Goal: Task Accomplishment & Management: Complete application form

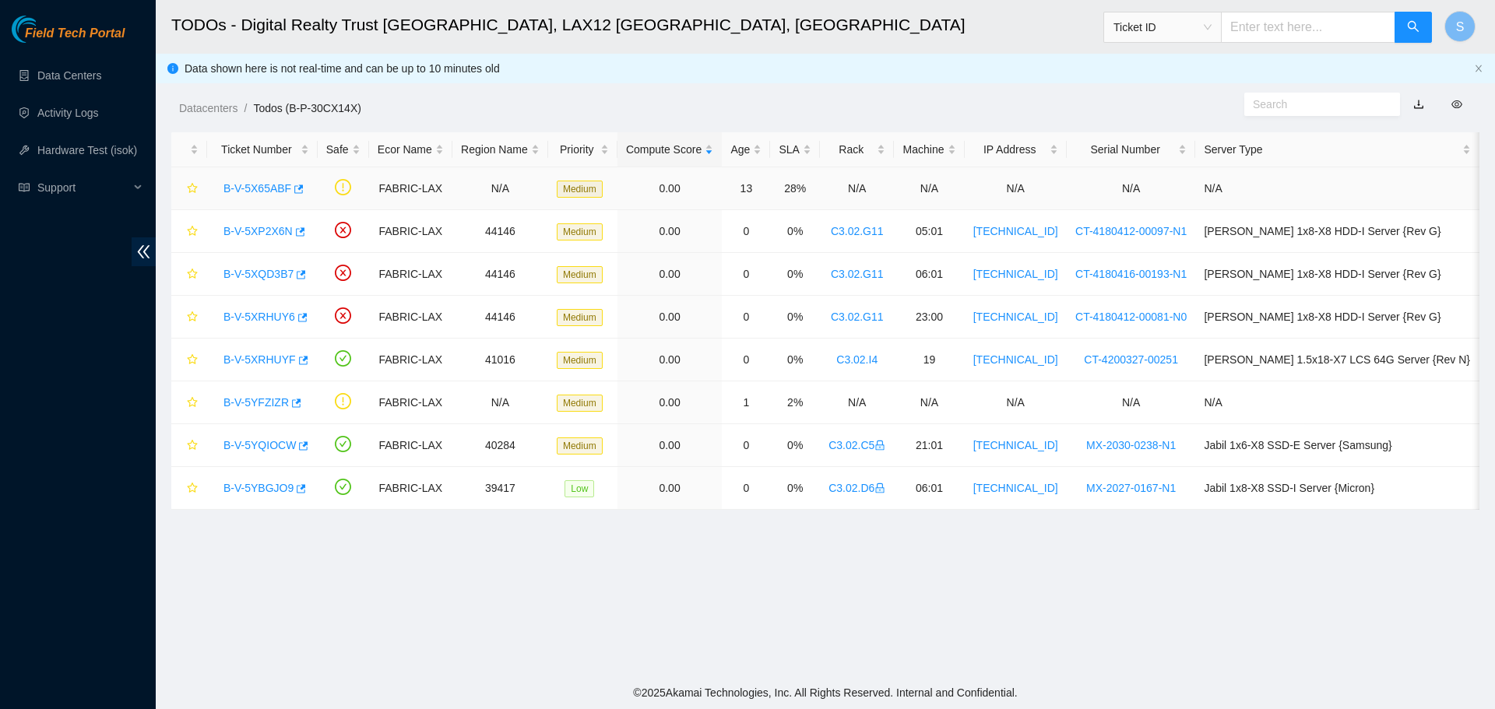
click at [283, 182] on link "B-V-5X65ABF" at bounding box center [257, 188] width 68 height 12
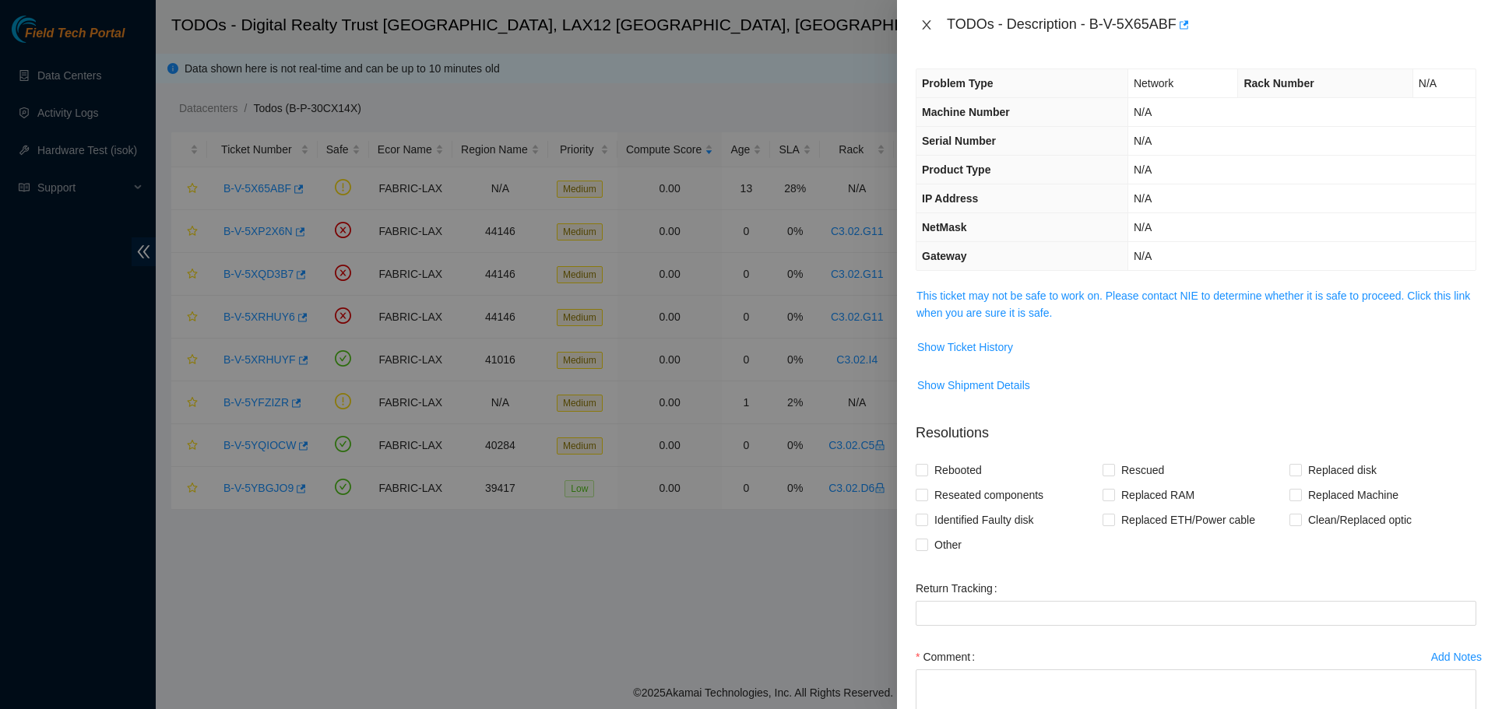
click at [925, 18] on button "Close" at bounding box center [927, 25] width 22 height 15
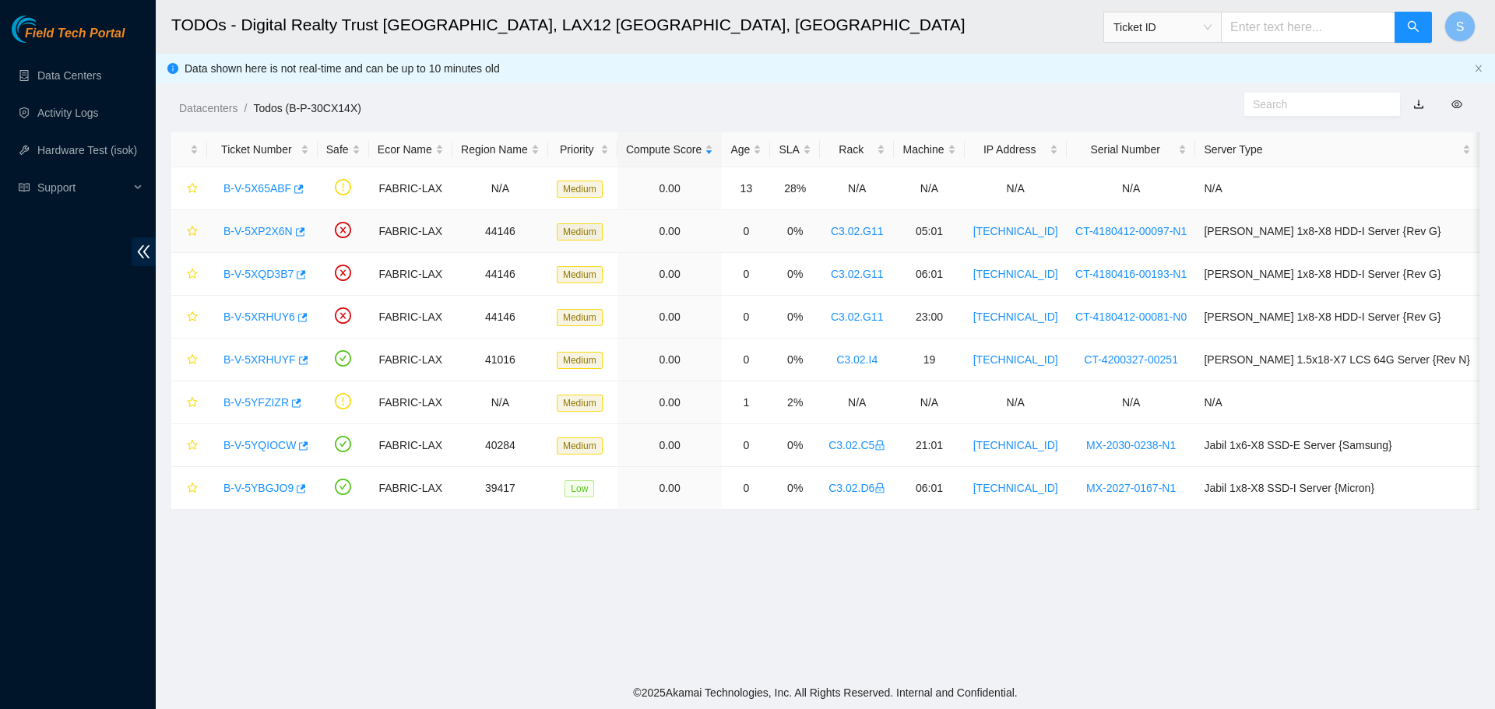
click at [262, 237] on link "B-V-5XP2X6N" at bounding box center [257, 231] width 69 height 12
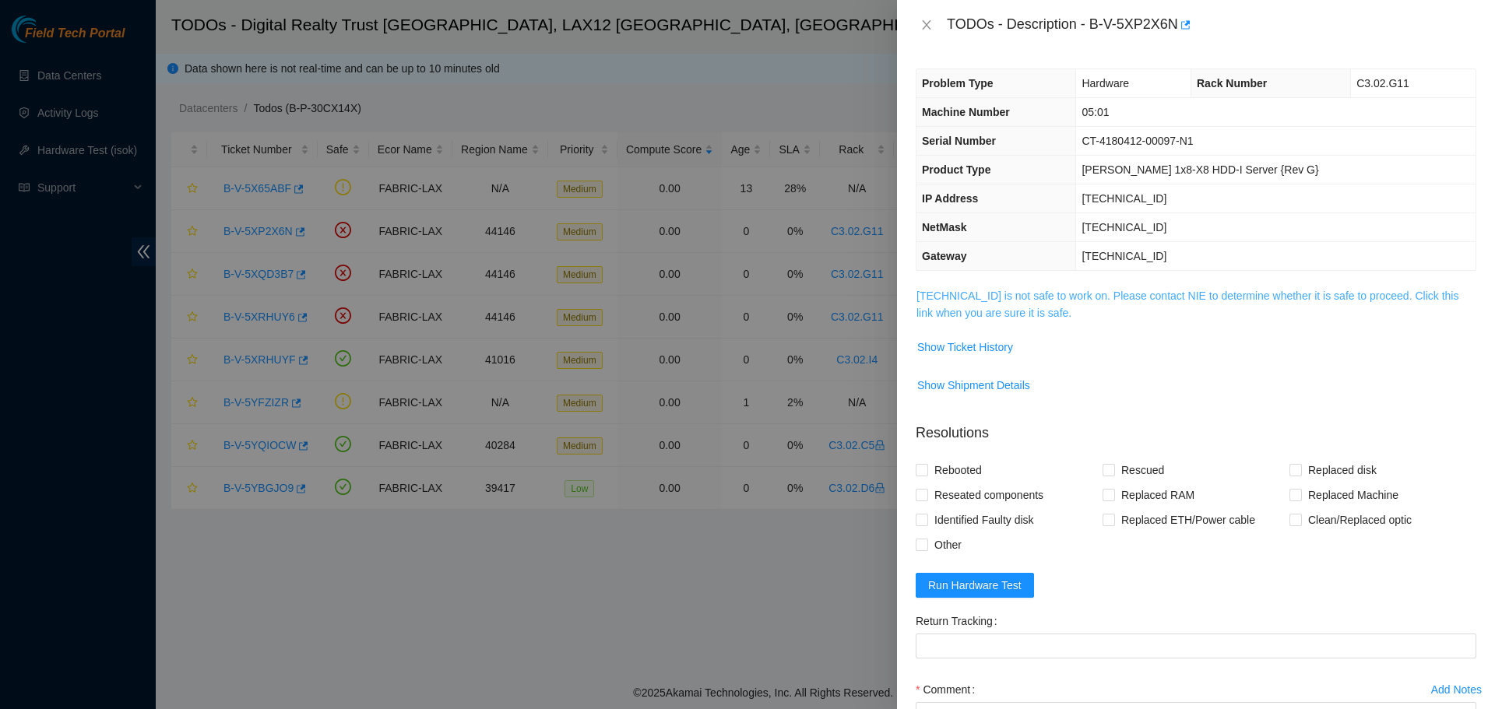
click at [962, 311] on link "23.194.216.13 is not safe to work on. Please contact NIE to determine whether i…" at bounding box center [1187, 305] width 542 height 30
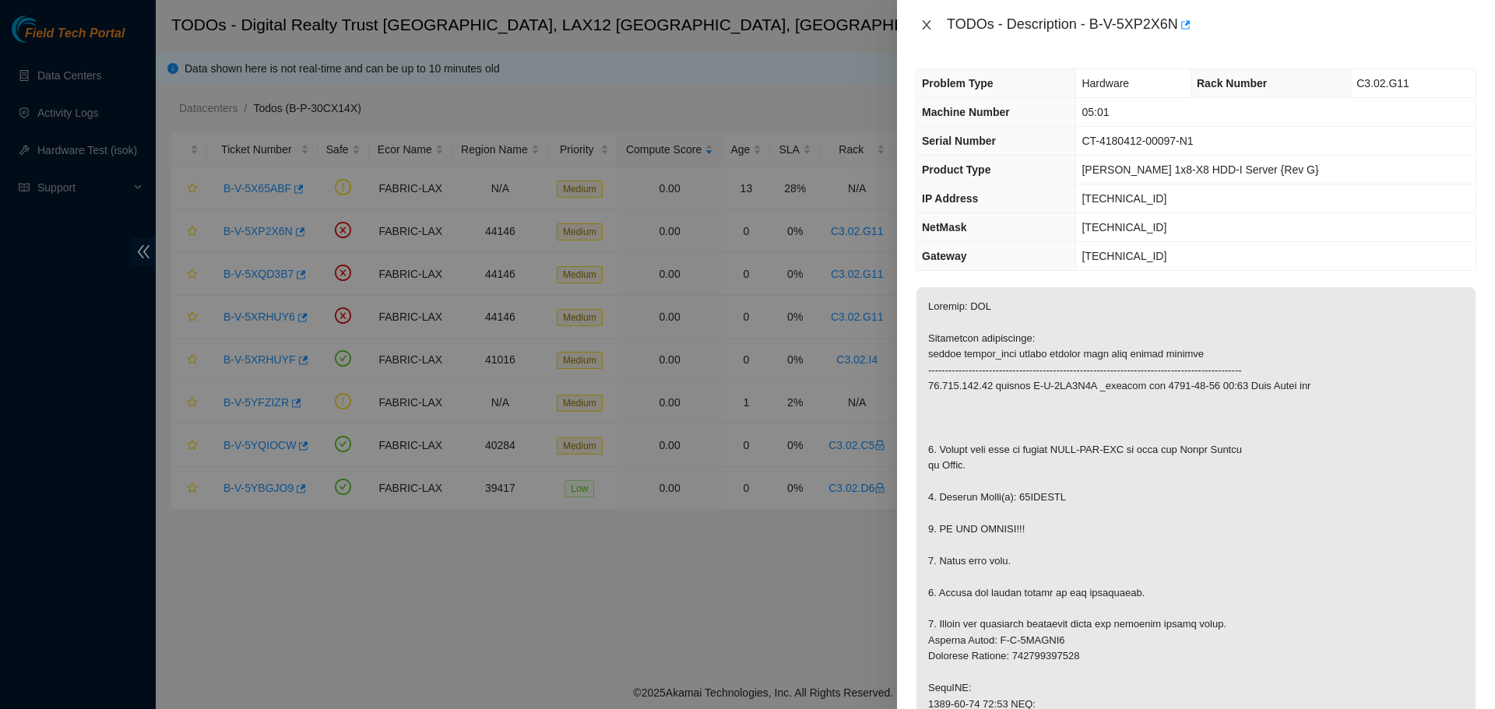
click at [925, 20] on icon "close" at bounding box center [926, 25] width 12 height 12
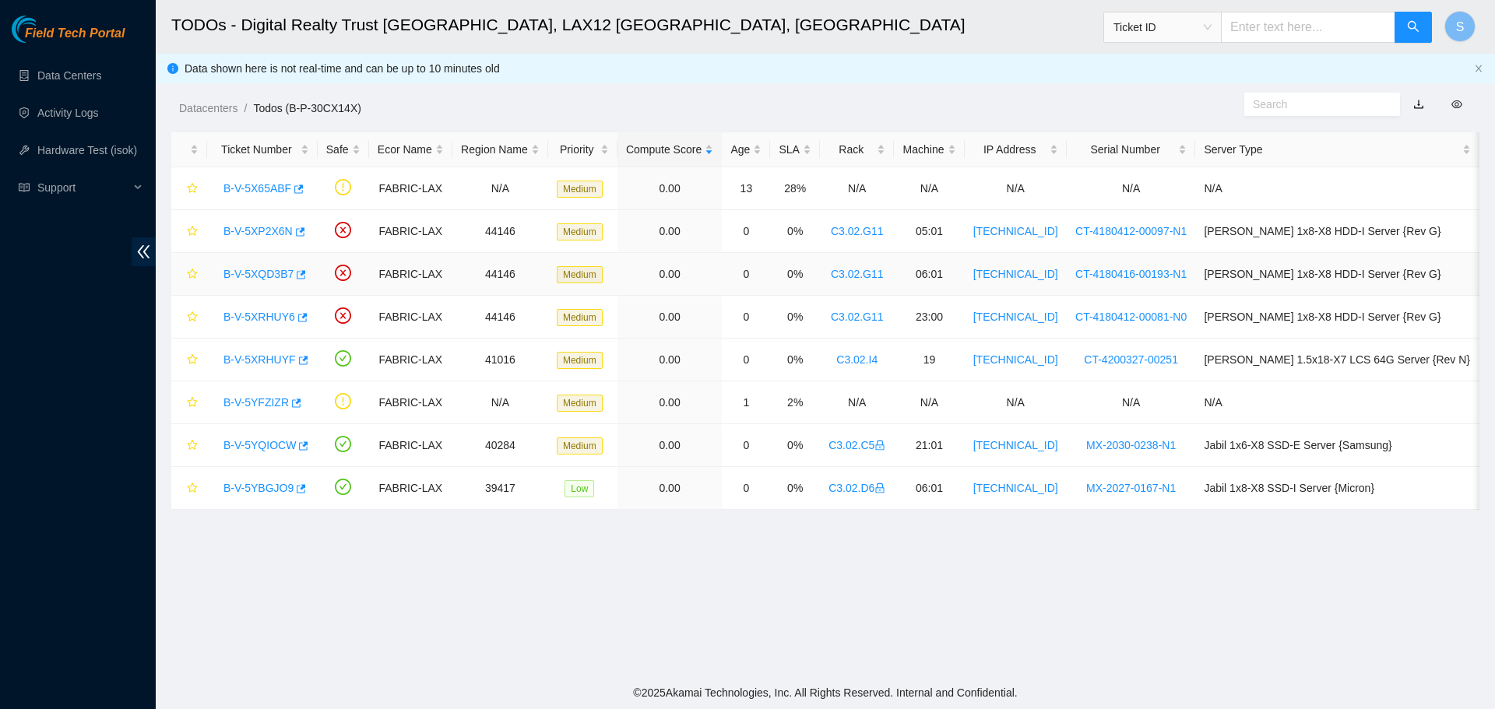
click at [245, 268] on link "B-V-5XQD3B7" at bounding box center [258, 274] width 70 height 12
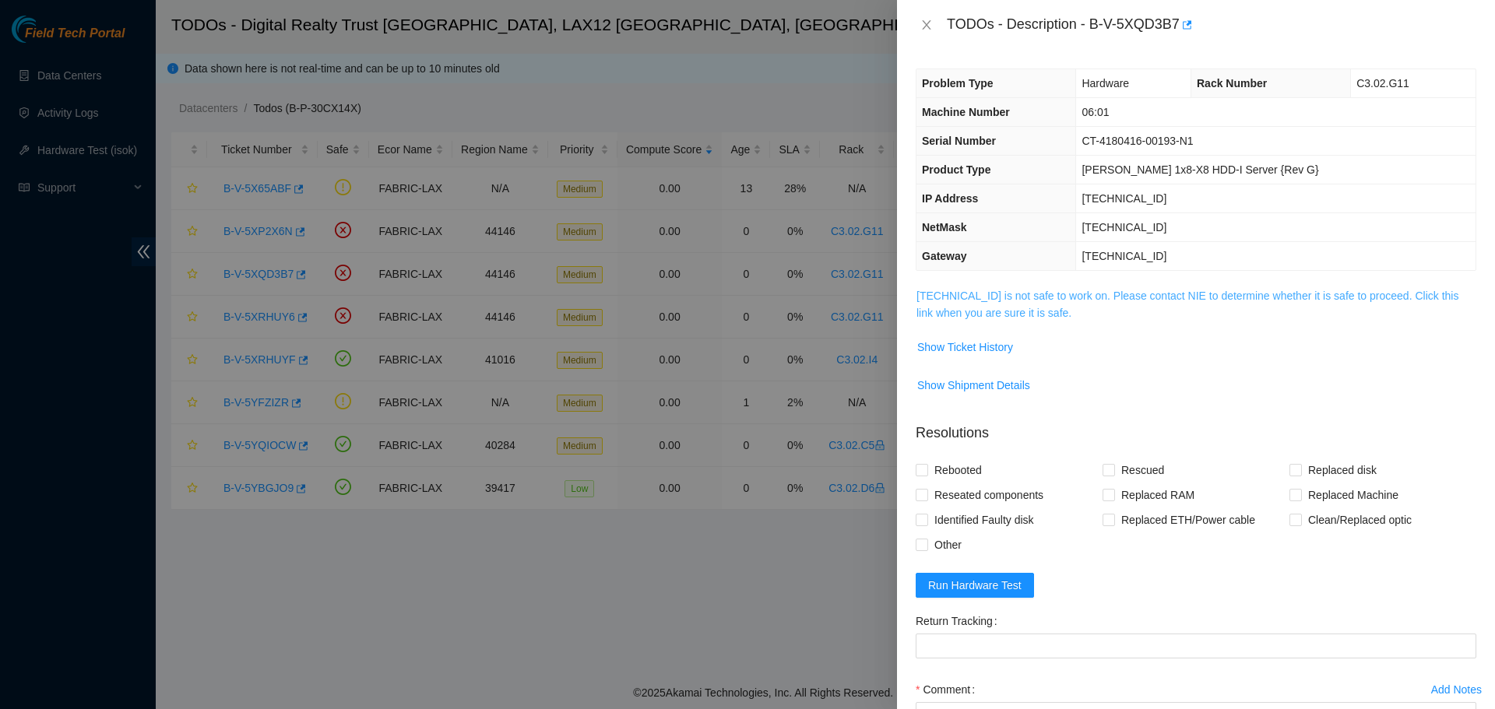
click at [979, 311] on link "23.194.216.15 is not safe to work on. Please contact NIE to determine whether i…" at bounding box center [1187, 305] width 542 height 30
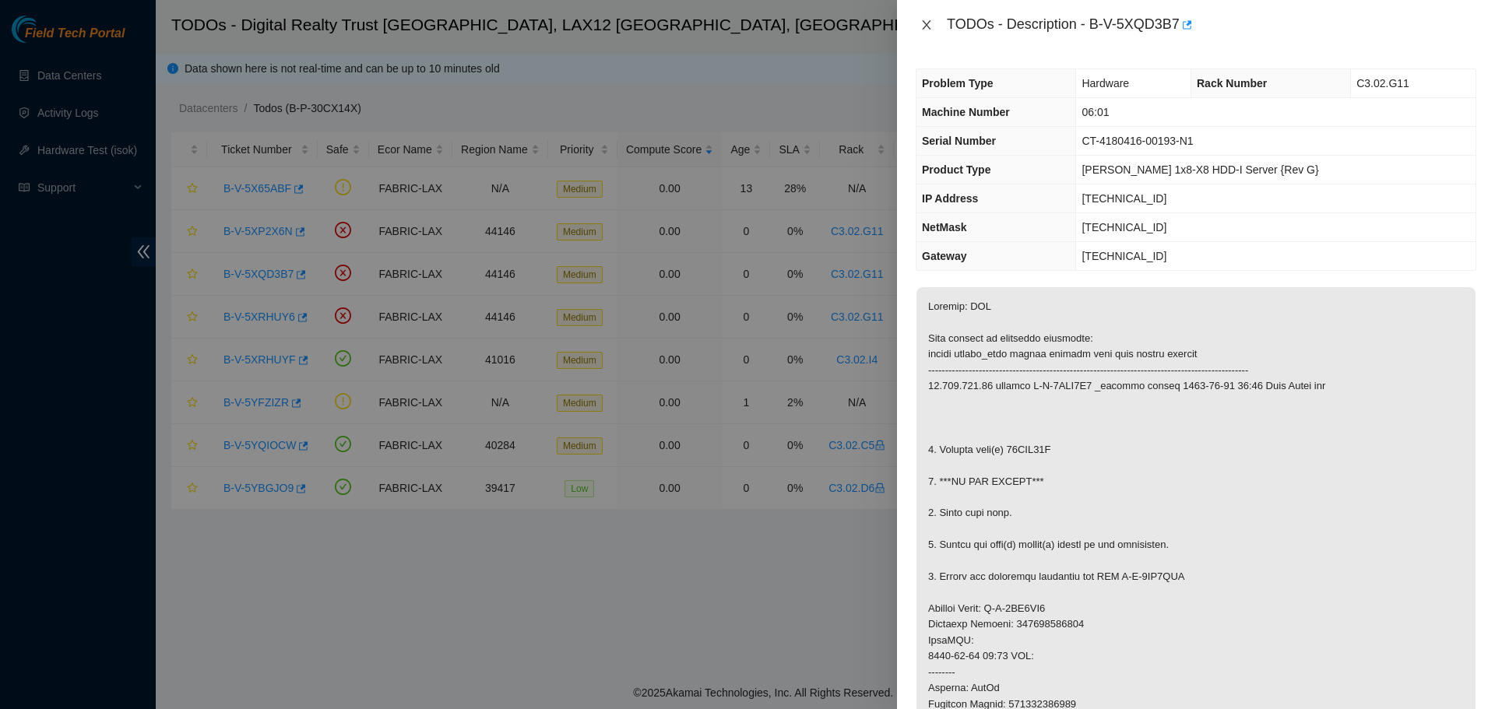
click at [926, 19] on icon "close" at bounding box center [926, 25] width 12 height 12
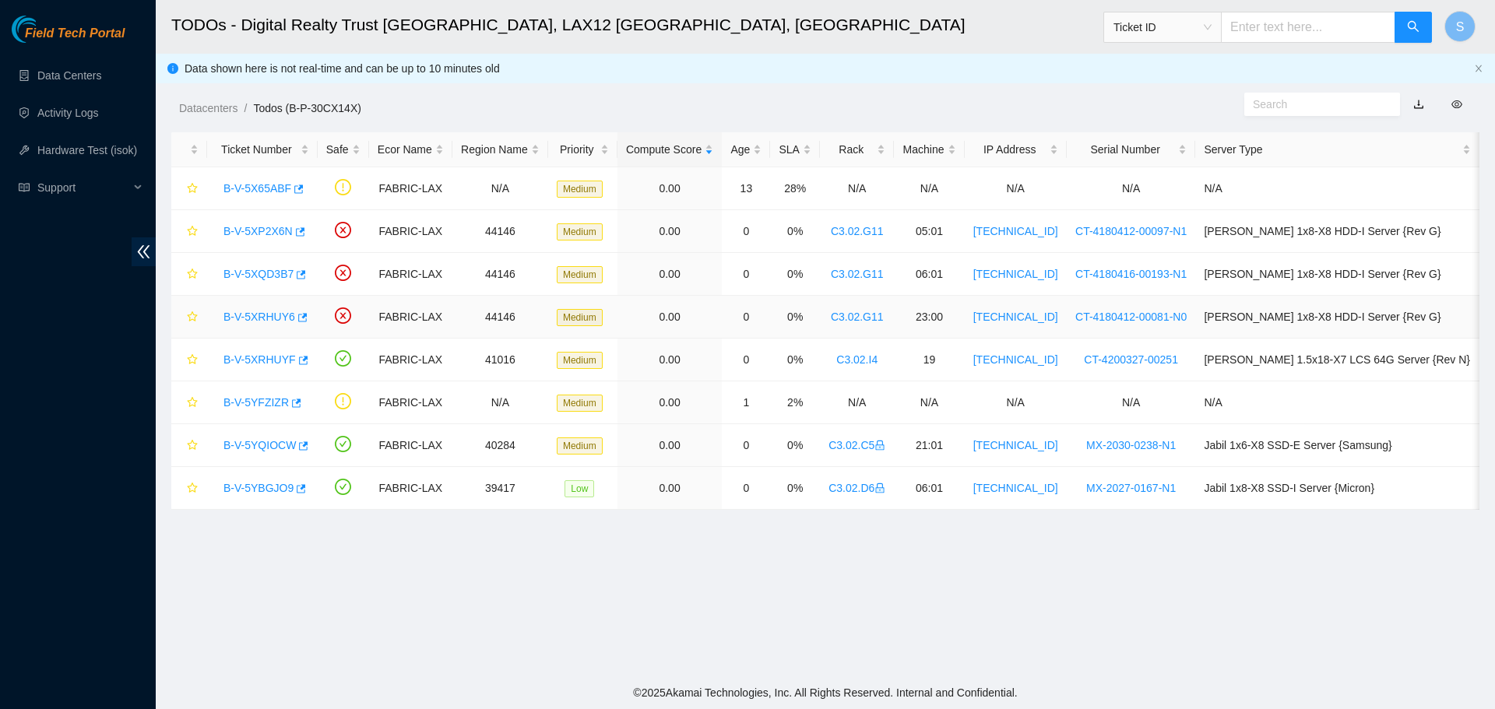
click at [255, 297] on td "B-V-5XRHUY6" at bounding box center [262, 317] width 111 height 43
click at [262, 313] on link "B-V-5XRHUY6" at bounding box center [259, 317] width 72 height 12
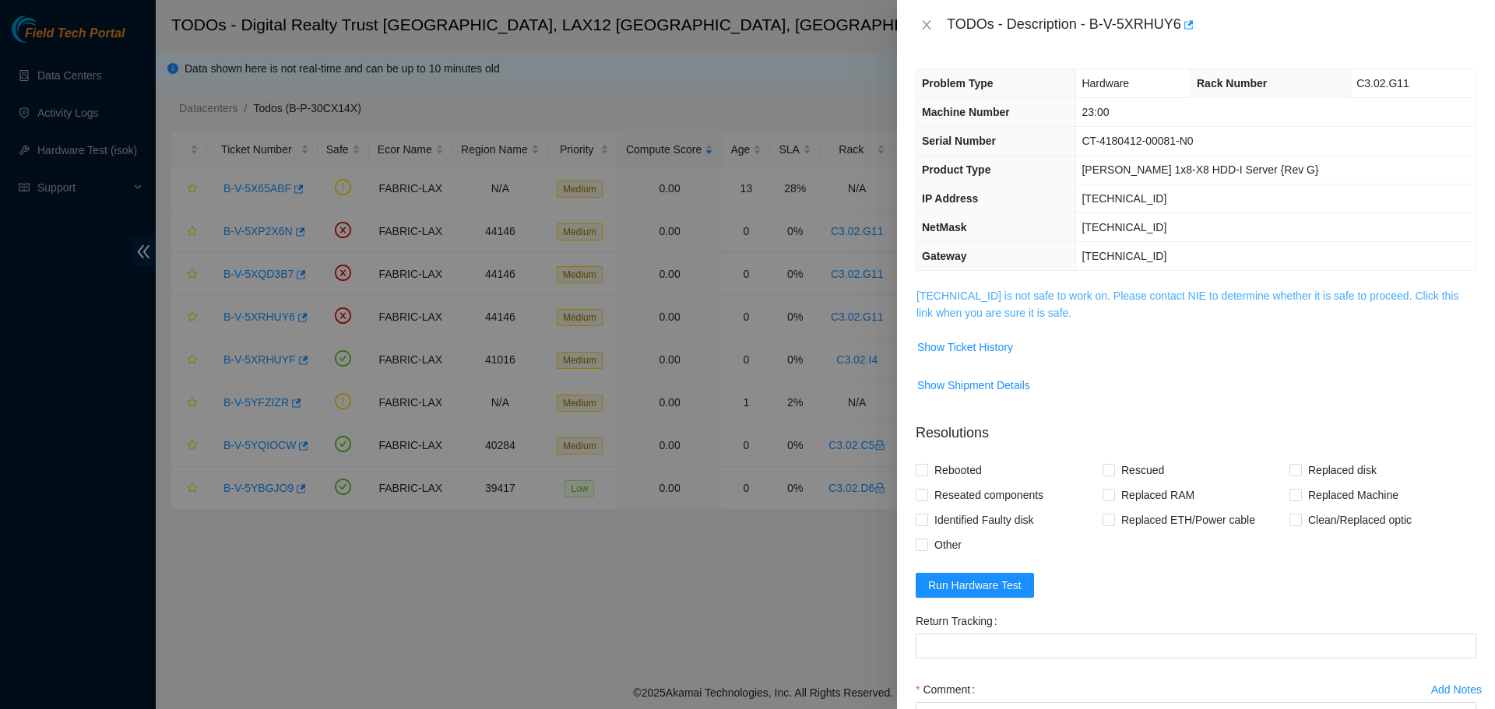
click at [1043, 316] on link "23.194.216.48 is not safe to work on. Please contact NIE to determine whether i…" at bounding box center [1187, 305] width 542 height 30
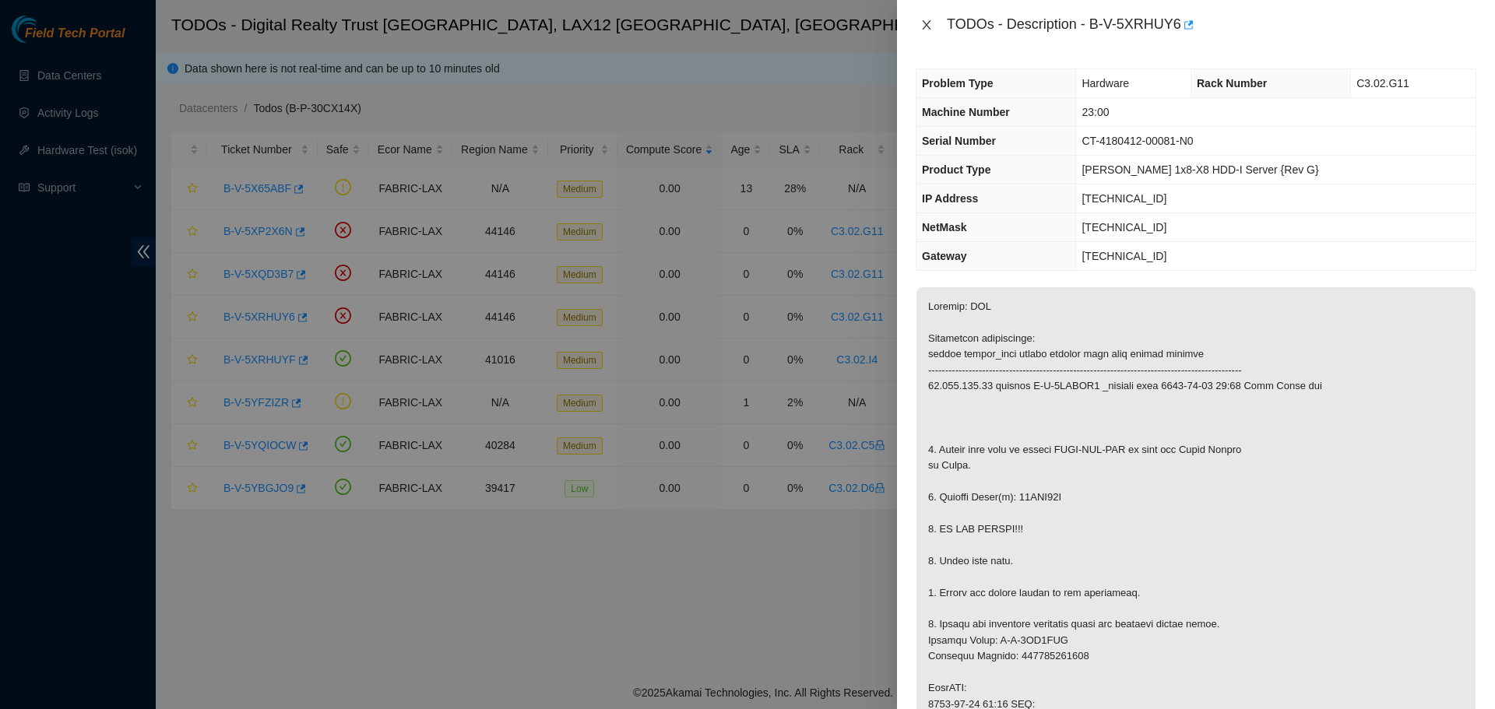
click at [925, 18] on button "Close" at bounding box center [927, 25] width 22 height 15
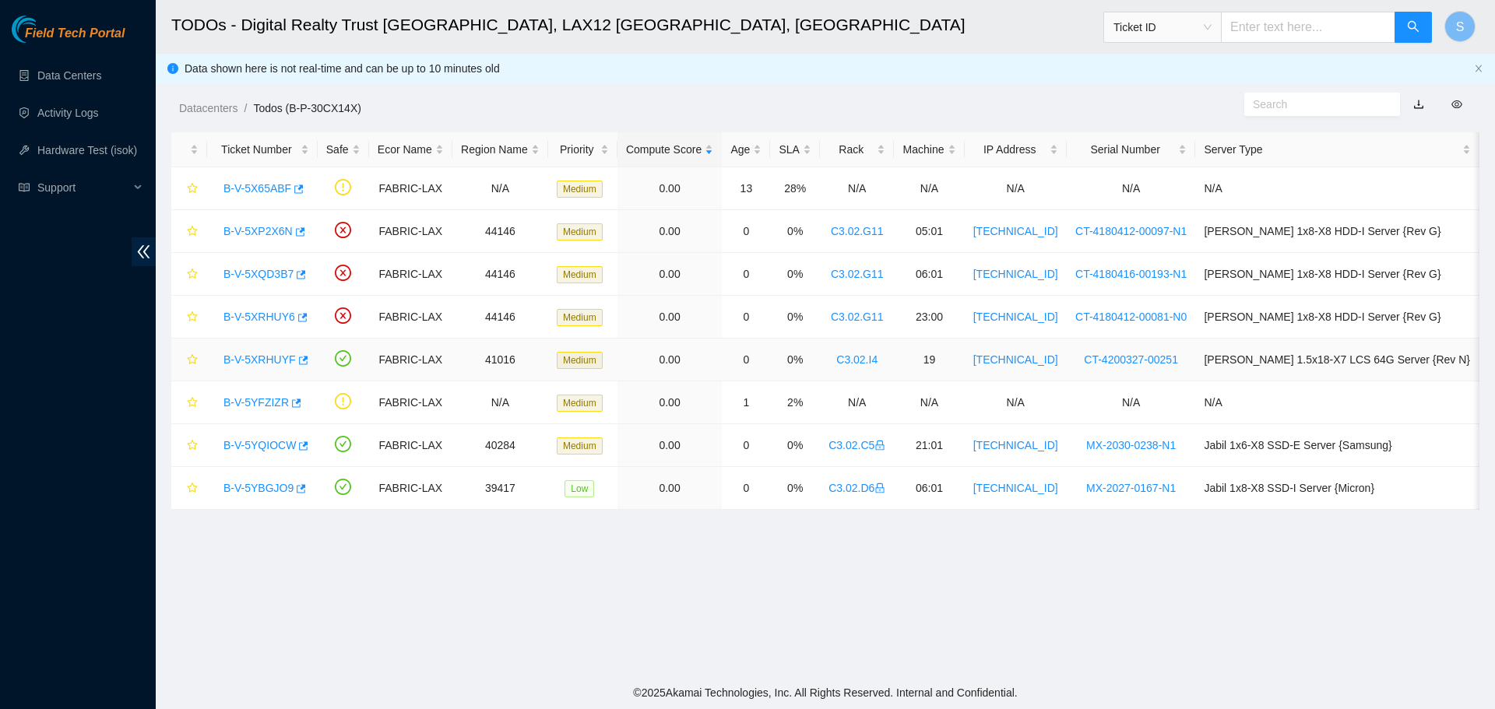
click at [253, 355] on link "B-V-5XRHUYF" at bounding box center [259, 359] width 72 height 12
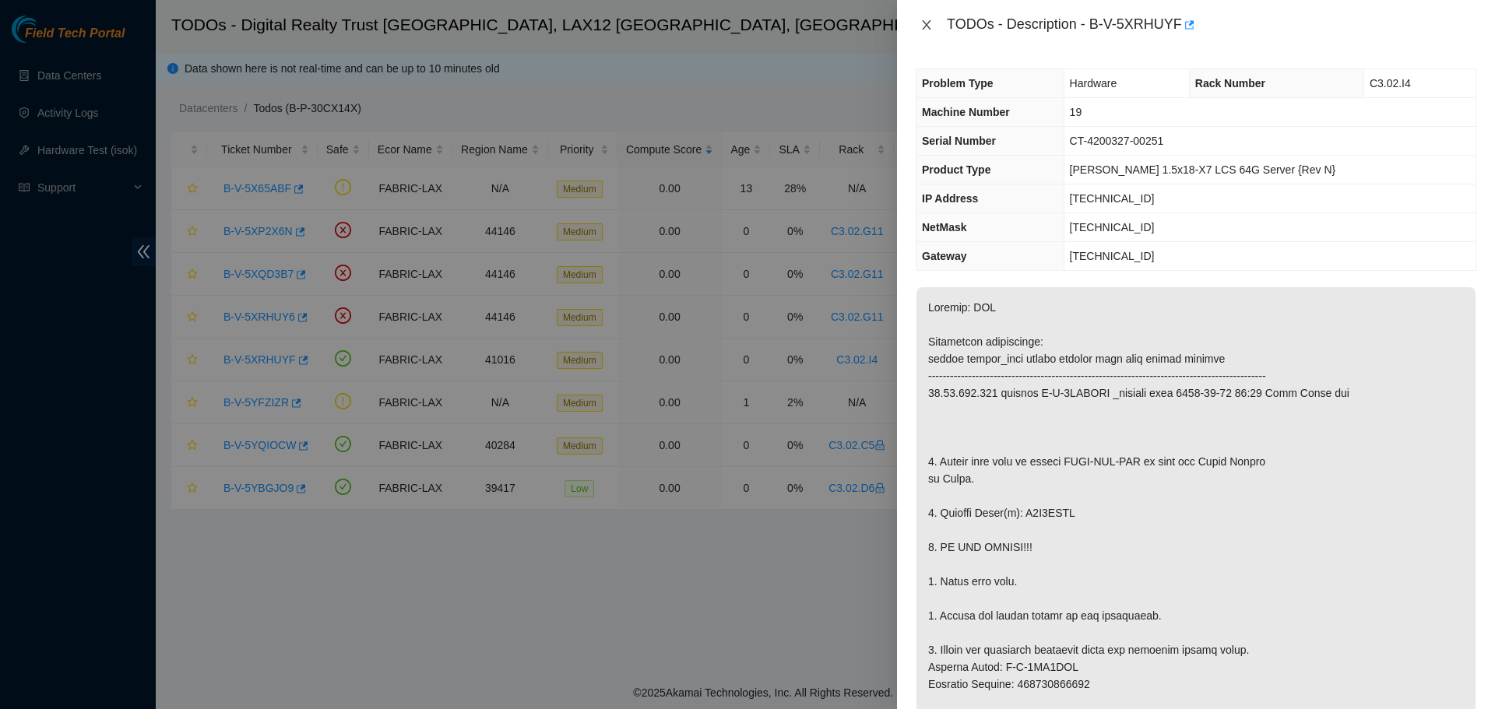
click at [928, 24] on icon "close" at bounding box center [926, 25] width 12 height 12
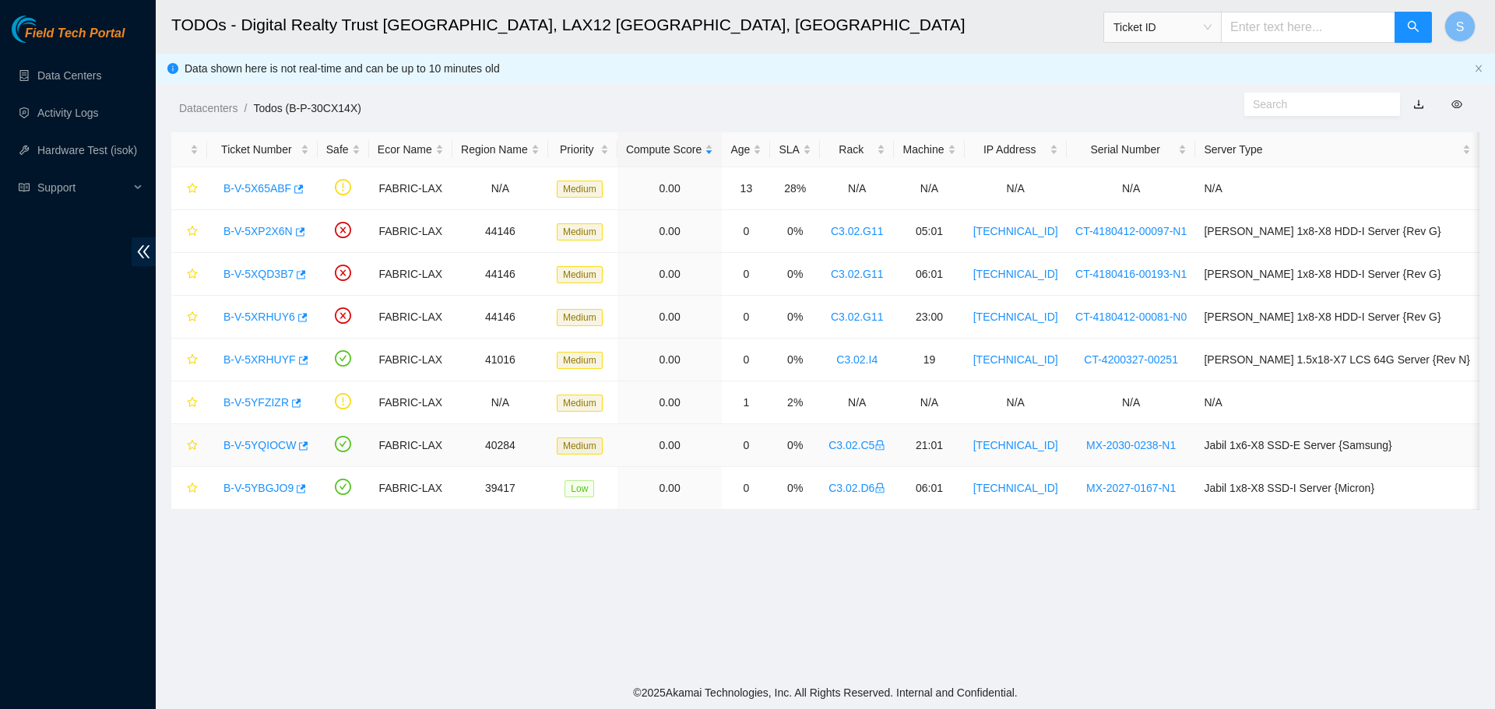
click at [257, 441] on link "B-V-5YQIOCW" at bounding box center [259, 445] width 72 height 12
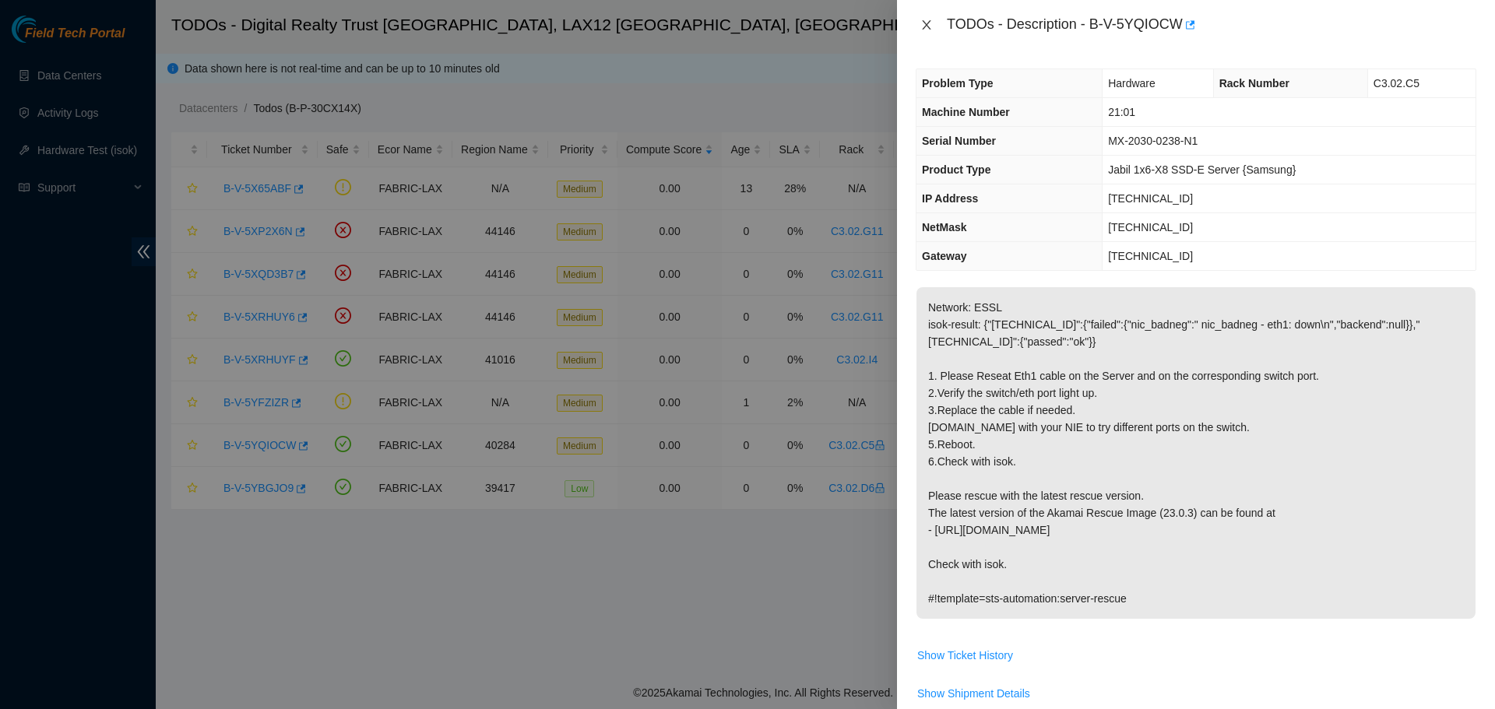
click at [927, 18] on button "Close" at bounding box center [927, 25] width 22 height 15
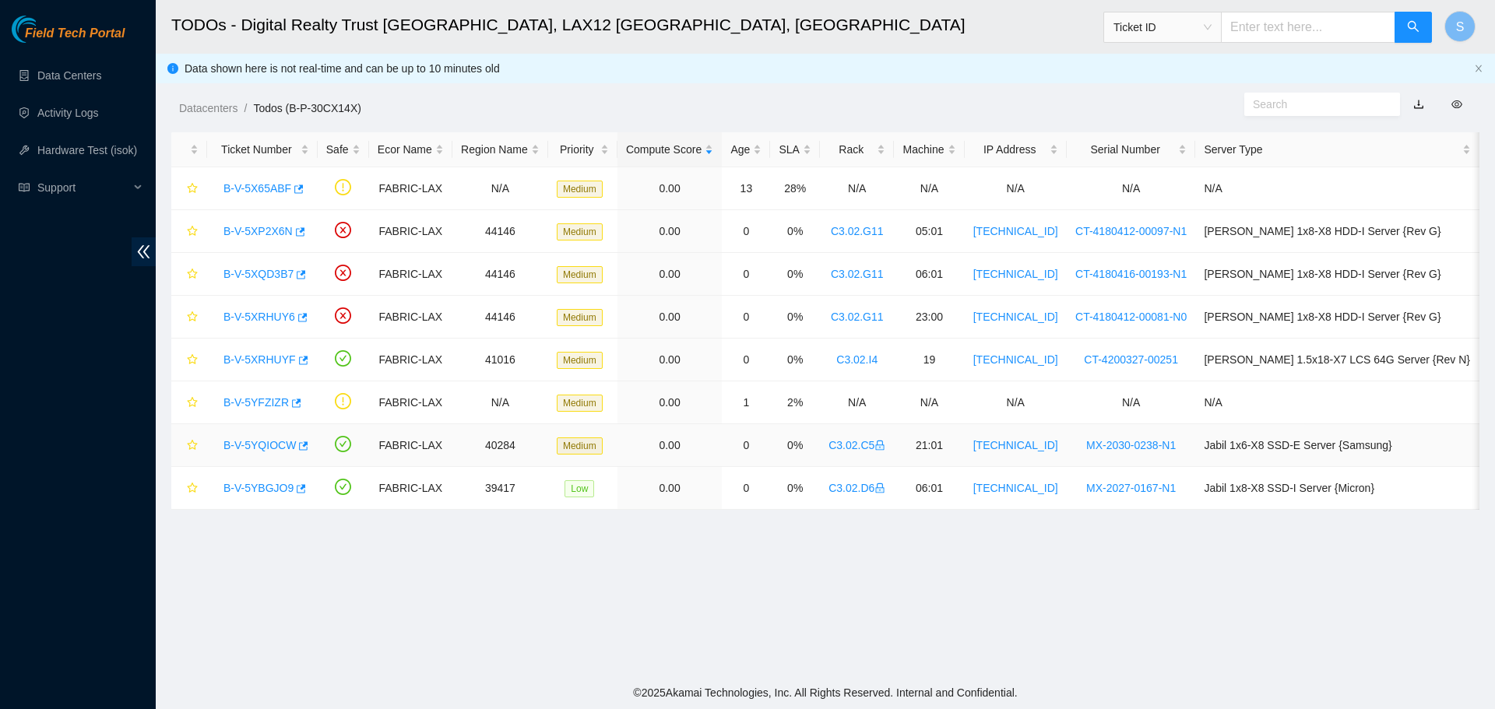
click at [240, 448] on link "B-V-5YQIOCW" at bounding box center [259, 445] width 72 height 12
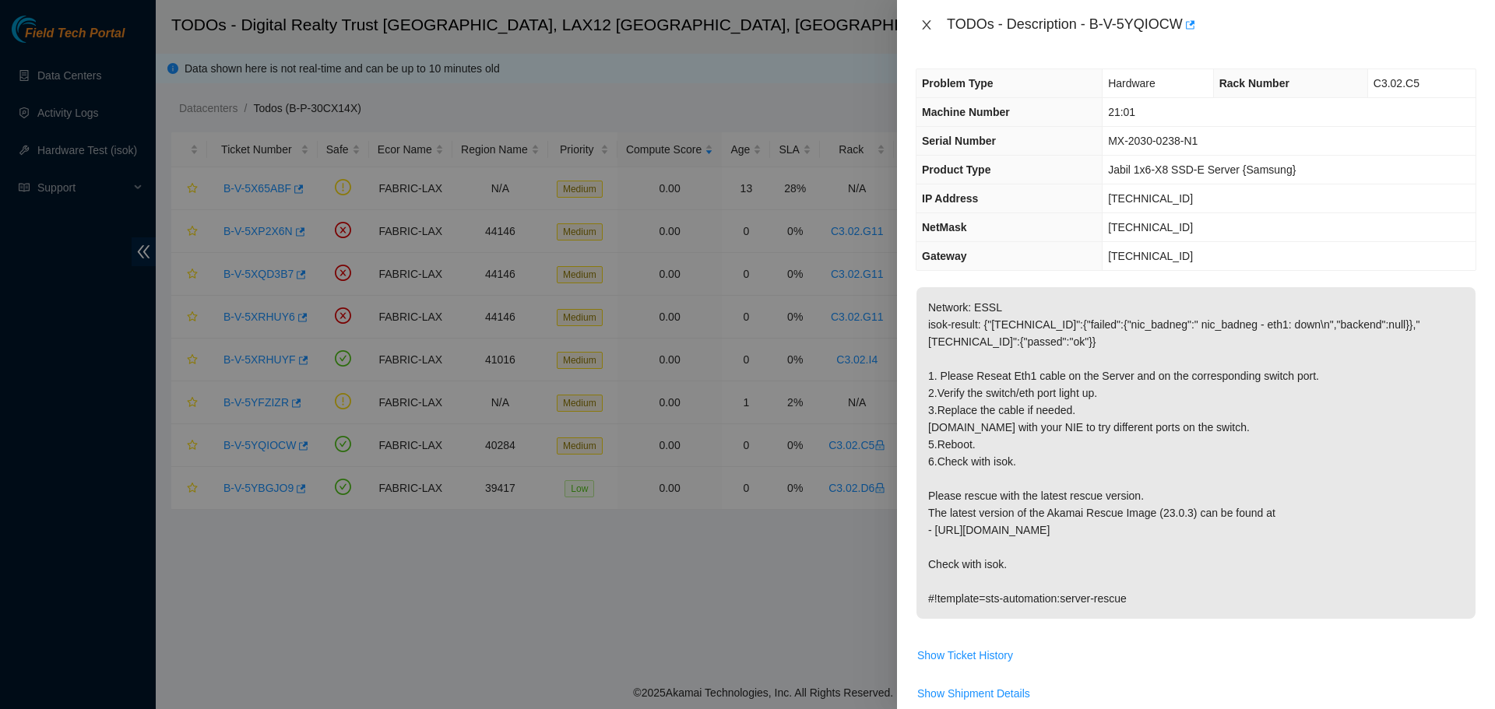
click at [921, 26] on icon "close" at bounding box center [926, 25] width 12 height 12
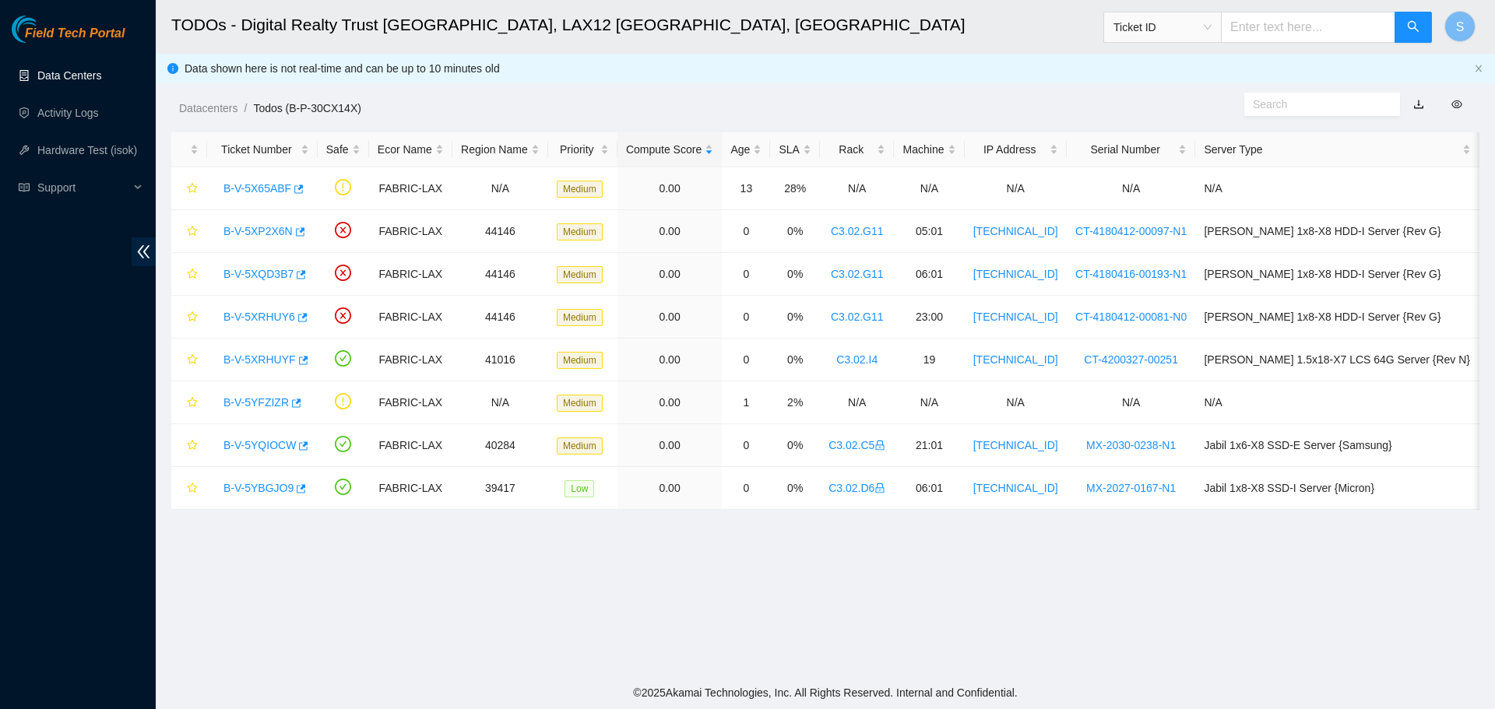
click at [99, 71] on link "Data Centers" at bounding box center [69, 75] width 64 height 12
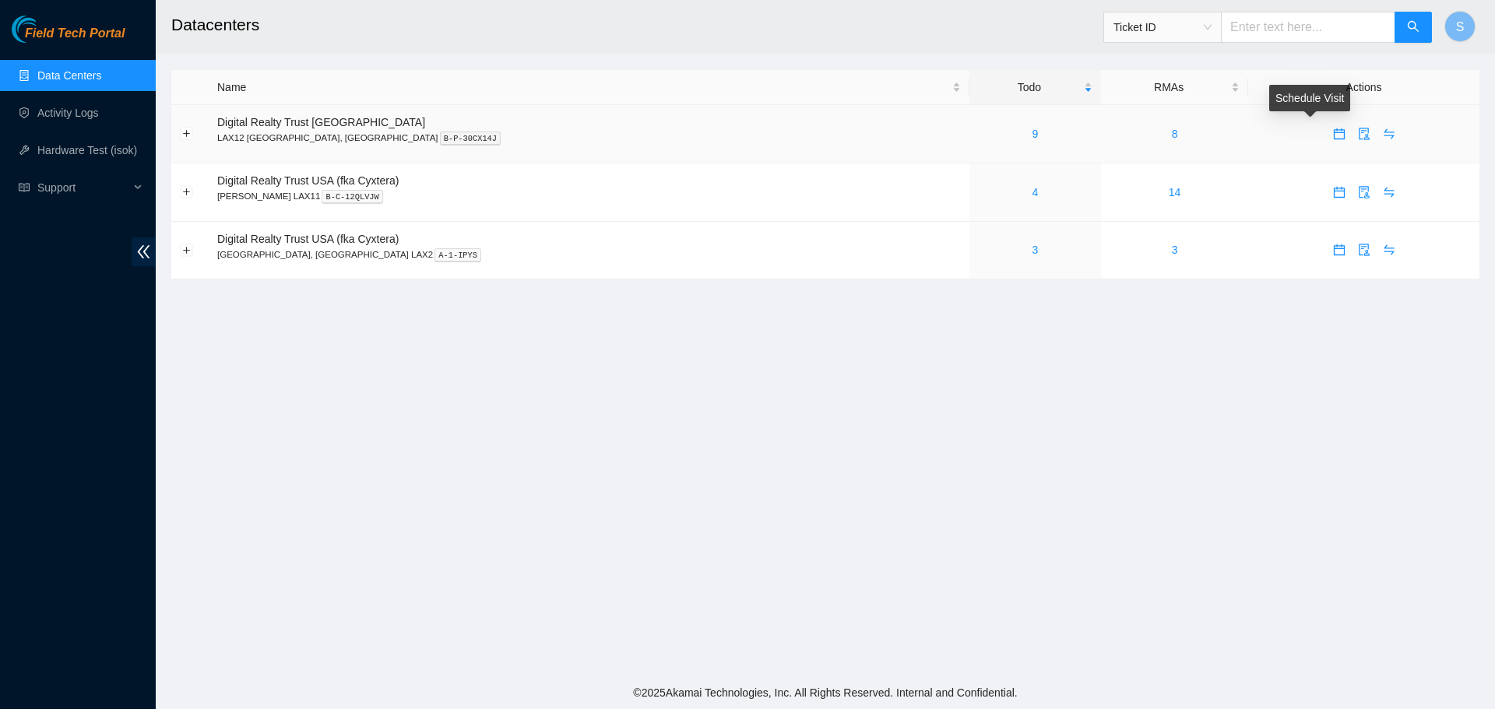
click at [1333, 134] on icon "calendar" at bounding box center [1339, 134] width 12 height 12
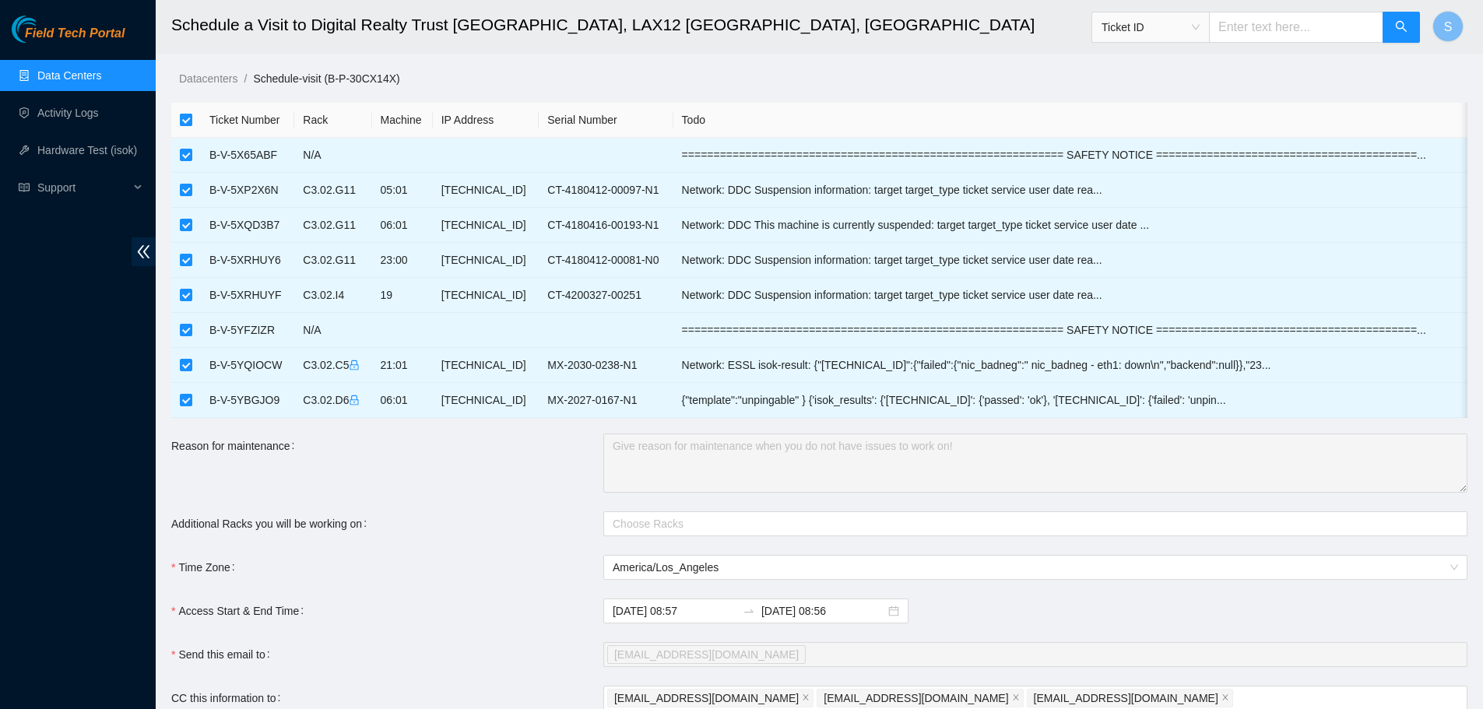
click at [185, 118] on input "checkbox" at bounding box center [186, 120] width 12 height 12
checkbox input "false"
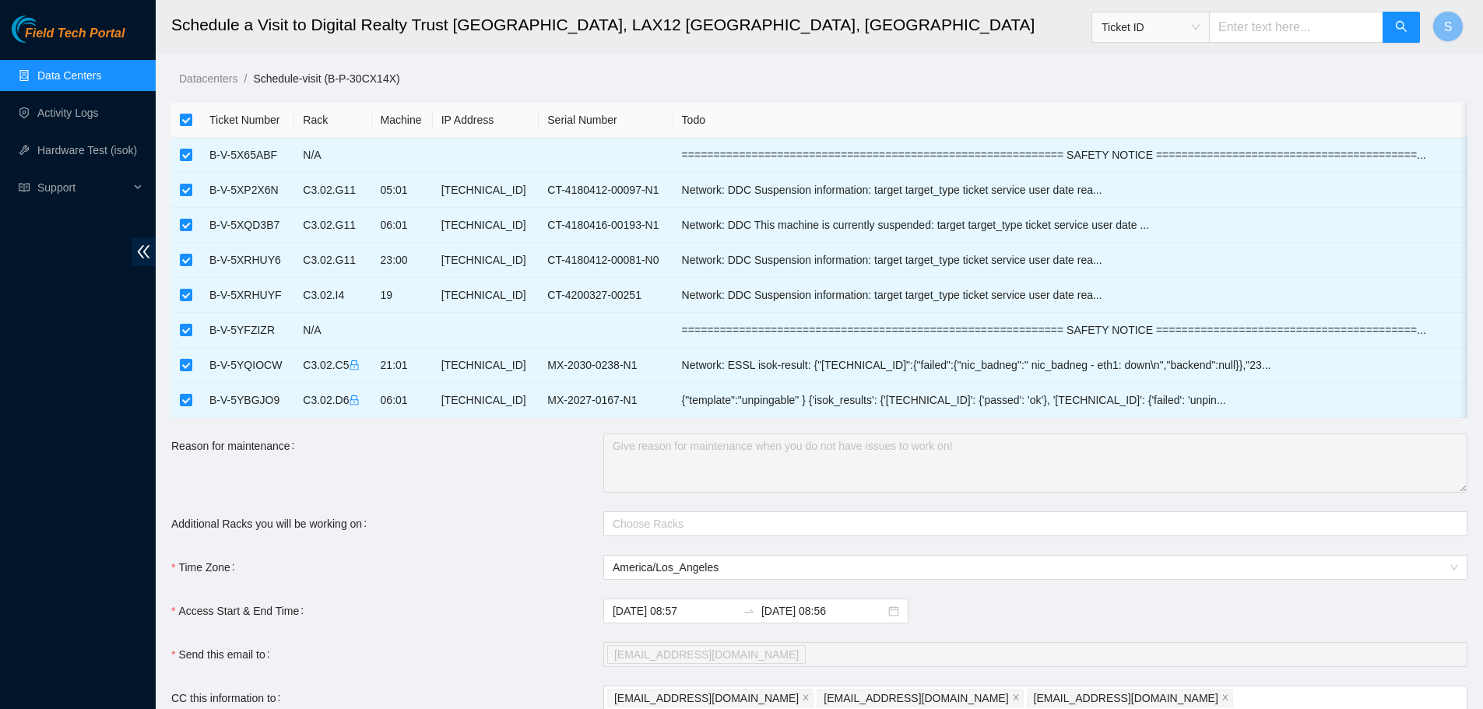
checkbox input "false"
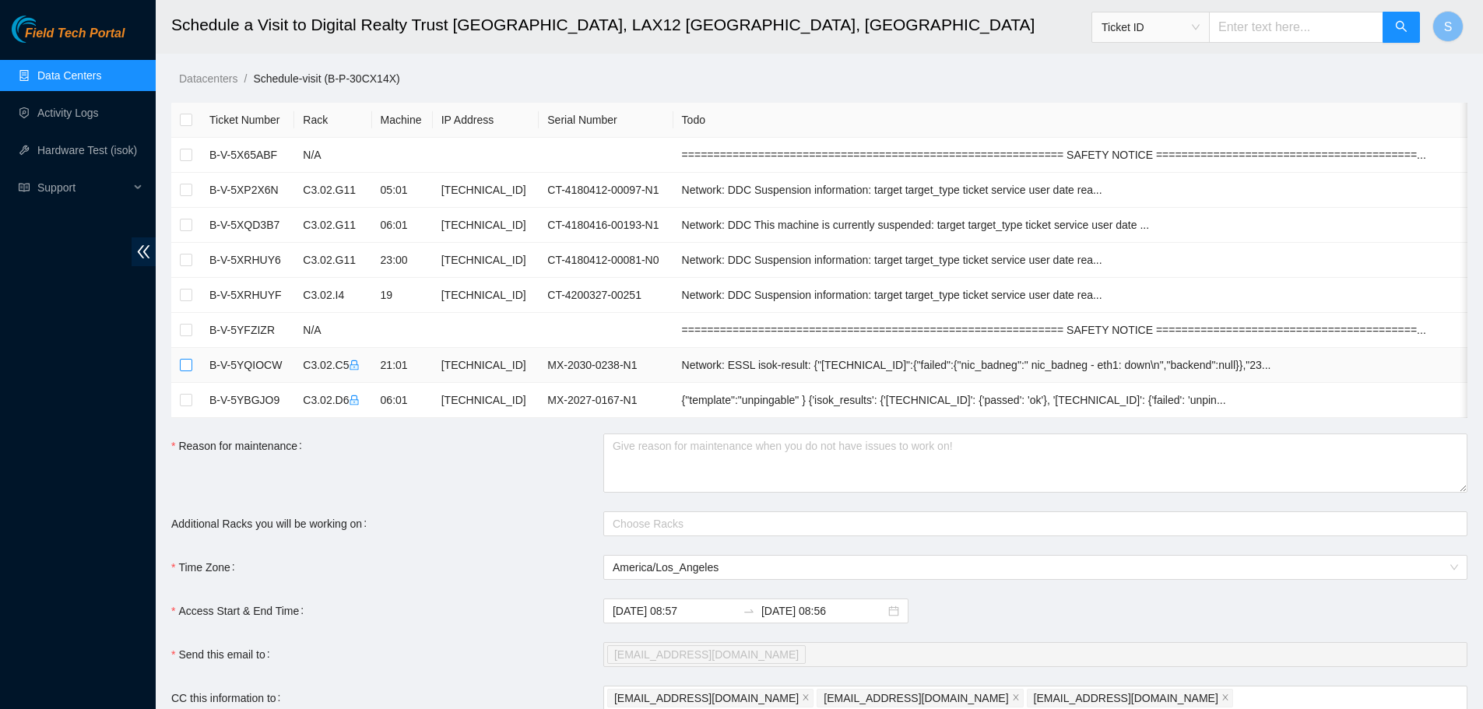
click at [188, 361] on input "checkbox" at bounding box center [186, 365] width 12 height 12
checkbox input "true"
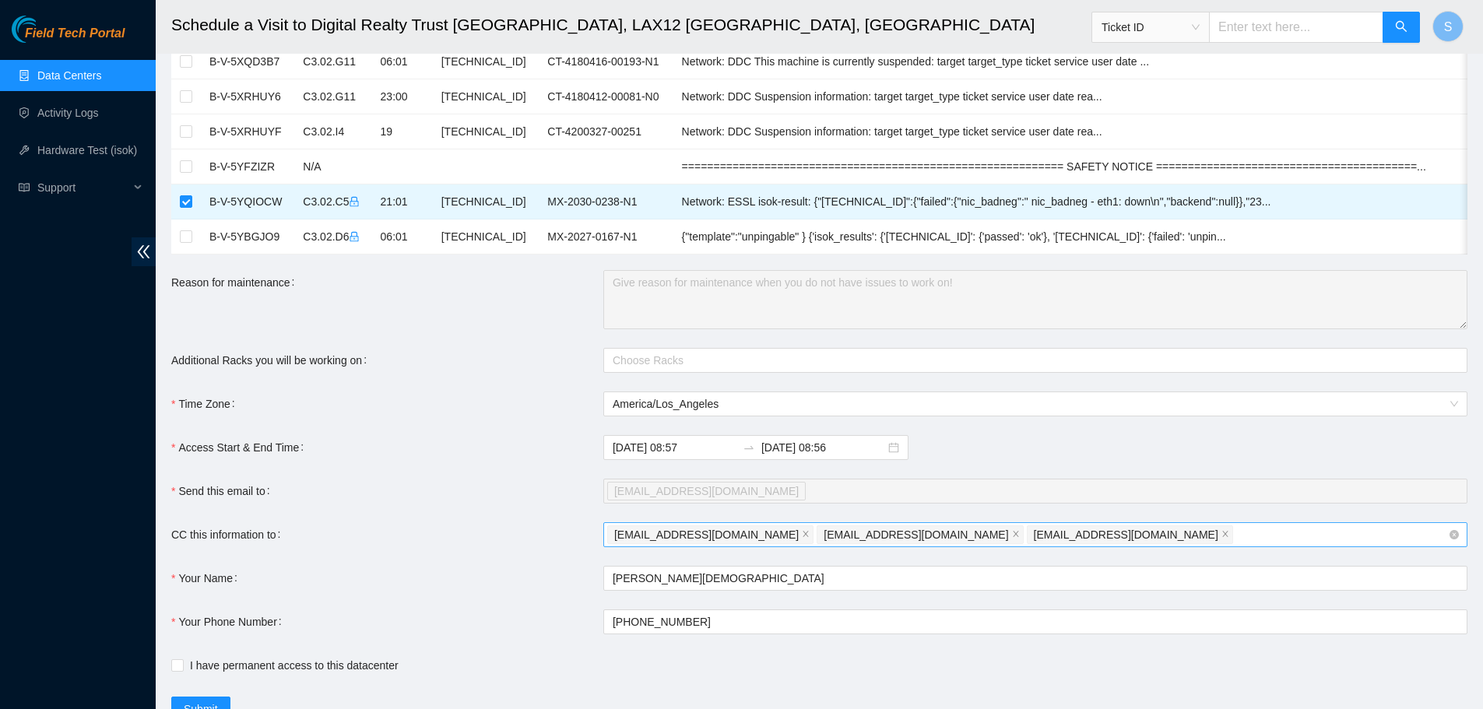
scroll to position [234, 0]
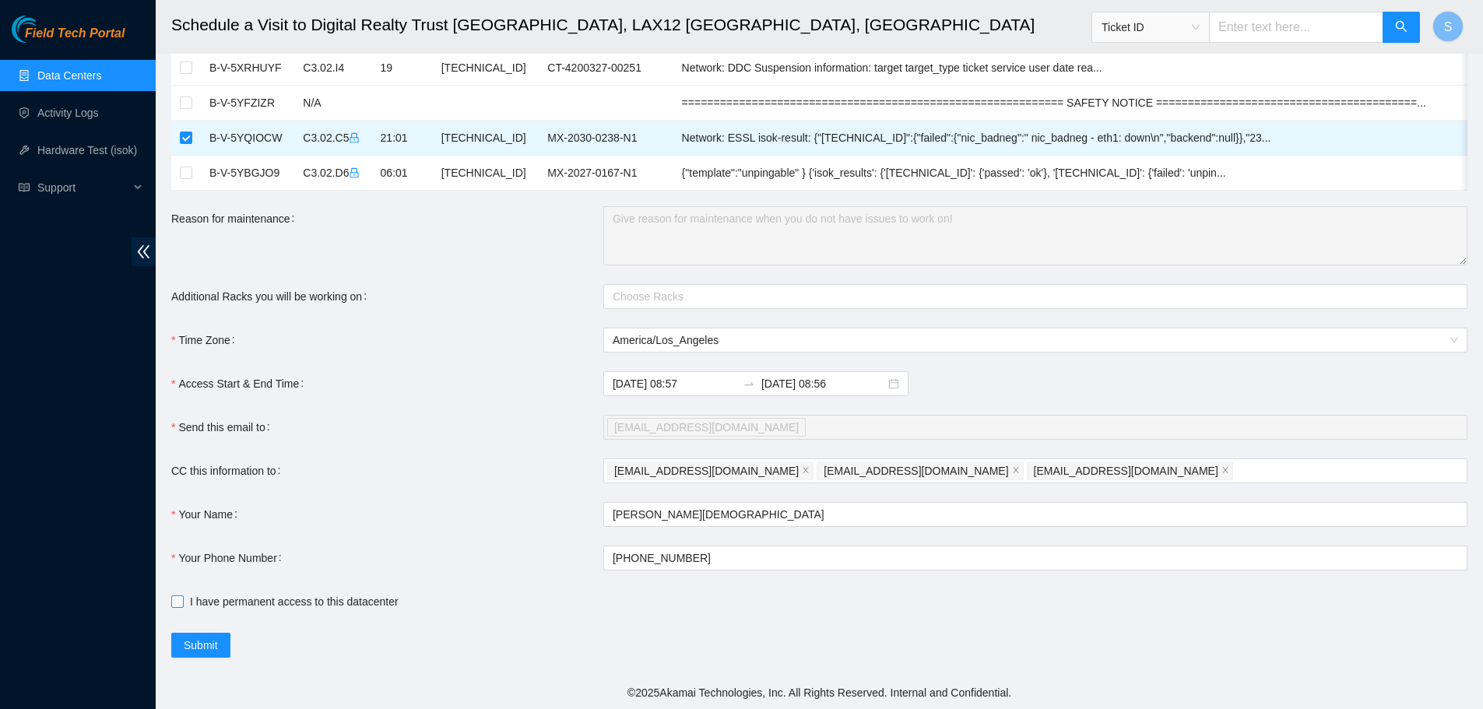
click at [173, 602] on input "I have permanent access to this datacenter" at bounding box center [176, 601] width 11 height 11
checkbox input "true"
click at [846, 392] on input "2025-10-15 08:56" at bounding box center [823, 383] width 124 height 17
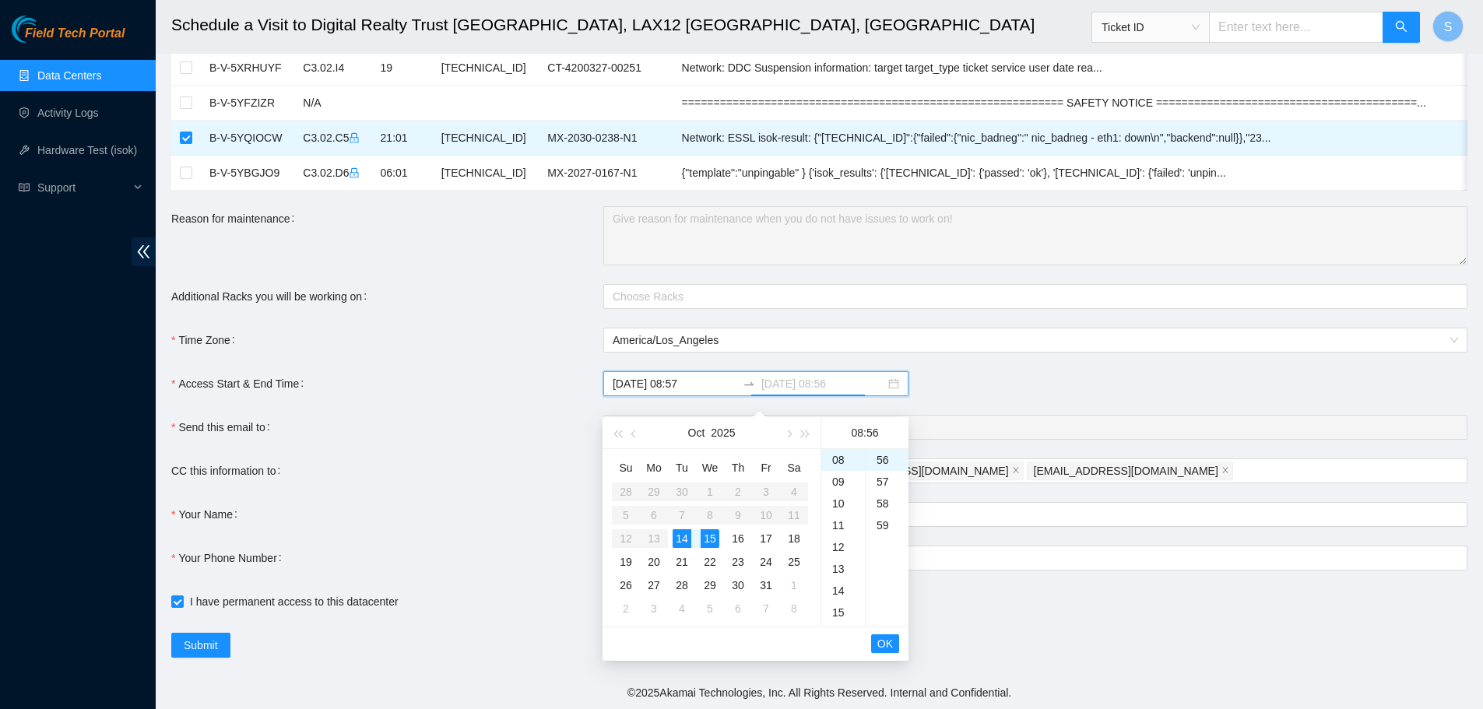
click at [683, 533] on div "14" at bounding box center [682, 538] width 19 height 19
click at [836, 606] on div "15" at bounding box center [843, 613] width 44 height 22
click at [888, 455] on div "00" at bounding box center [887, 460] width 43 height 22
type input "2025-10-14 15:00"
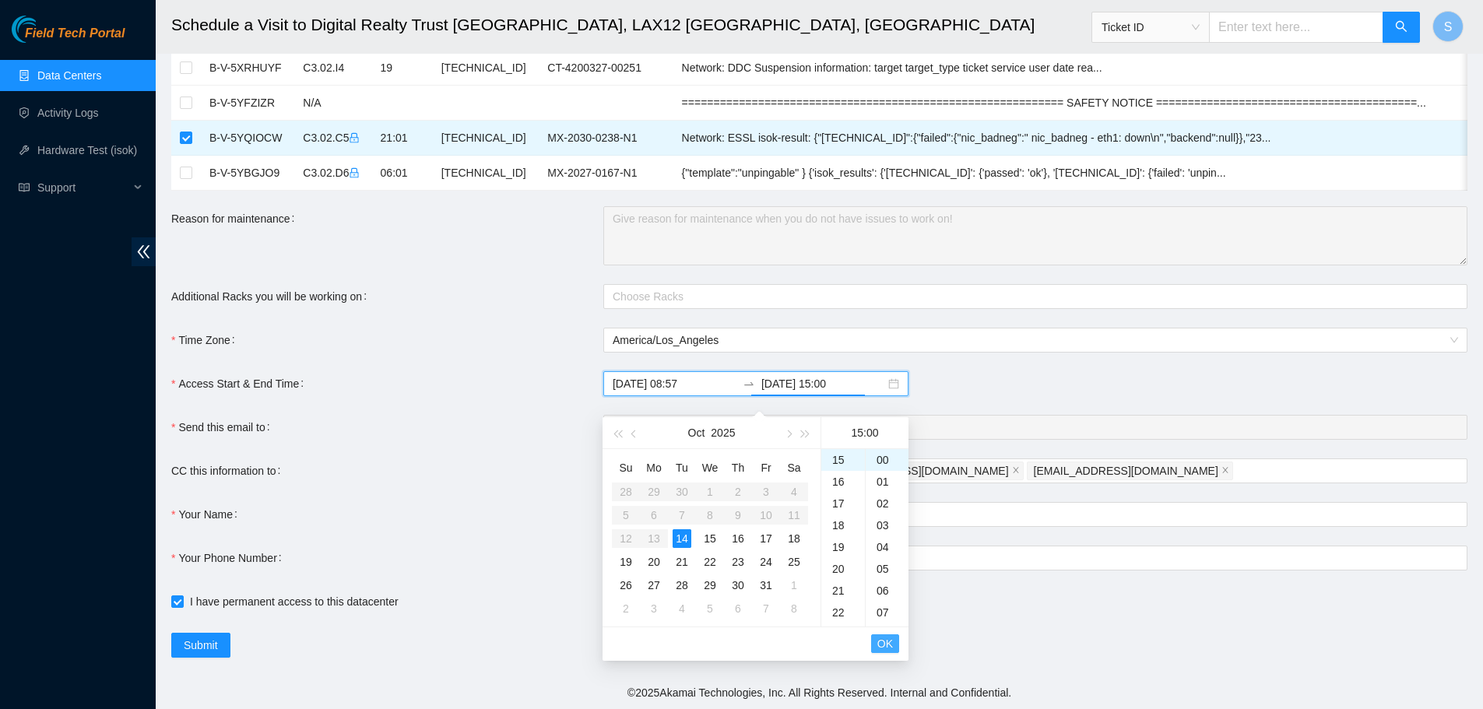
click at [884, 637] on span "OK" at bounding box center [885, 643] width 16 height 17
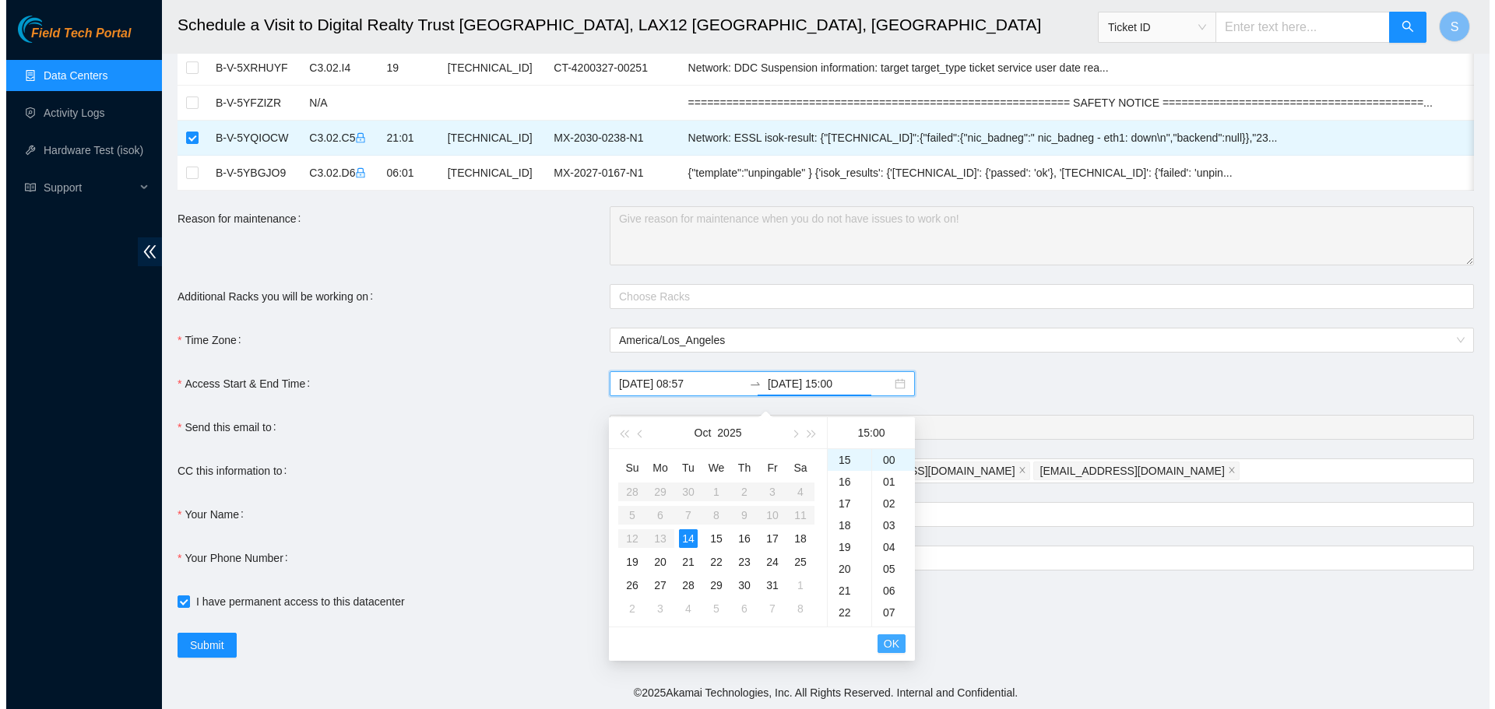
scroll to position [1243, 0]
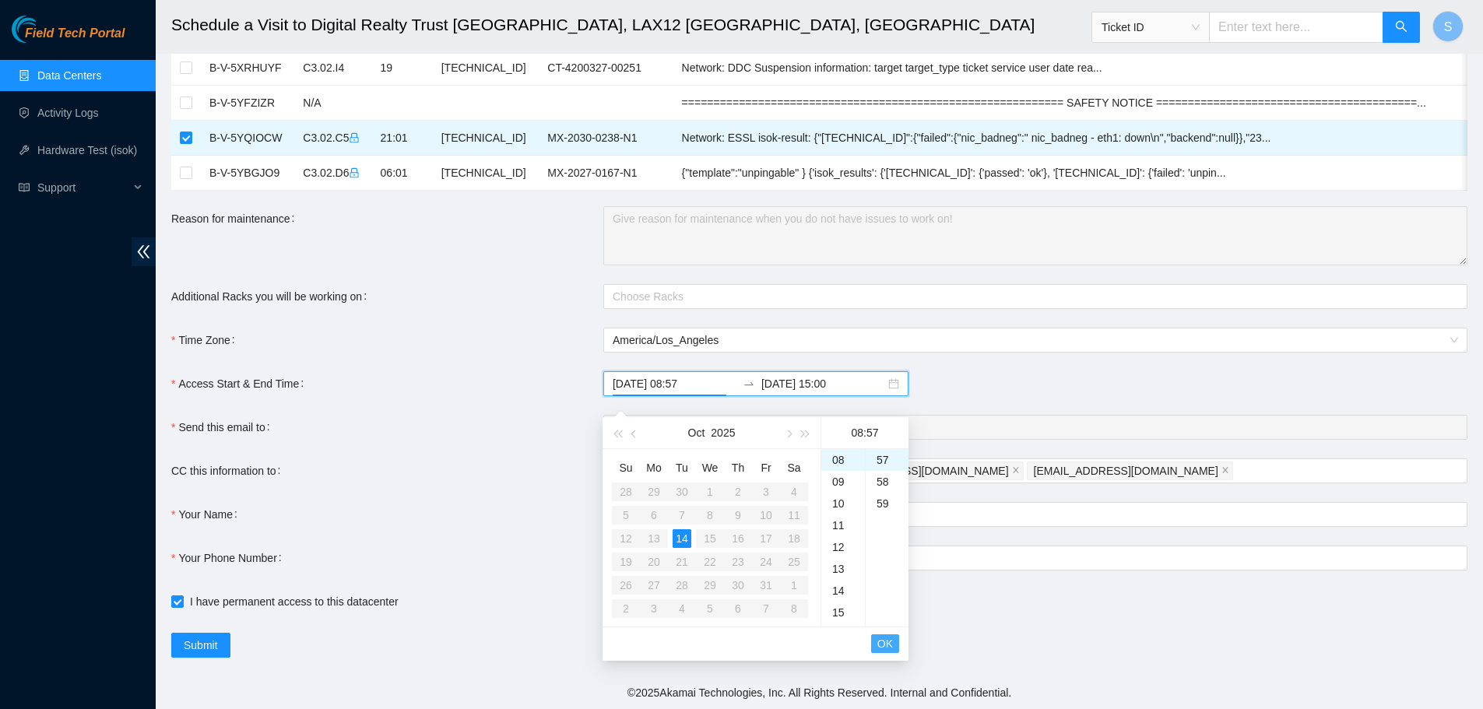
click at [884, 637] on span "OK" at bounding box center [885, 643] width 16 height 17
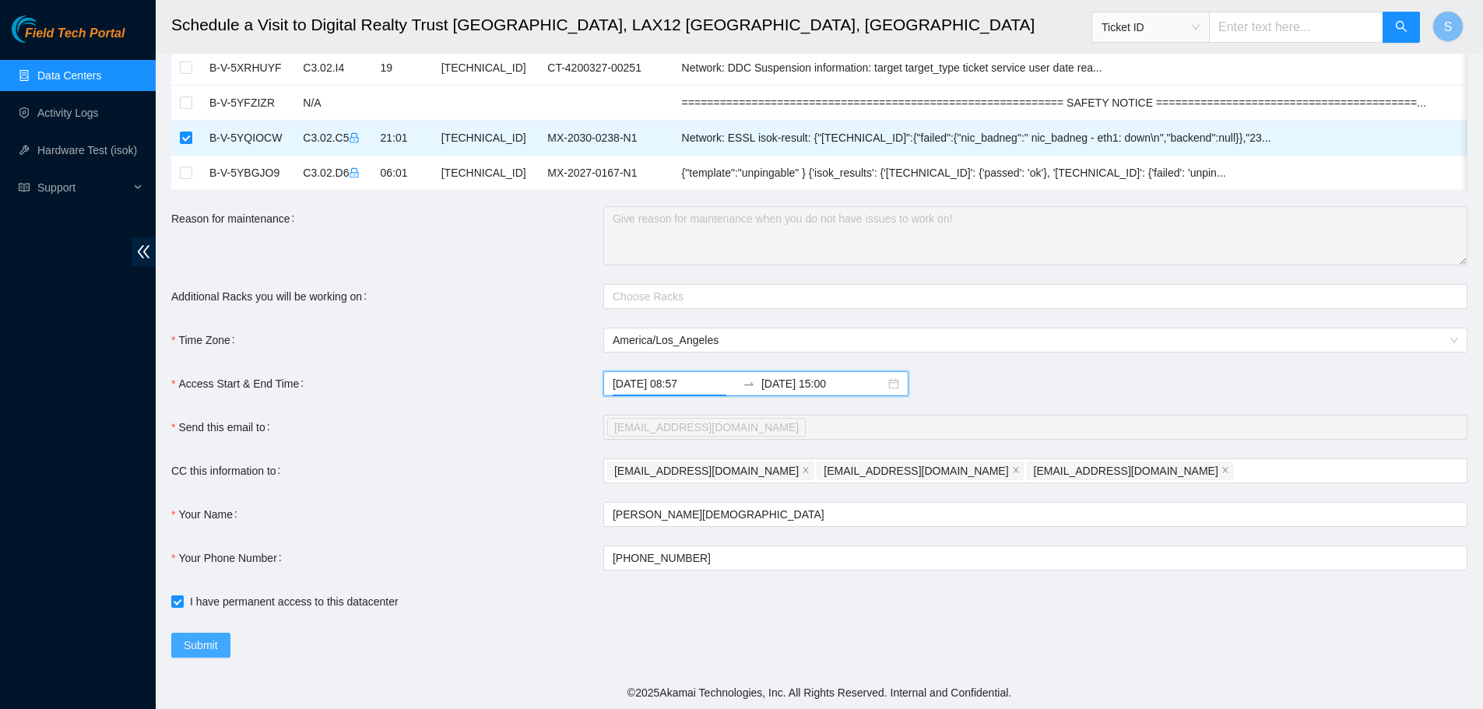
click at [209, 646] on span "Submit" at bounding box center [201, 645] width 34 height 17
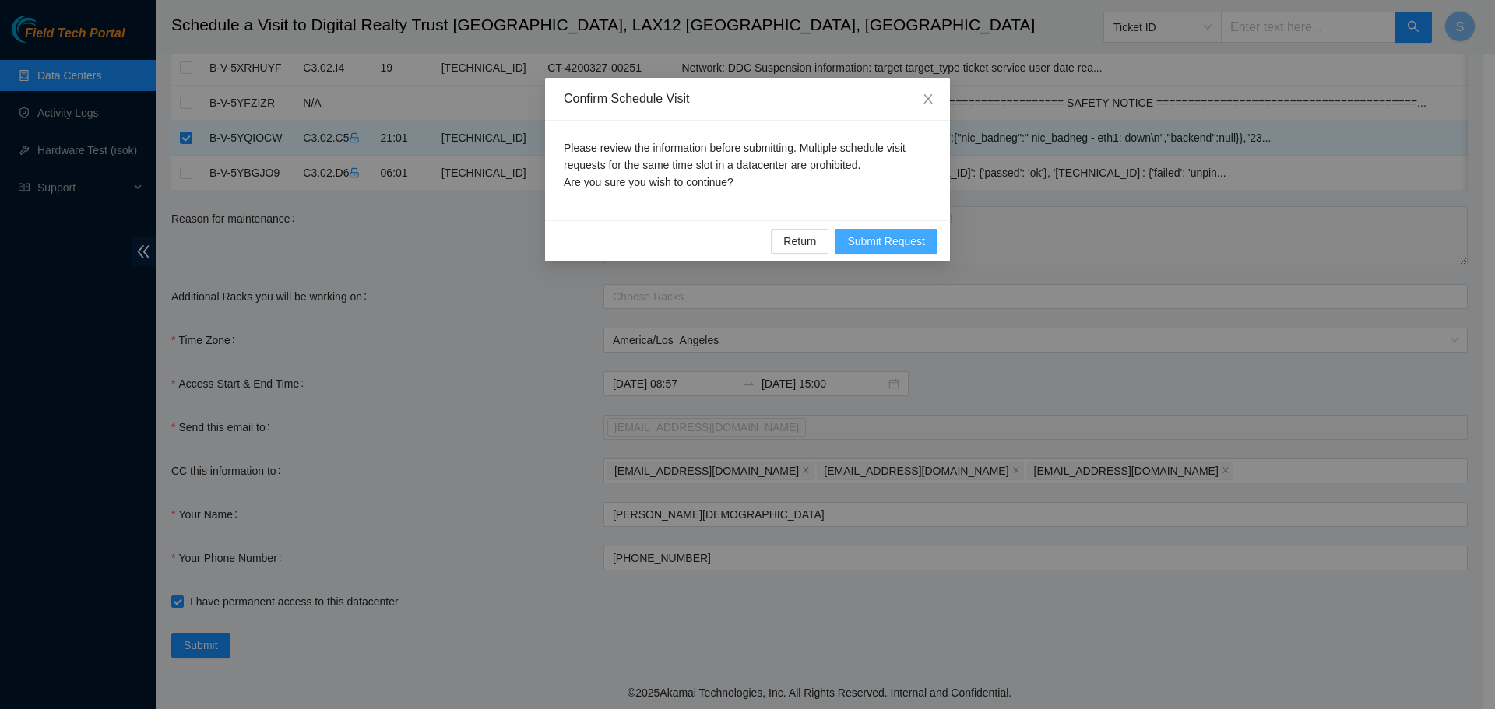
click at [867, 242] on span "Submit Request" at bounding box center [886, 241] width 78 height 17
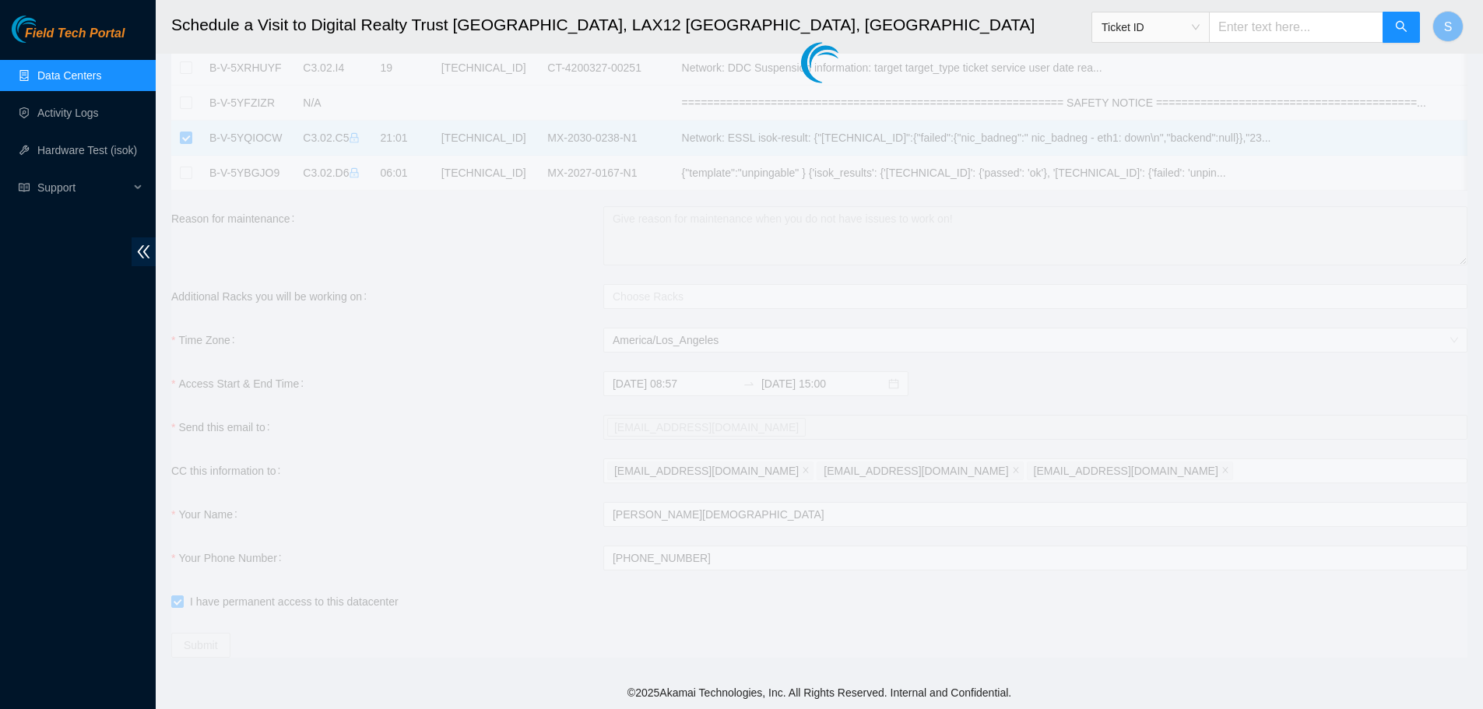
type input "2025-10-14 08:58"
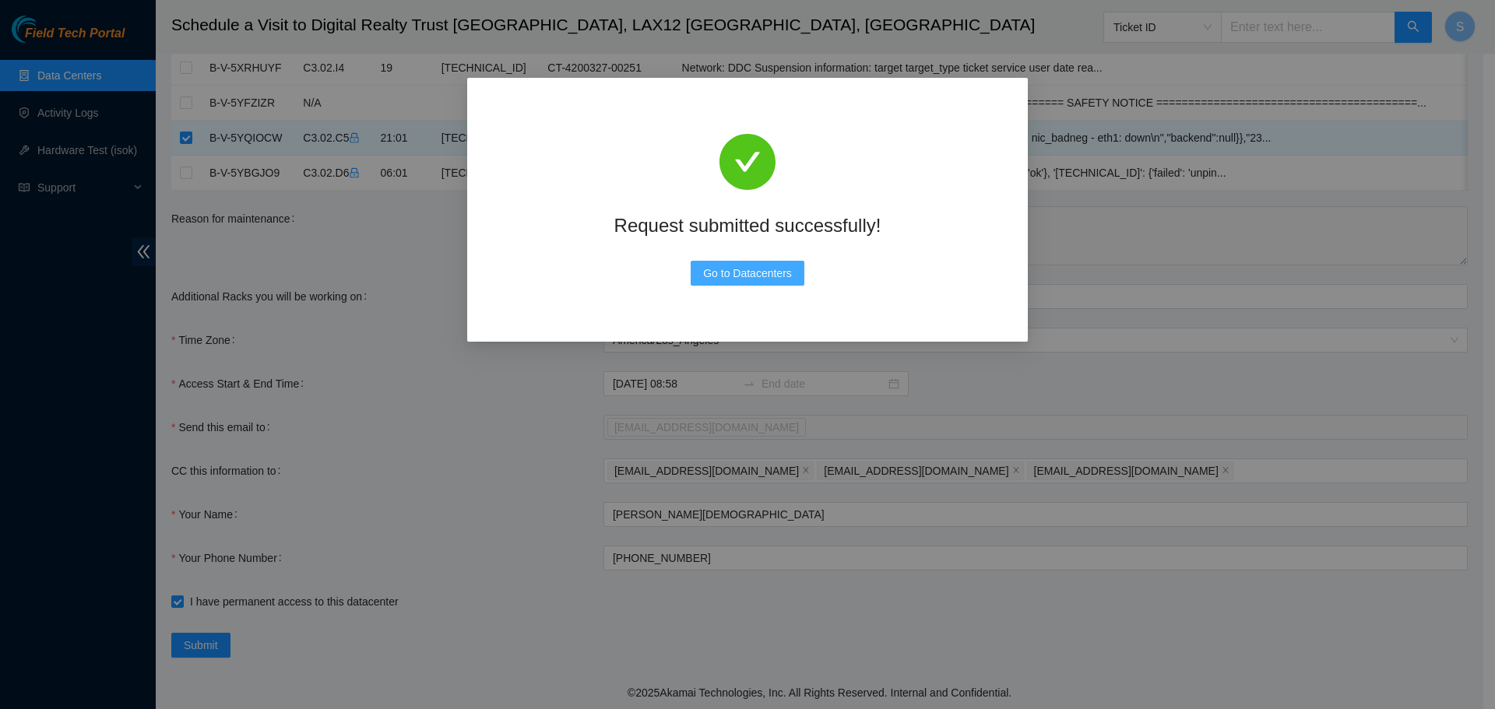
click at [775, 266] on button "Go to Datacenters" at bounding box center [748, 273] width 114 height 25
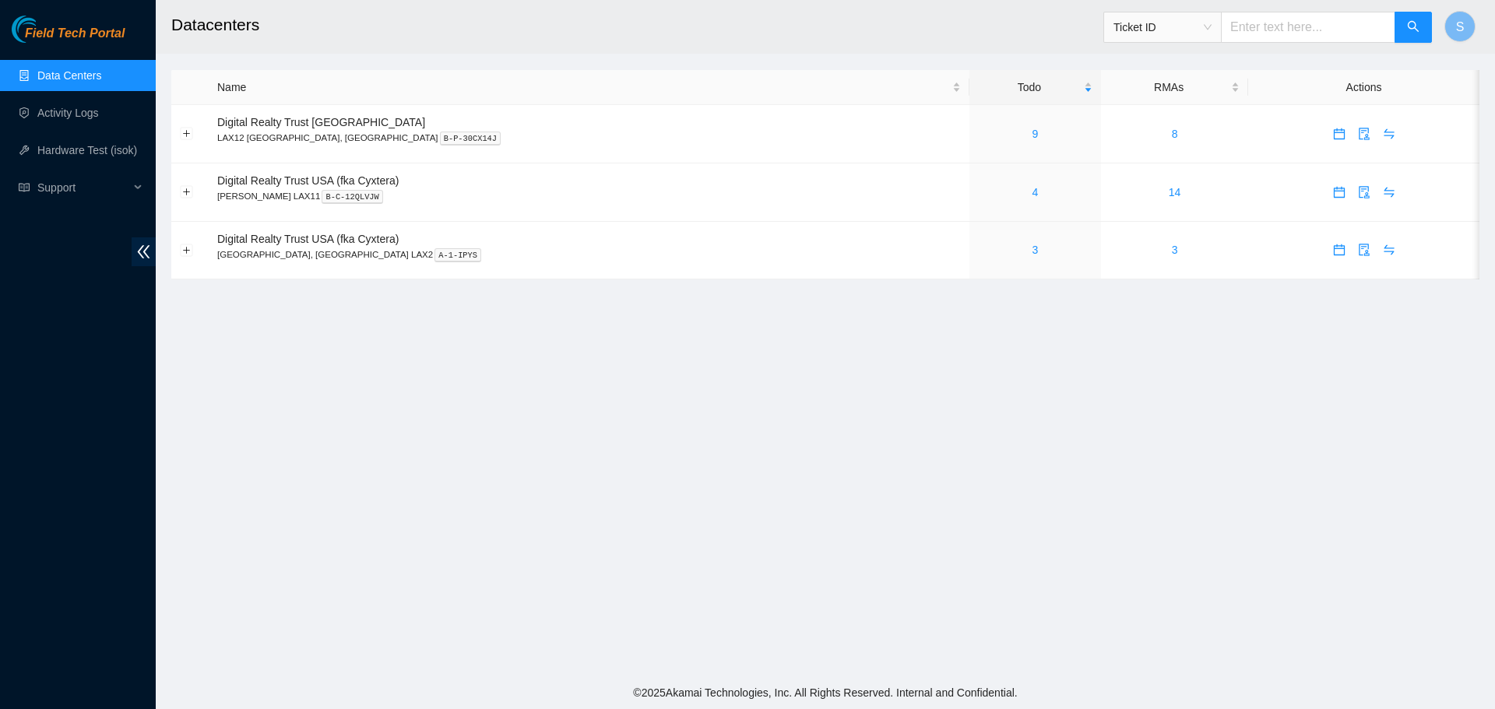
click at [101, 74] on link "Data Centers" at bounding box center [69, 75] width 64 height 12
click at [50, 71] on link "Data Centers" at bounding box center [69, 75] width 64 height 12
click at [1032, 128] on link "9" at bounding box center [1035, 134] width 6 height 12
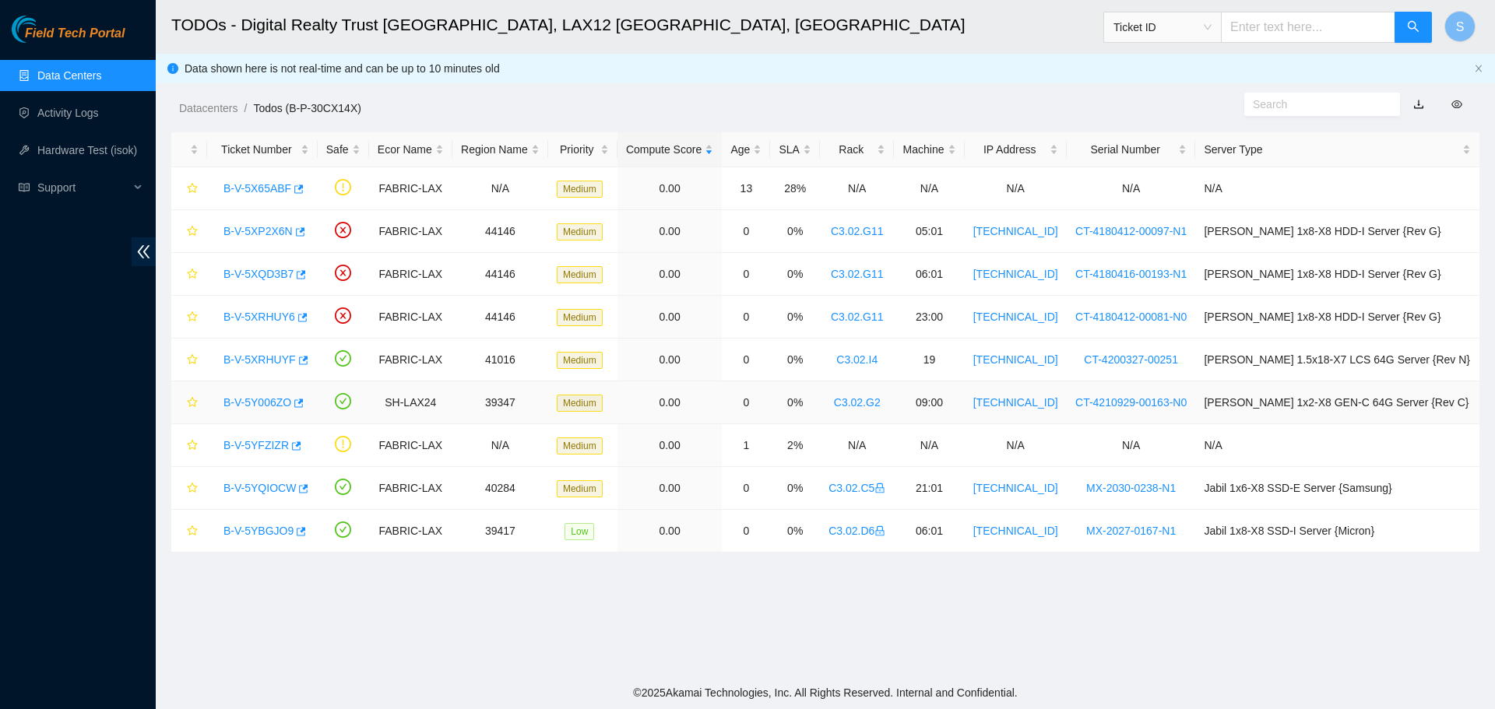
click at [262, 403] on link "B-V-5Y006ZO" at bounding box center [257, 402] width 68 height 12
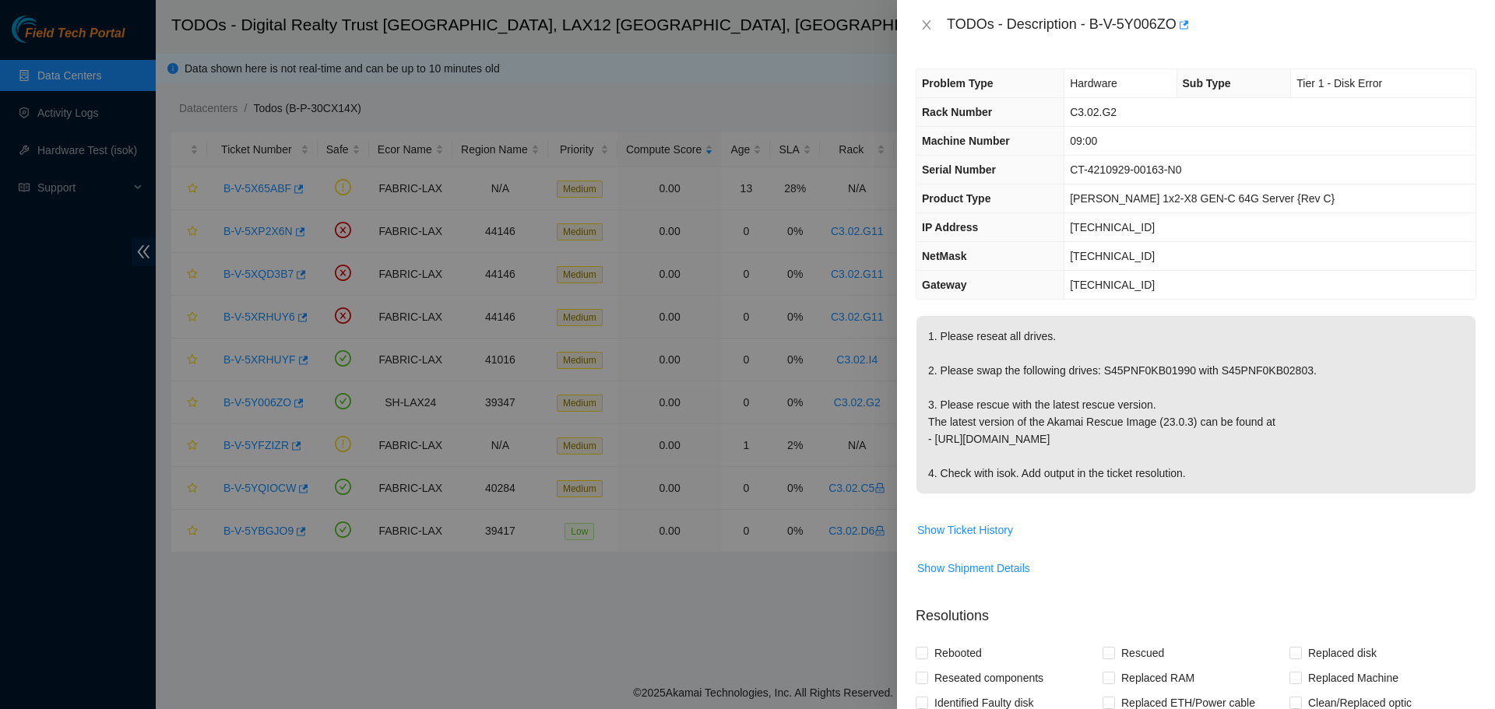
click at [923, 17] on div "TODOs - Description - B-V-5Y006ZO" at bounding box center [1196, 24] width 561 height 25
click at [925, 25] on icon "close" at bounding box center [926, 25] width 12 height 12
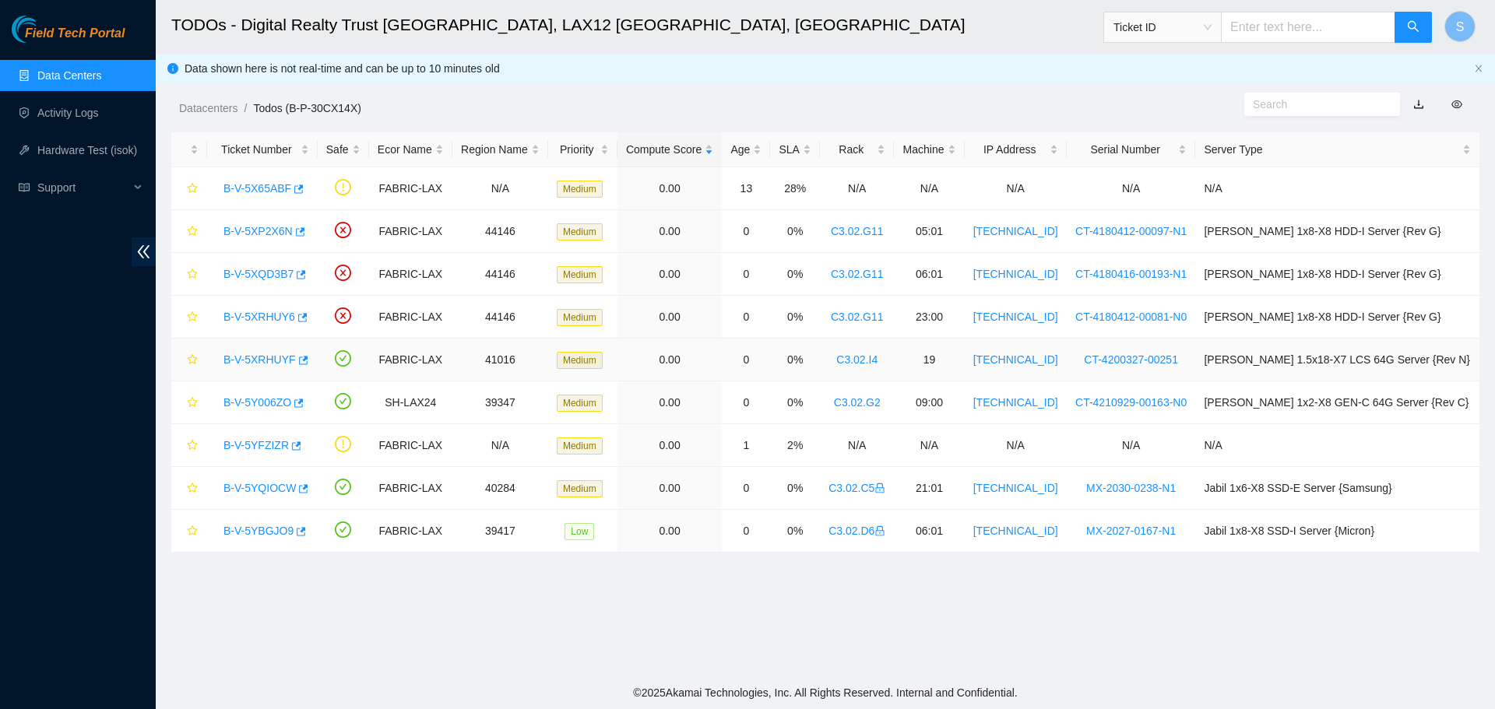
click at [246, 372] on td "B-V-5XRHUYF" at bounding box center [262, 360] width 111 height 43
click at [255, 350] on div "B-V-5XRHUYF" at bounding box center [262, 359] width 93 height 25
click at [258, 355] on link "B-V-5XRHUYF" at bounding box center [259, 359] width 72 height 12
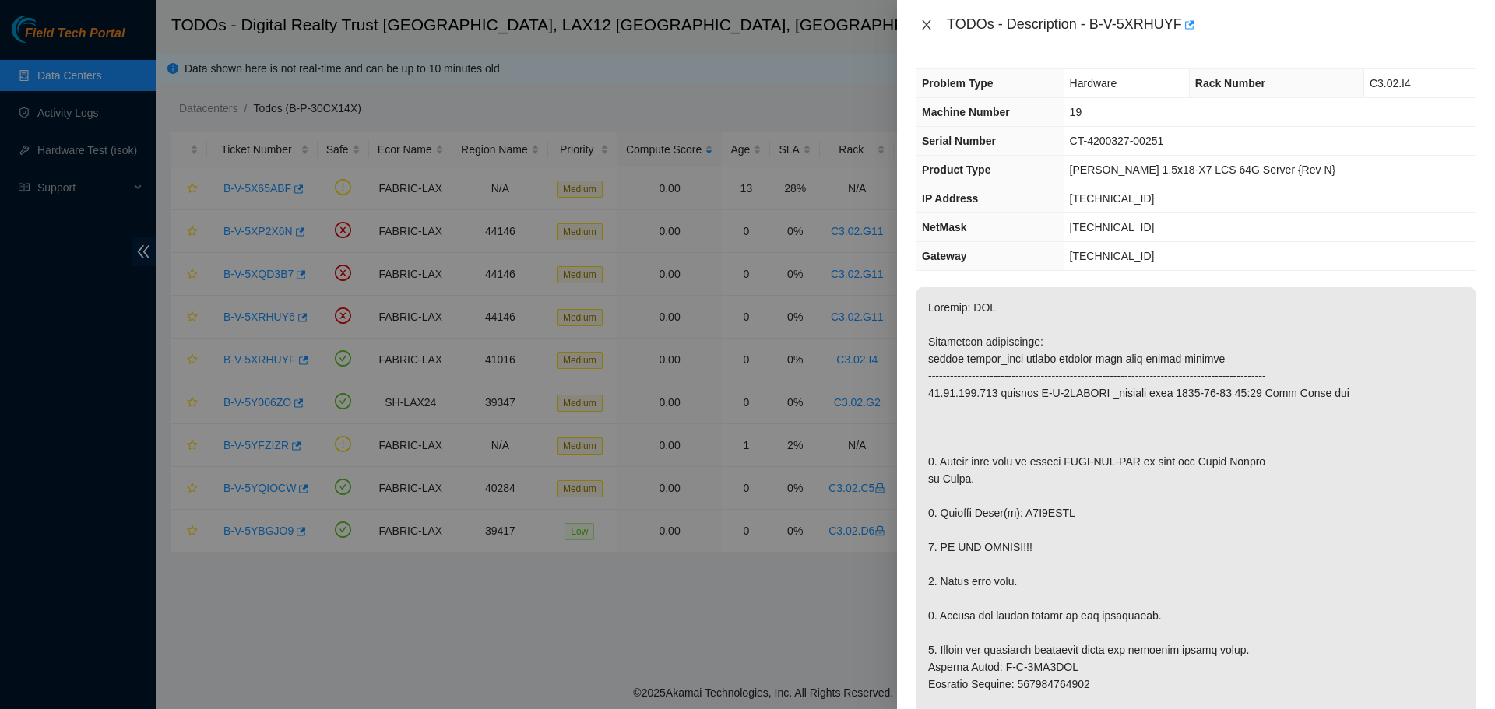
click at [930, 30] on icon "close" at bounding box center [926, 25] width 12 height 12
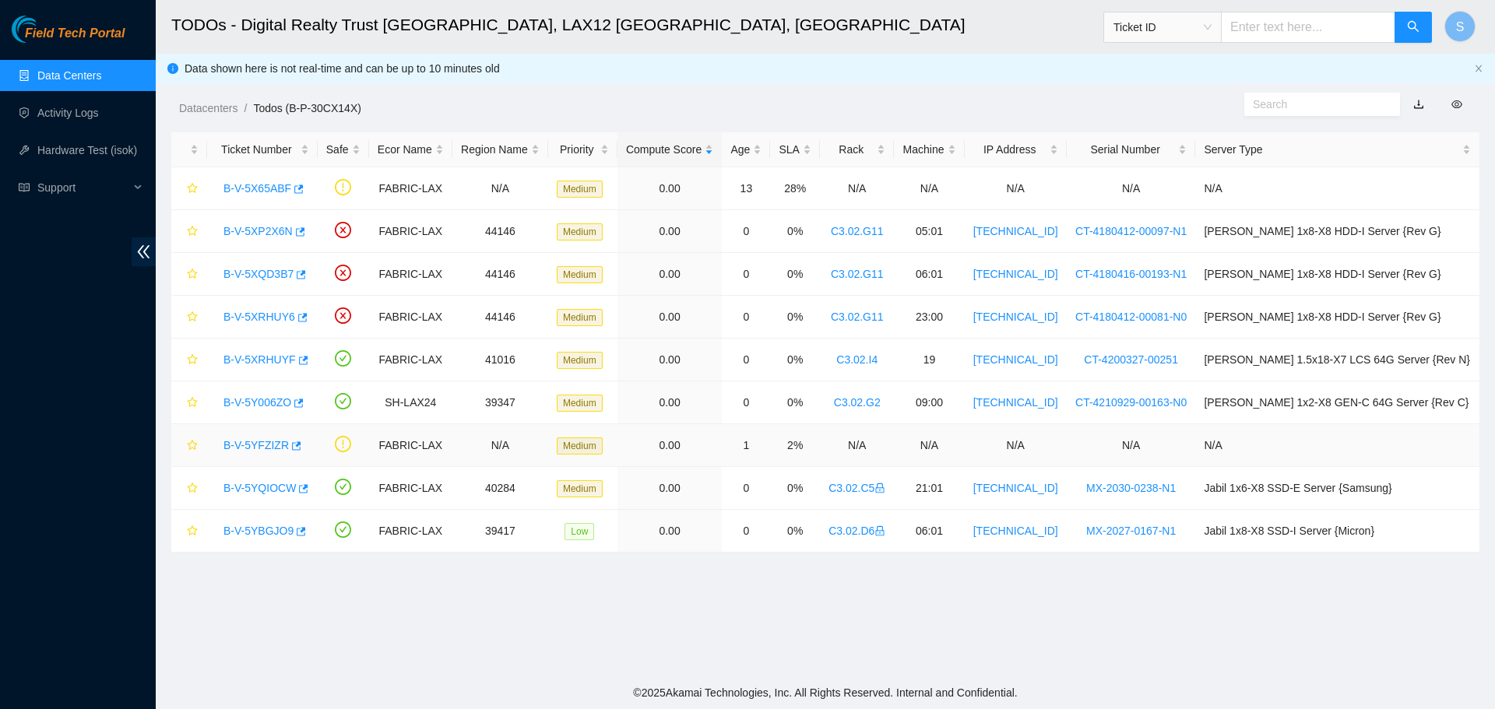
click at [262, 439] on link "B-V-5YFZIZR" at bounding box center [255, 445] width 65 height 12
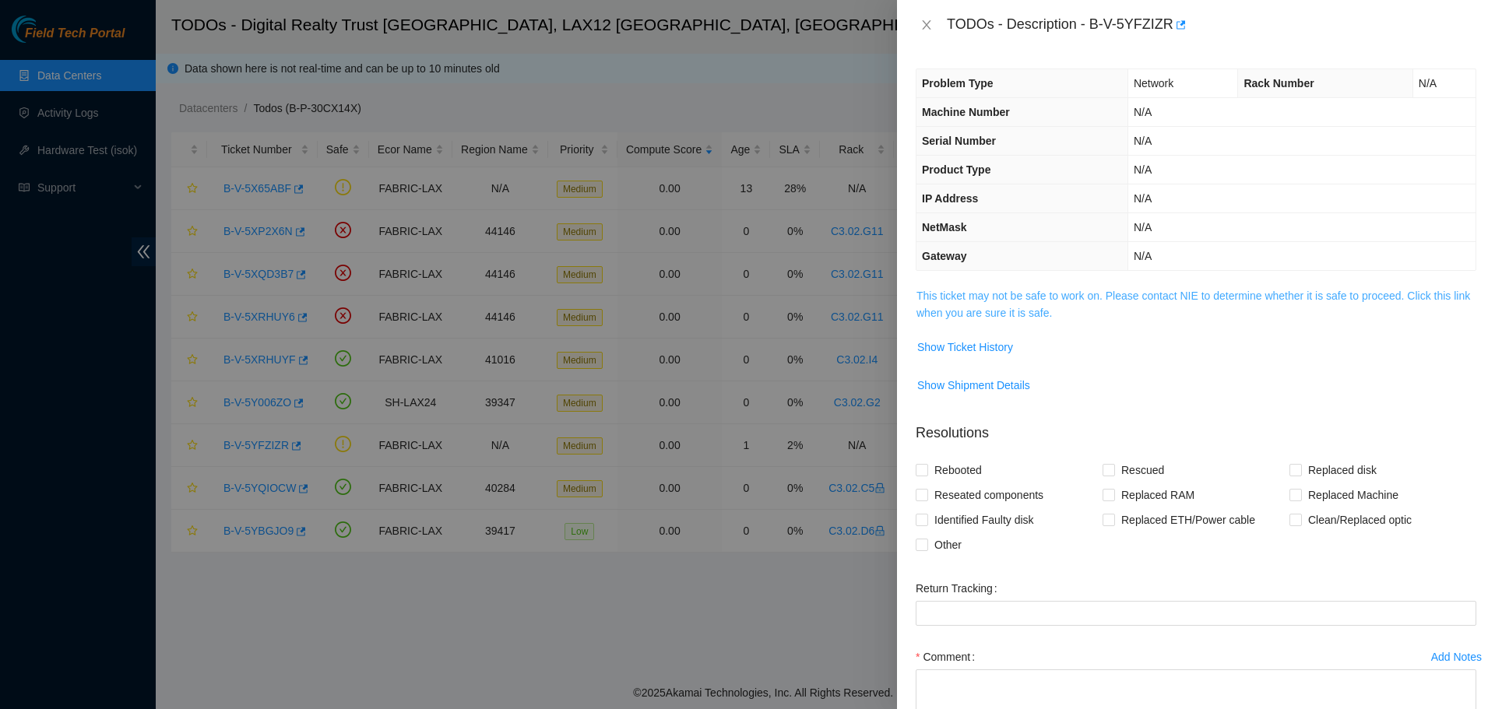
click at [1071, 297] on link "This ticket may not be safe to work on. Please contact NIE to determine whether…" at bounding box center [1193, 305] width 554 height 30
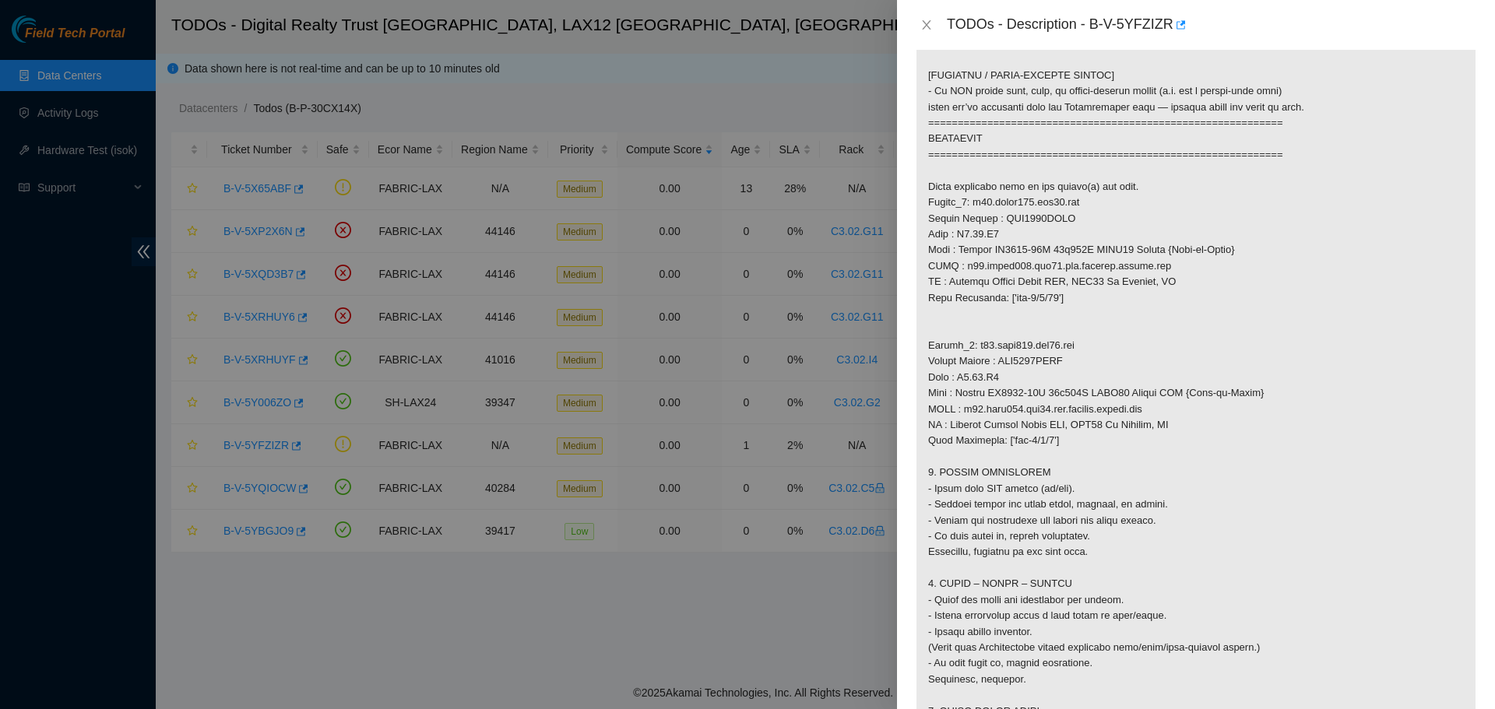
scroll to position [779, 0]
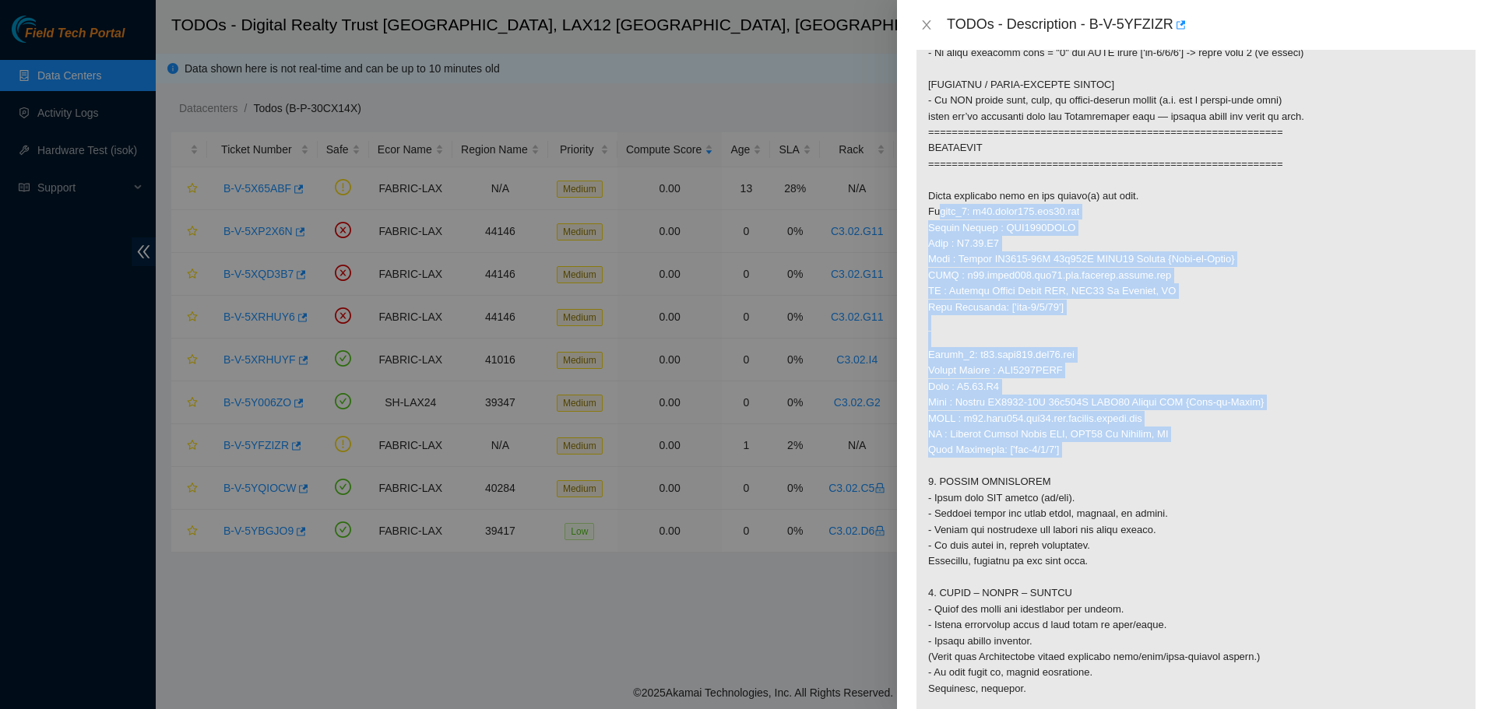
drag, startPoint x: 923, startPoint y: 226, endPoint x: 1067, endPoint y: 470, distance: 283.8
click at [1067, 470] on p at bounding box center [1195, 299] width 559 height 1581
copy p "Router_1: r03.spine101.lax01.fab Serial Number : AAA2003AAHE Rack : C3.02.L5 Ma…"
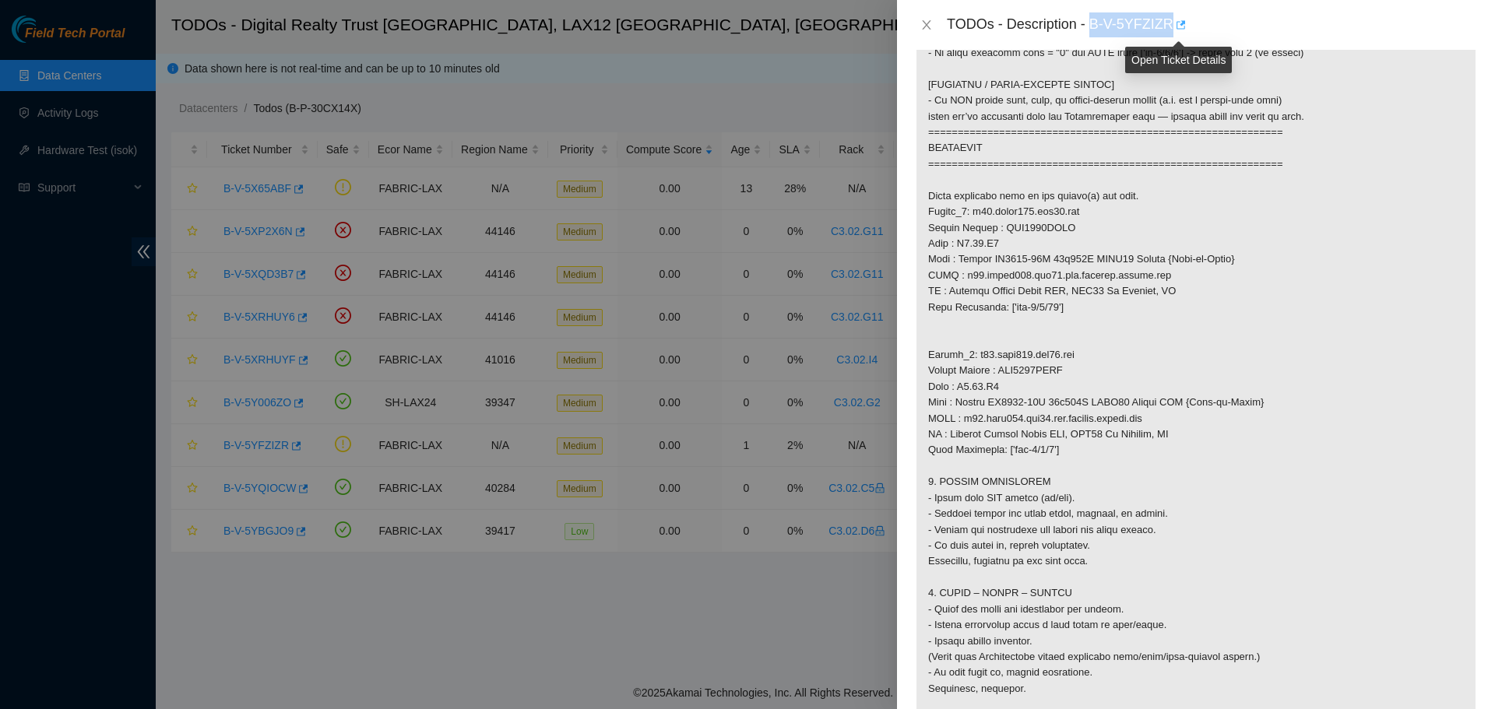
drag, startPoint x: 1092, startPoint y: 29, endPoint x: 1172, endPoint y: 32, distance: 80.3
click at [1172, 32] on div "TODOs - Description - B-V-5YFZIZR" at bounding box center [1211, 24] width 529 height 25
copy div "B-V-5YFZIZR"
click at [916, 25] on button "Close" at bounding box center [927, 25] width 22 height 15
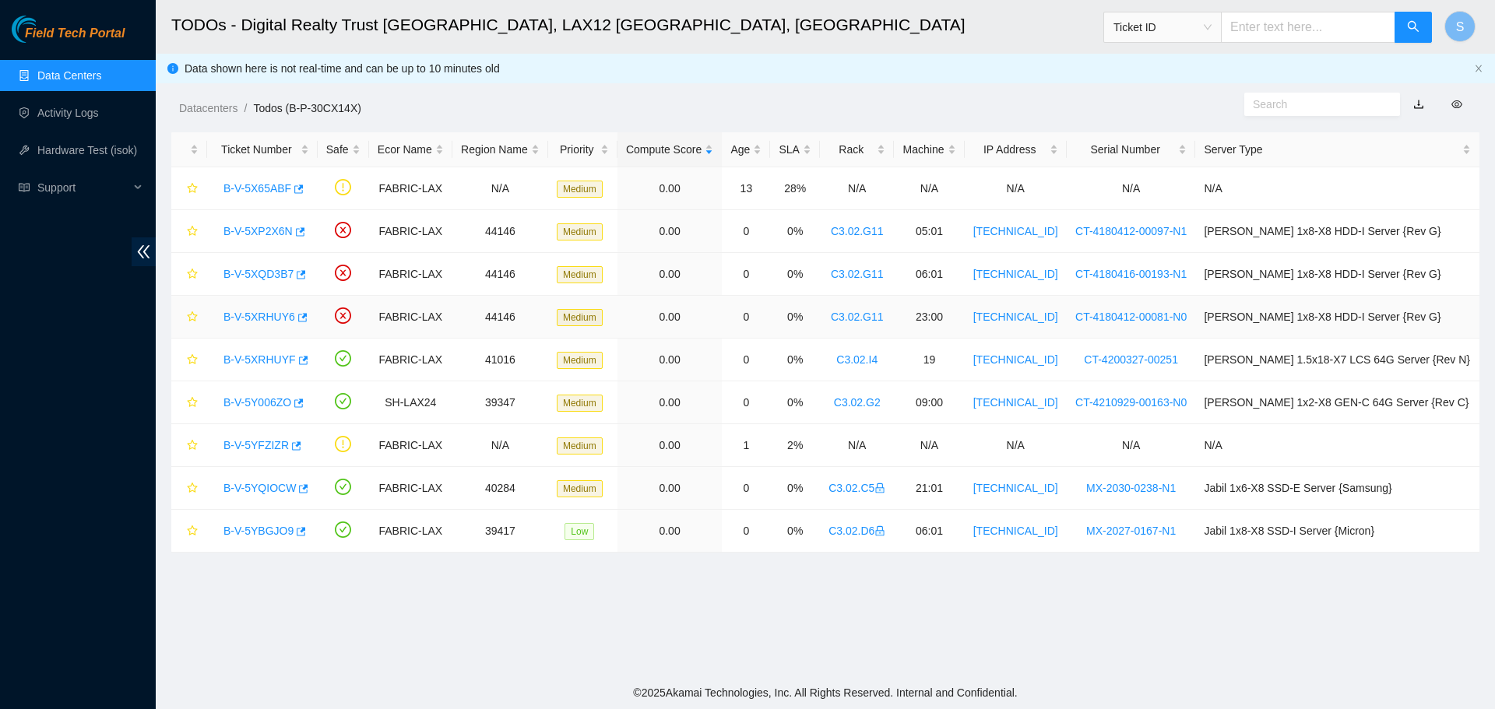
scroll to position [161, 0]
drag, startPoint x: 398, startPoint y: 440, endPoint x: 417, endPoint y: 441, distance: 18.8
click at [417, 441] on td "FABRIC-LAX" at bounding box center [410, 445] width 83 height 43
click at [393, 446] on td "FABRIC-LAX" at bounding box center [410, 445] width 83 height 43
drag, startPoint x: 393, startPoint y: 446, endPoint x: 1300, endPoint y: 446, distance: 907.1
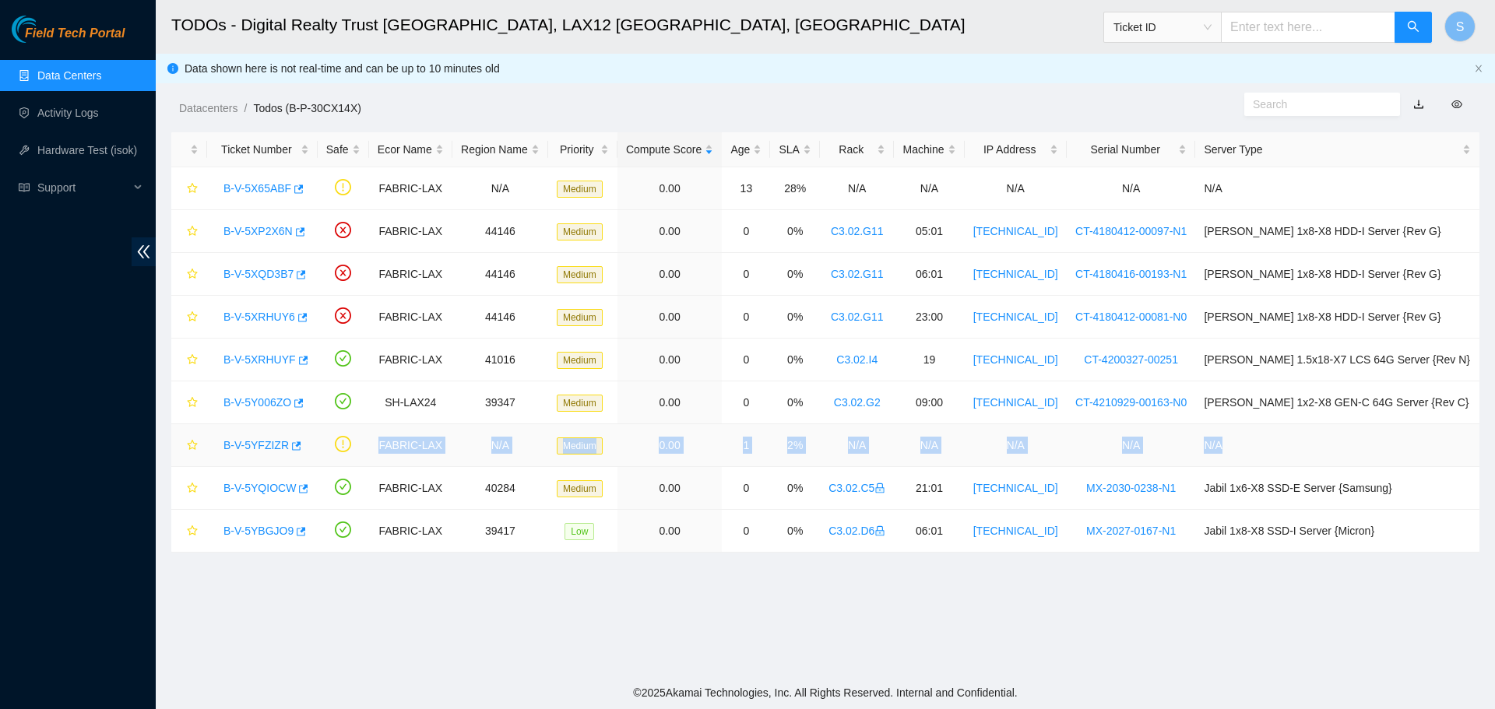
click at [1300, 446] on tr "B-V-5YFZIZR FABRIC-LAX N/A Medium 0.00 1 2% N/A N/A N/A N/A N/A" at bounding box center [825, 445] width 1308 height 43
copy tr "FABRIC-LAX N/A Medium 0.00 1 2% N/A N/A N/A N/A N/A"
click at [266, 441] on link "B-V-5YFZIZR" at bounding box center [255, 445] width 65 height 12
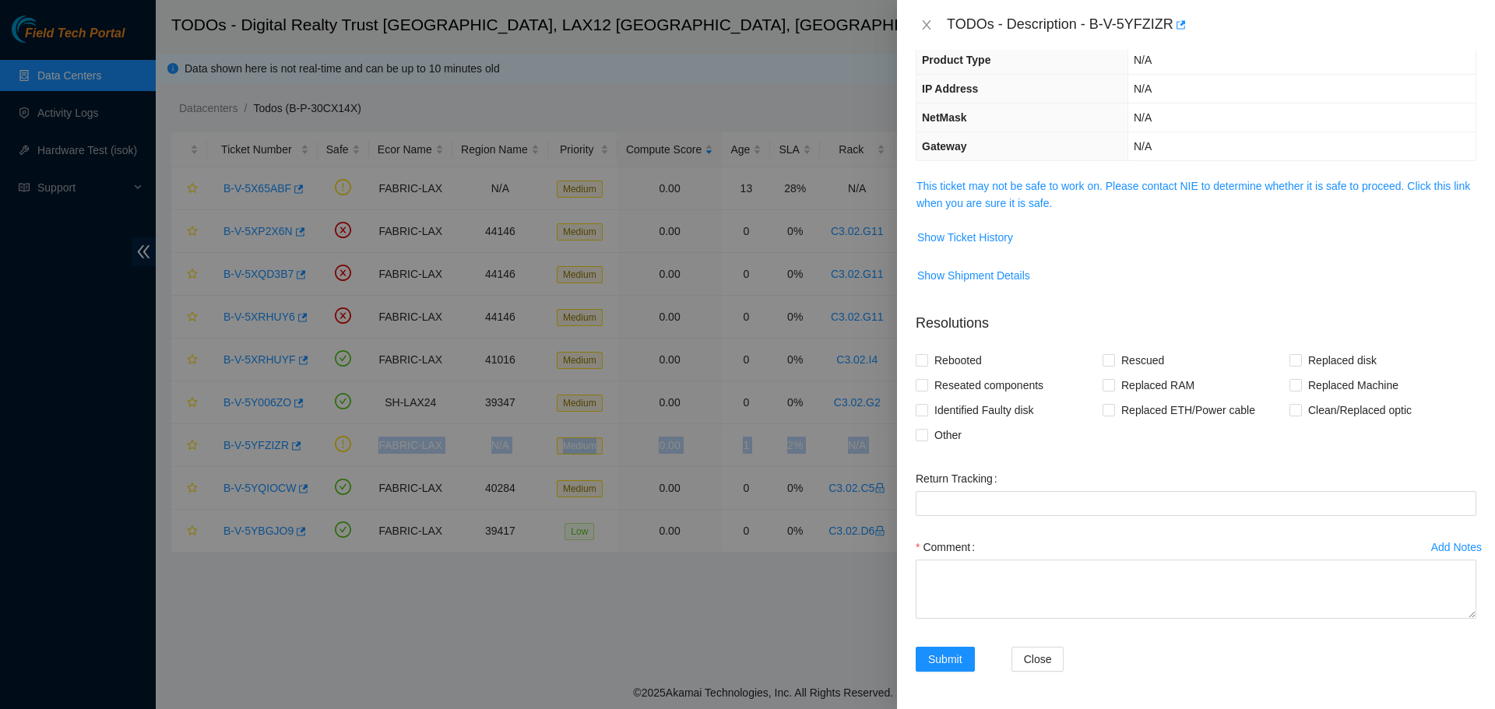
scroll to position [110, 0]
click at [1190, 183] on link "This ticket may not be safe to work on. Please contact NIE to determine whether…" at bounding box center [1193, 195] width 554 height 30
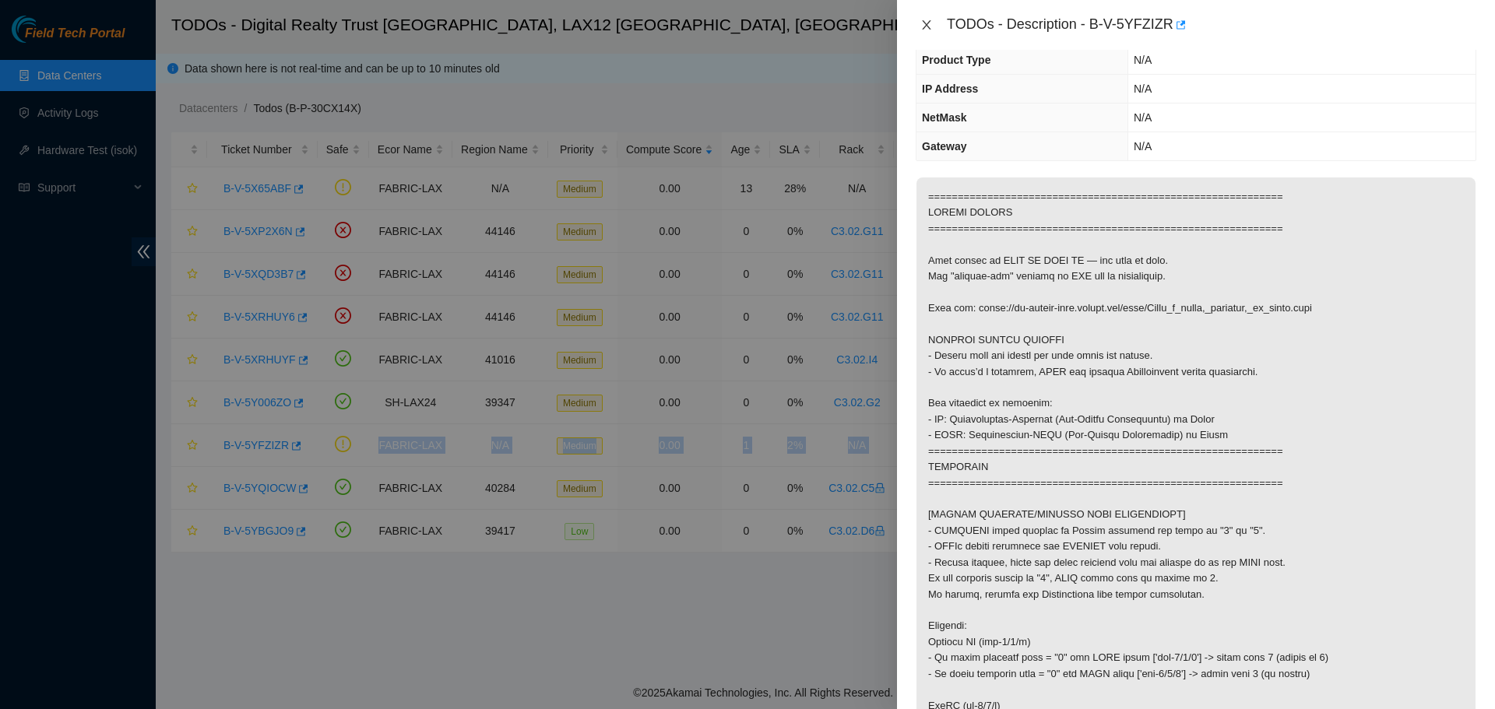
click at [921, 26] on icon "close" at bounding box center [926, 25] width 12 height 12
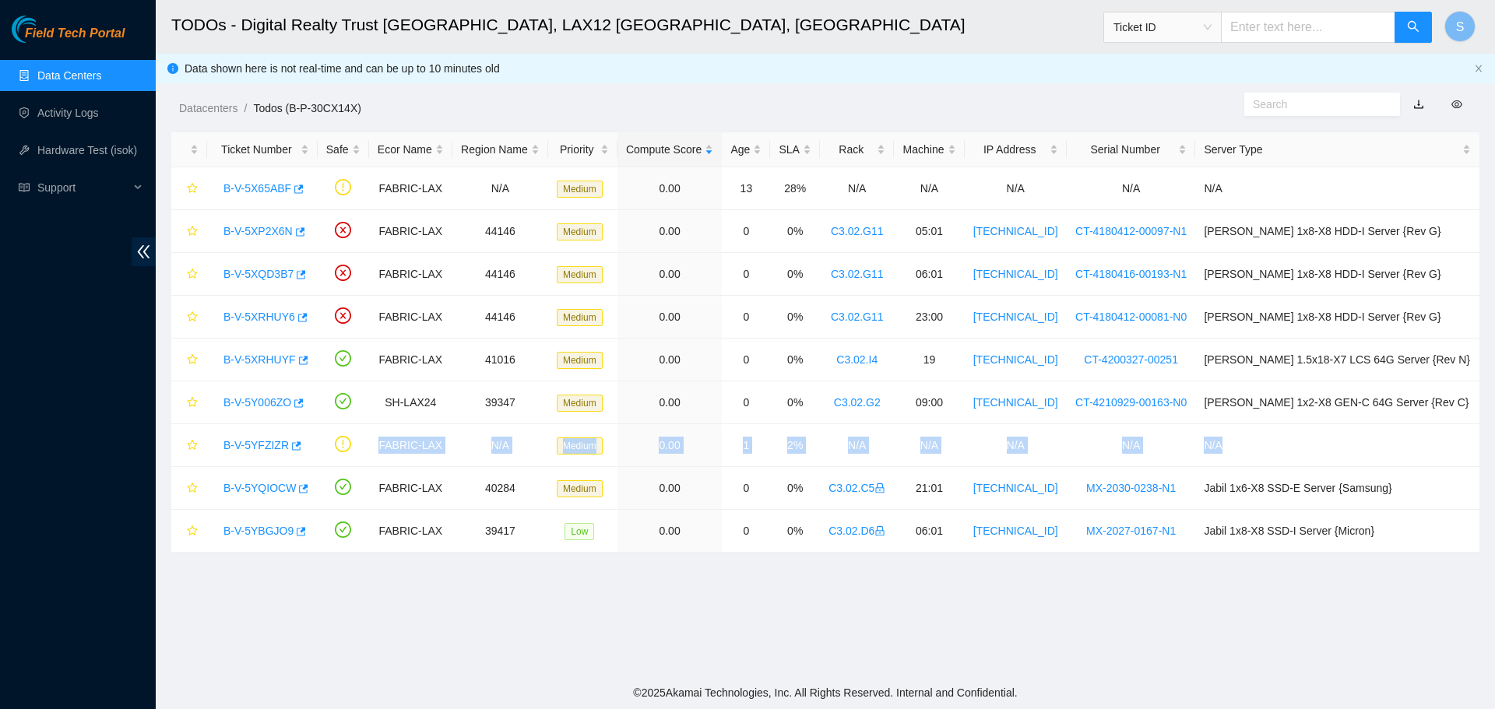
scroll to position [161, 0]
click at [264, 447] on link "B-V-5YFZIZR" at bounding box center [255, 445] width 65 height 12
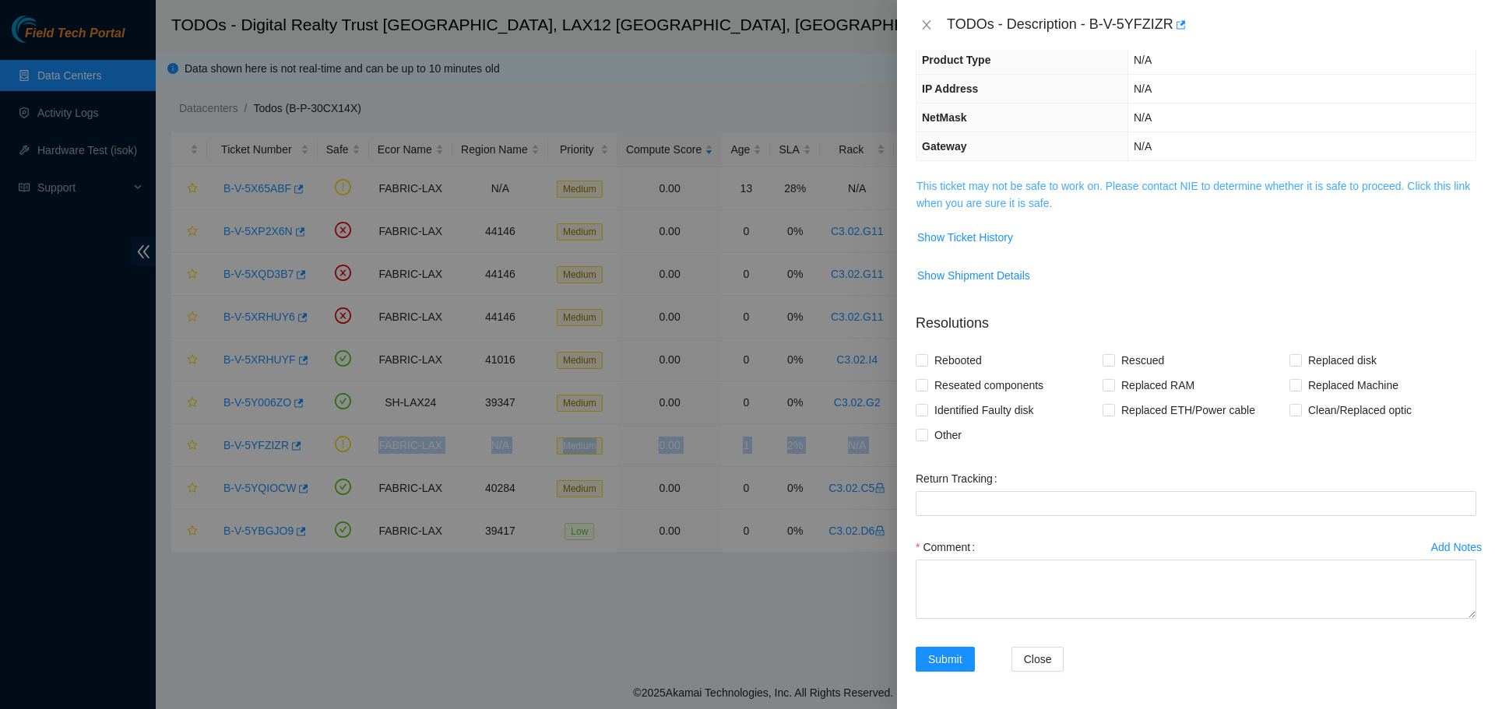
click at [1117, 190] on link "This ticket may not be safe to work on. Please contact NIE to determine whether…" at bounding box center [1193, 195] width 554 height 30
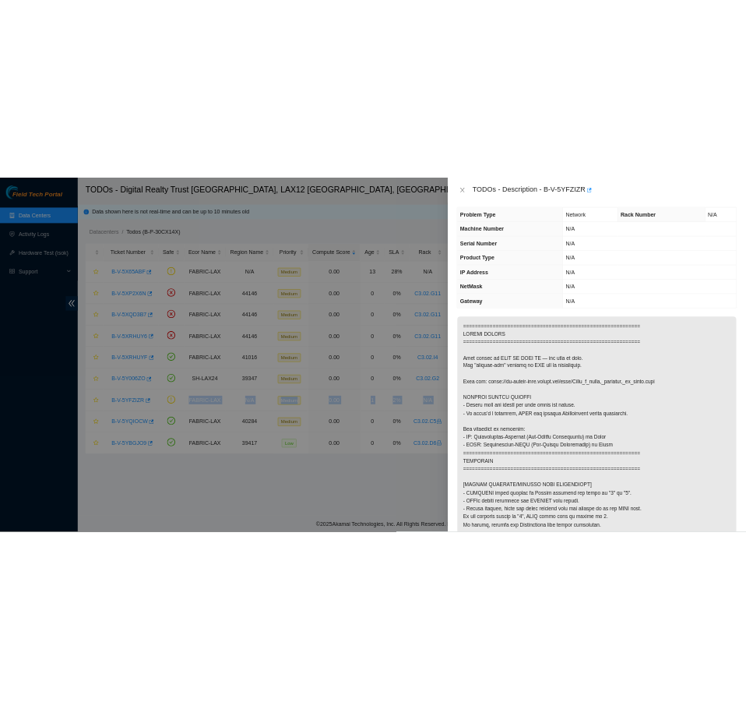
scroll to position [0, 0]
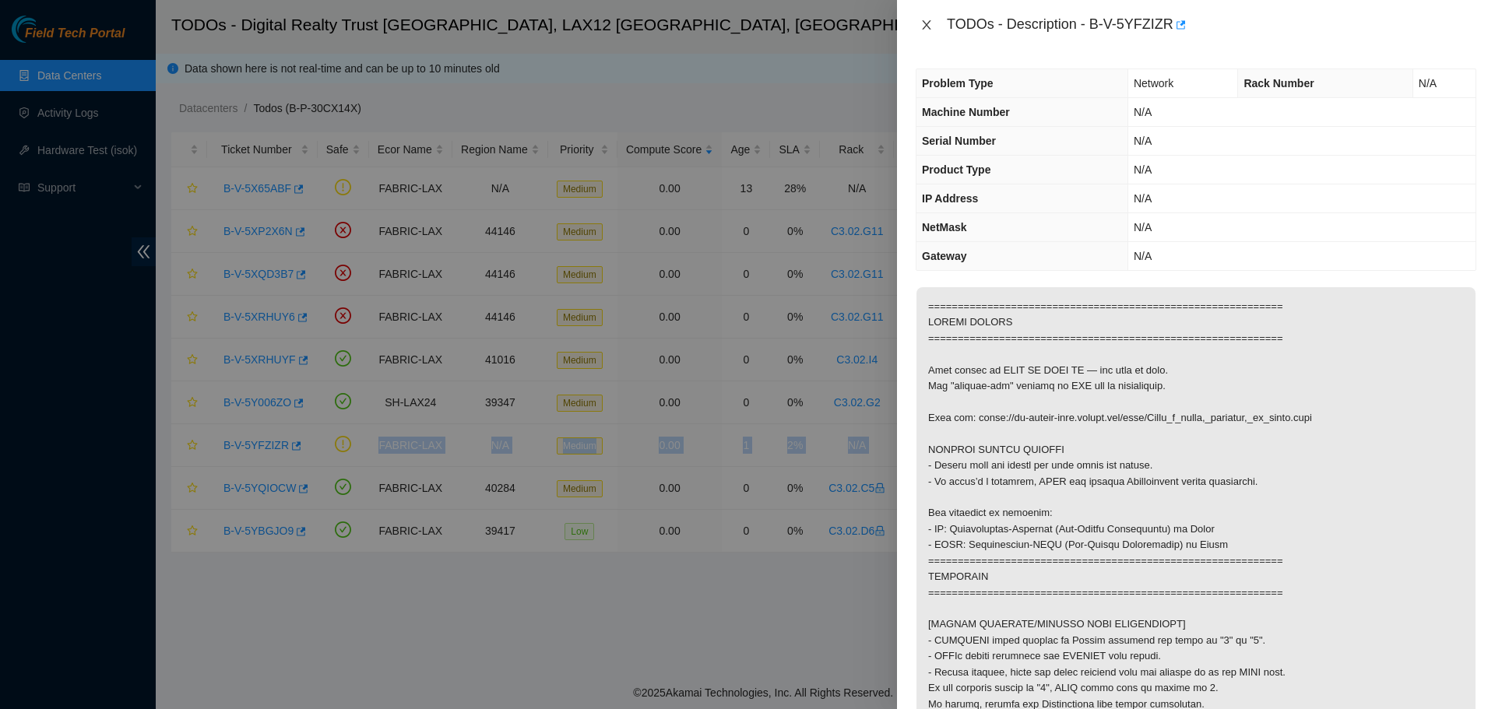
click at [926, 22] on icon "close" at bounding box center [926, 25] width 12 height 12
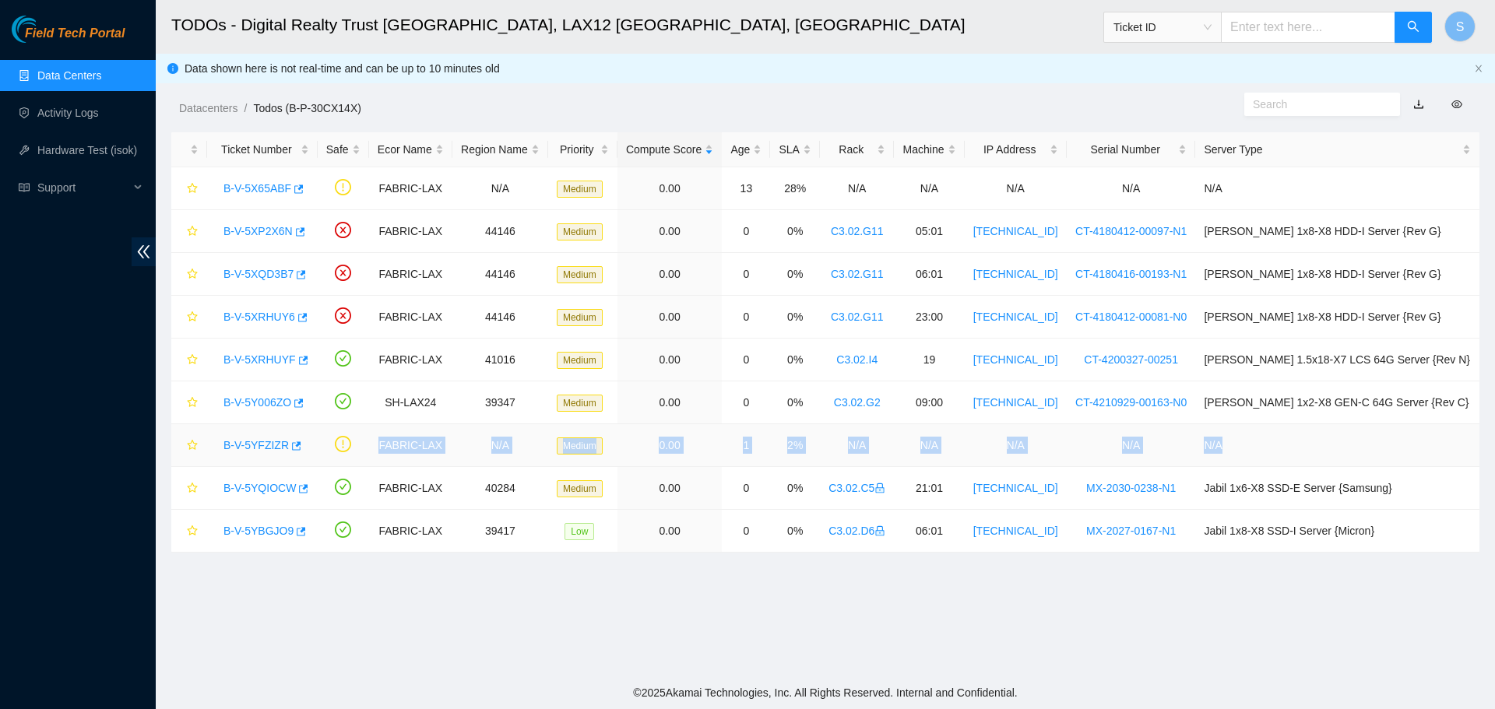
click at [269, 441] on link "B-V-5YFZIZR" at bounding box center [255, 445] width 65 height 12
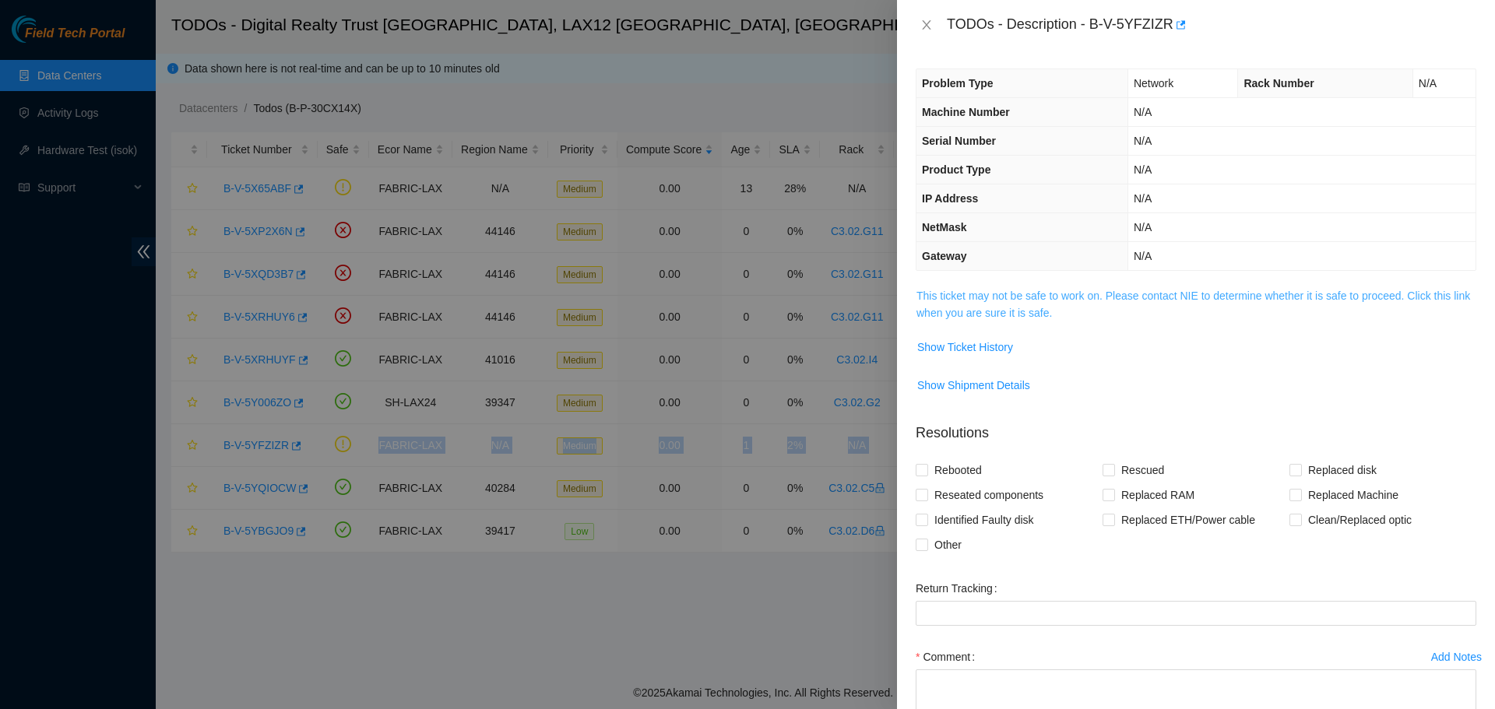
click at [1219, 296] on link "This ticket may not be safe to work on. Please contact NIE to determine whether…" at bounding box center [1193, 305] width 554 height 30
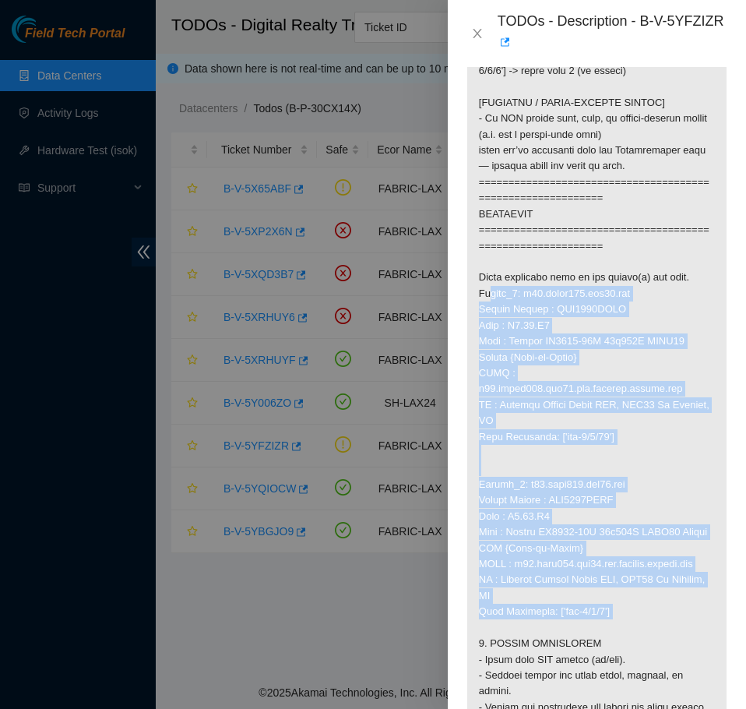
scroll to position [1246, 0]
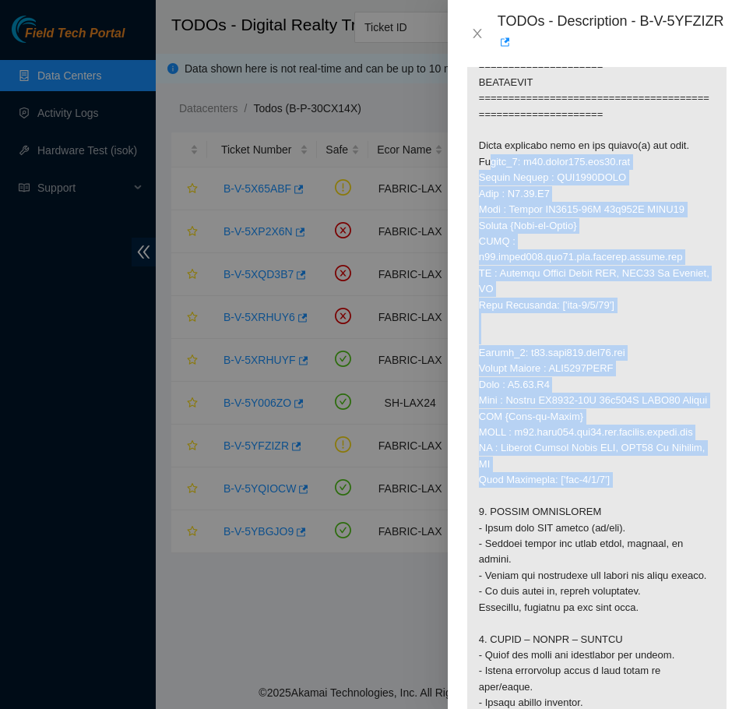
drag, startPoint x: 474, startPoint y: 349, endPoint x: 631, endPoint y: 512, distance: 226.3
click at [631, 512] on p at bounding box center [596, 210] width 259 height 2234
copy p "Router_1: r03.spine101.lax01.fab Serial Number : AAA2003AAHE Rack : C3.02.L5 Ma…"
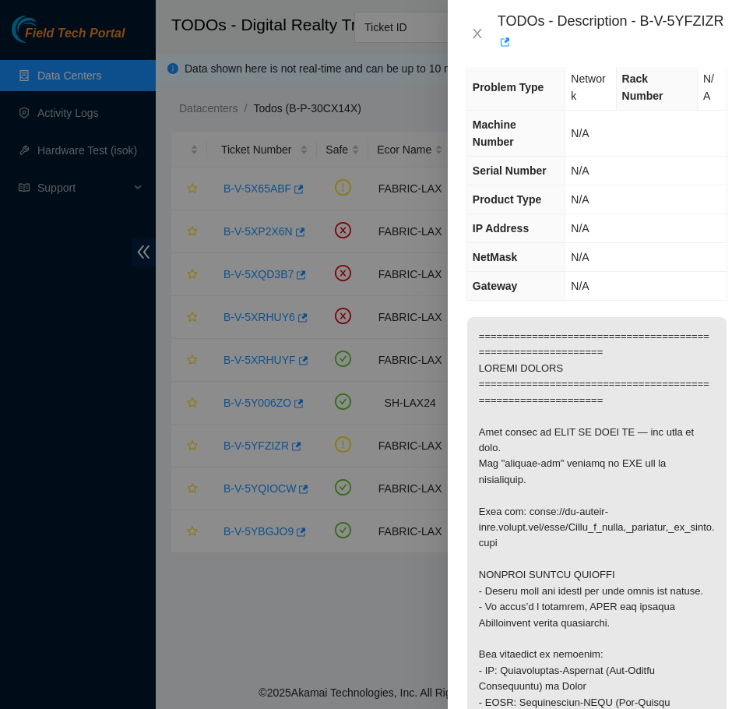
scroll to position [0, 0]
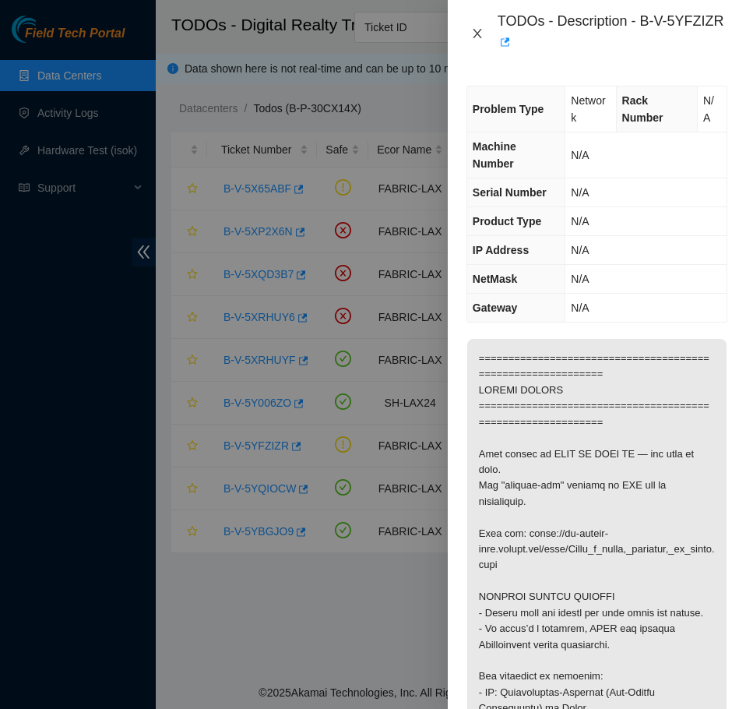
drag, startPoint x: 472, startPoint y: 27, endPoint x: 498, endPoint y: 32, distance: 26.1
click at [472, 27] on icon "close" at bounding box center [477, 33] width 12 height 12
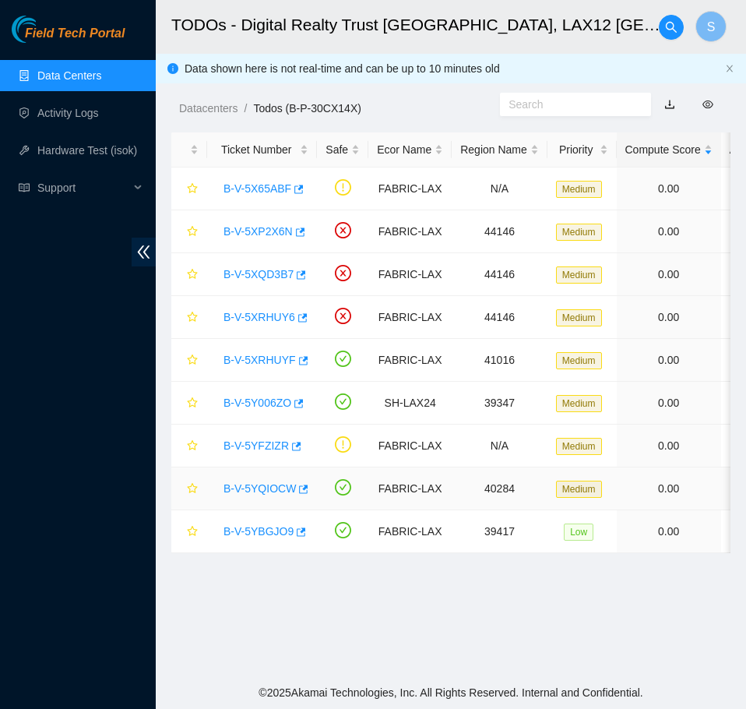
click at [263, 477] on div "B-V-5YQIOCW" at bounding box center [262, 488] width 93 height 25
click at [269, 484] on link "B-V-5YQIOCW" at bounding box center [259, 488] width 72 height 12
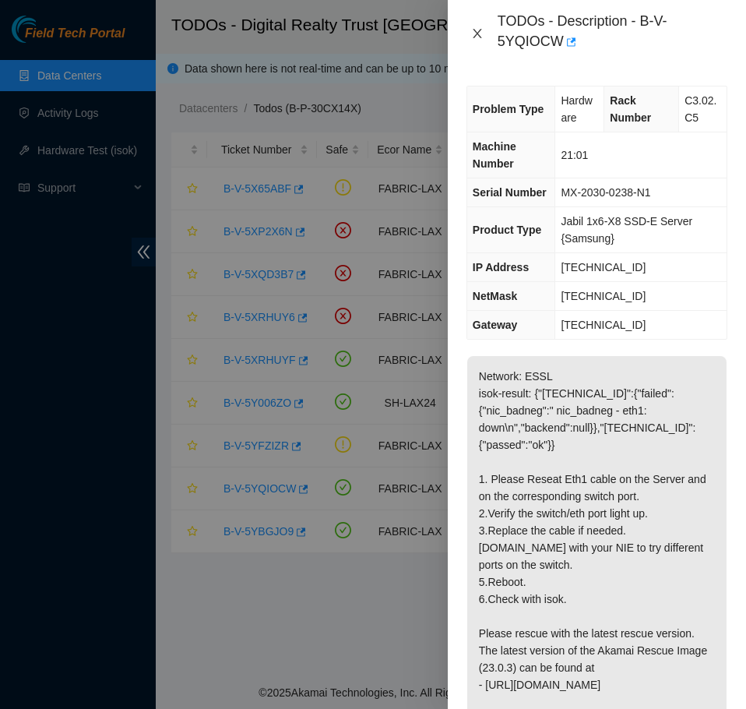
click at [473, 31] on icon "close" at bounding box center [477, 33] width 12 height 12
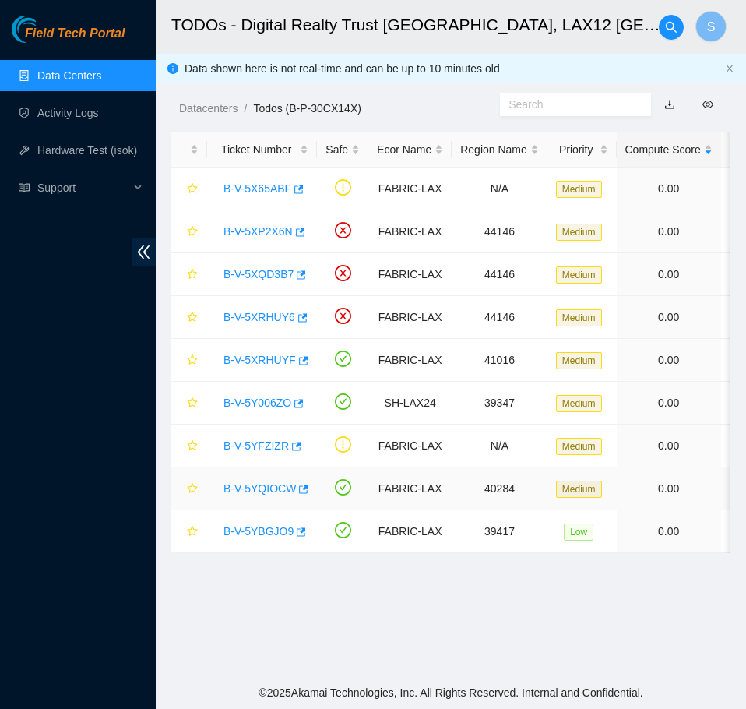
click at [269, 483] on link "B-V-5YQIOCW" at bounding box center [259, 488] width 72 height 12
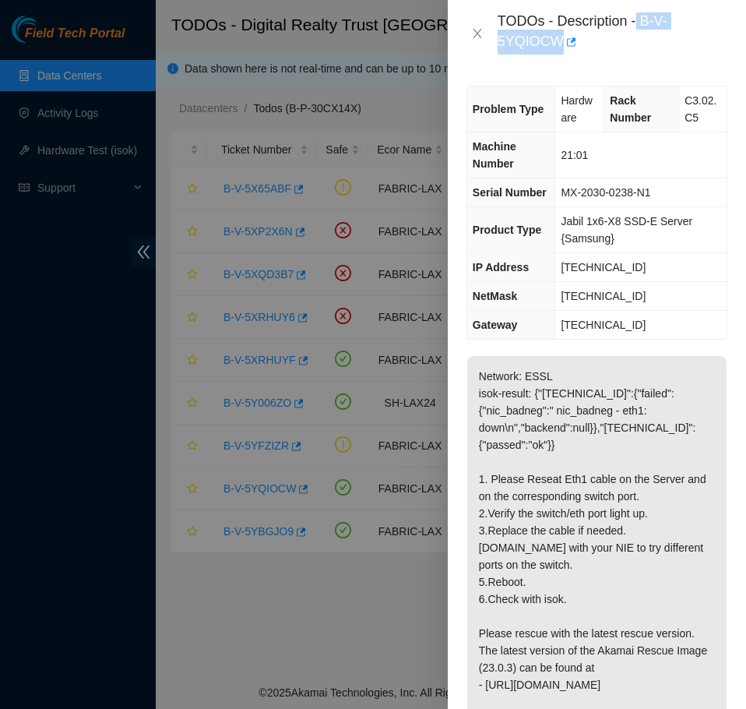
drag, startPoint x: 639, startPoint y: 23, endPoint x: 642, endPoint y: 50, distance: 27.4
click at [642, 50] on div "TODOs - Description - B-V-5YQIOCW" at bounding box center [613, 33] width 230 height 42
copy div "B-V-5YQIOCW"
click at [481, 39] on icon "close" at bounding box center [477, 33] width 12 height 12
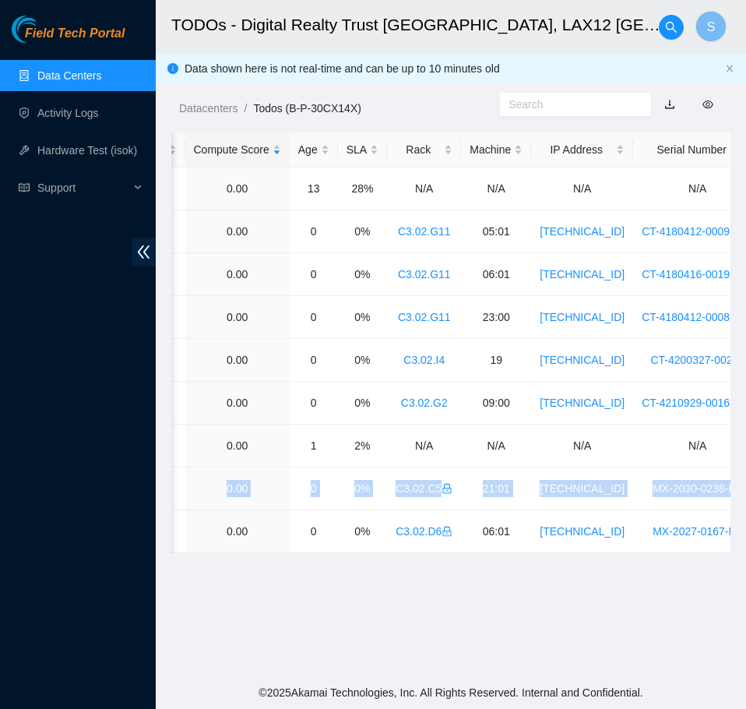
scroll to position [0, 649]
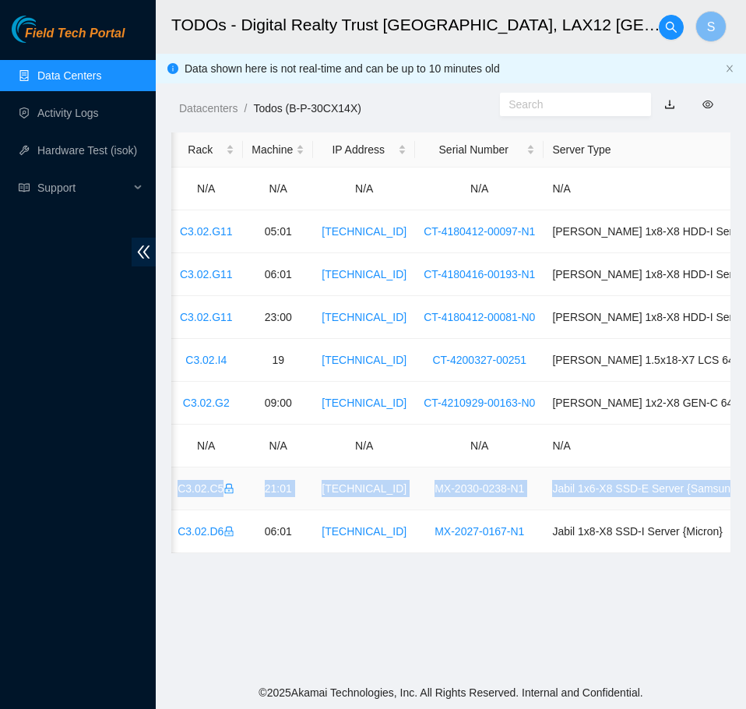
drag, startPoint x: 365, startPoint y: 492, endPoint x: 716, endPoint y: 494, distance: 350.4
click at [716, 494] on tr "B-V-5YQIOCW FABRIC-LAX 40284 Medium 0.00 0 0% C3.02.C5 21:01 23.45.45.45 MX-203…" at bounding box center [174, 488] width 1305 height 43
copy tr "FABRIC-LAX 40284 Medium 0.00 0 0% C3.02.C5 21:01 23.45.45.45 MX-2030-0238-N1 Ja…"
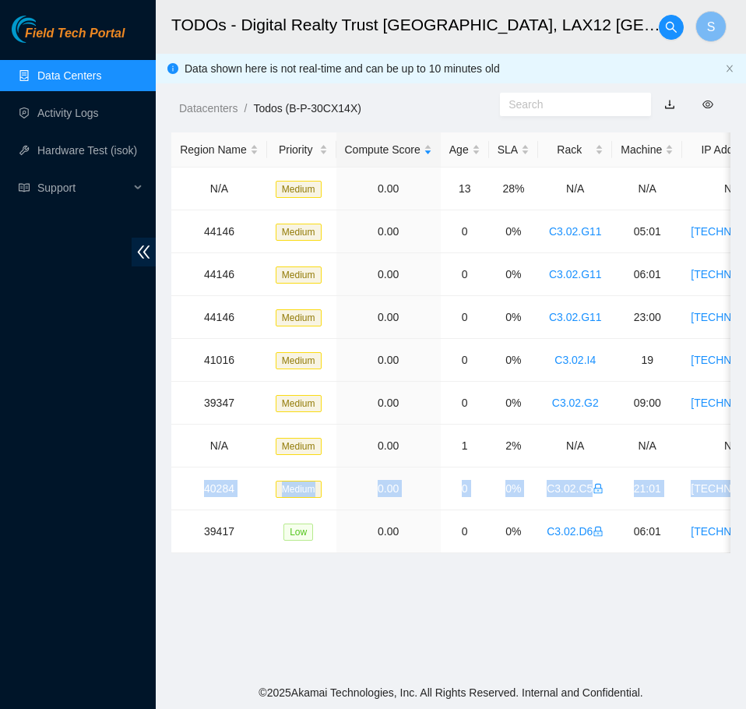
scroll to position [0, 0]
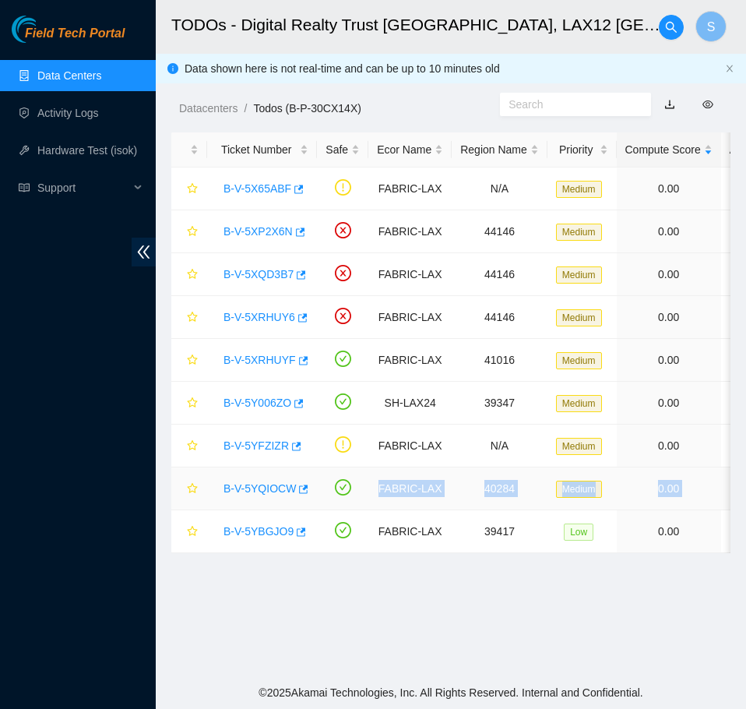
click at [269, 485] on link "B-V-5YQIOCW" at bounding box center [259, 488] width 72 height 12
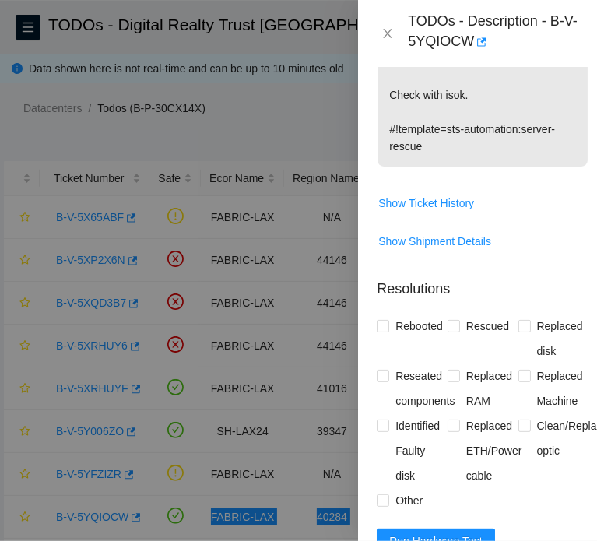
scroll to position [796, 0]
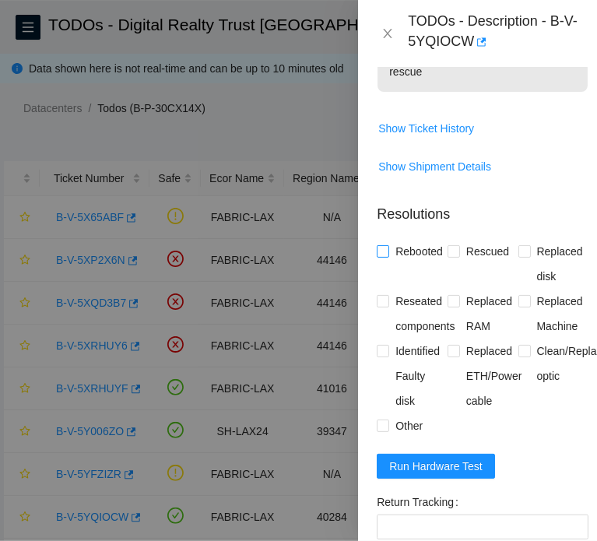
click at [417, 264] on span "Rebooted" at bounding box center [419, 251] width 60 height 25
click at [388, 256] on input "Rebooted" at bounding box center [382, 250] width 11 height 11
checkbox input "true"
click at [483, 264] on span "Rescued" at bounding box center [487, 251] width 55 height 25
click at [459, 256] on input "Rescued" at bounding box center [453, 250] width 11 height 11
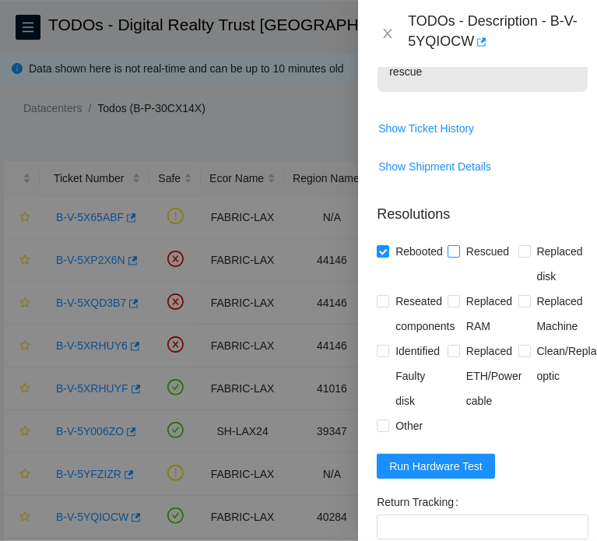
checkbox input "true"
click at [413, 331] on span "Reseated components" at bounding box center [425, 314] width 72 height 50
click at [388, 306] on input "Reseated components" at bounding box center [382, 300] width 11 height 11
checkbox input "true"
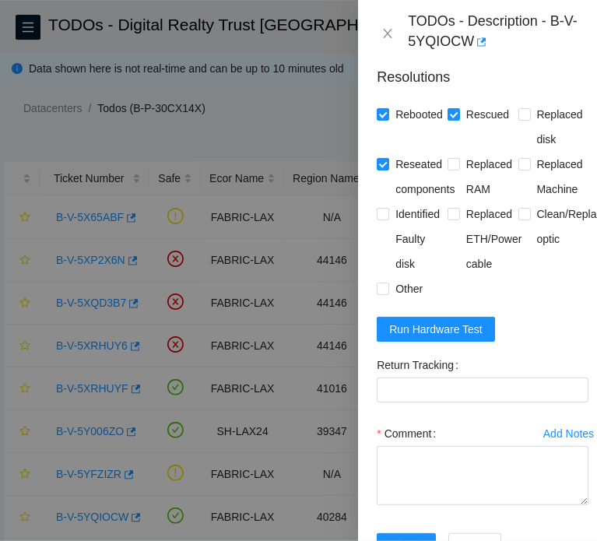
scroll to position [934, 0]
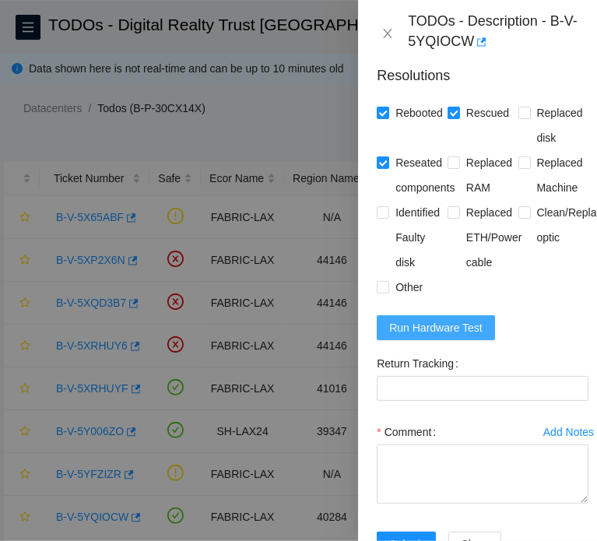
click at [452, 345] on form "Resolutions Rebooted Rescued Replaced disk Reseated components Replaced RAM Rep…" at bounding box center [483, 314] width 212 height 522
click at [452, 336] on span "Run Hardware Test" at bounding box center [435, 327] width 93 height 17
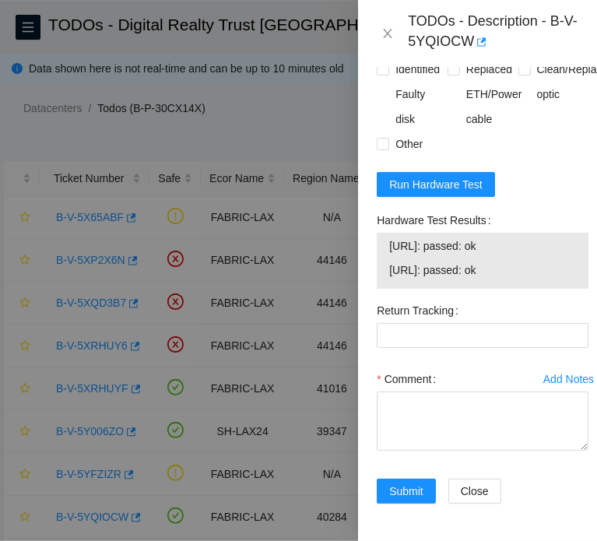
scroll to position [1134, 0]
click at [505, 392] on textarea "Comment" at bounding box center [483, 421] width 212 height 59
paste textarea "B-V-5YQIOCW FABRIC-LAX 40284 Medium 0.00 0 0% C3.02.C5 21:01 23.45.45.45 MX-203…"
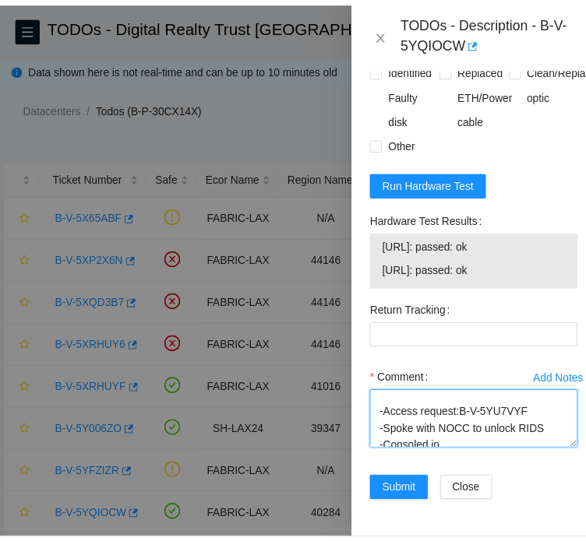
scroll to position [0, 0]
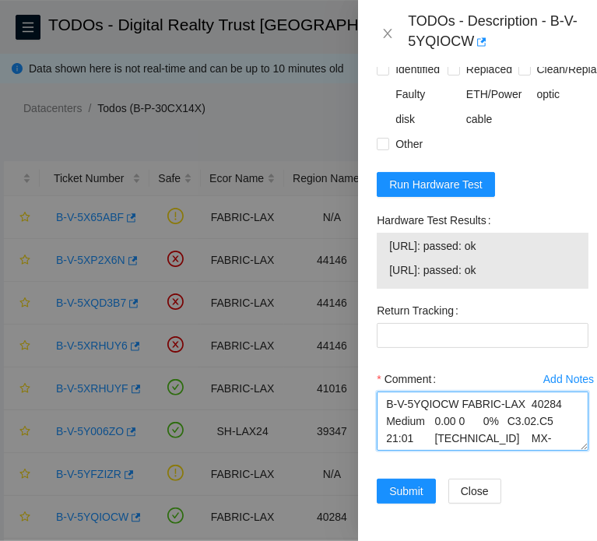
type textarea "B-V-5YQIOCW FABRIC-LAX 40284 Medium 0.00 0 0% C3.02.C5 21:01 23.45.45.45 MX-203…"
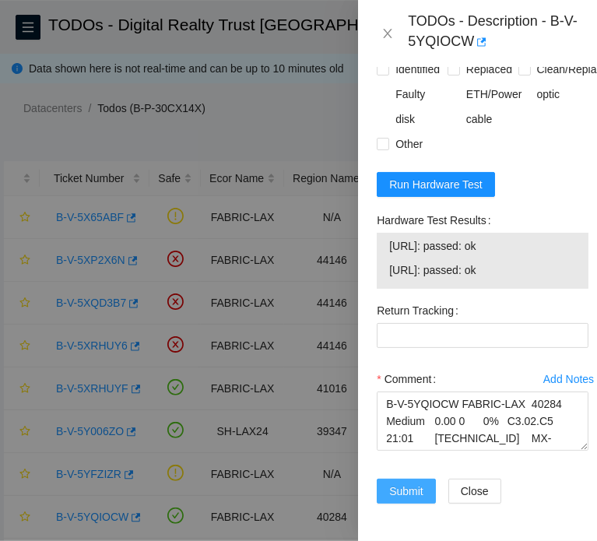
click at [391, 483] on span "Submit" at bounding box center [406, 491] width 34 height 17
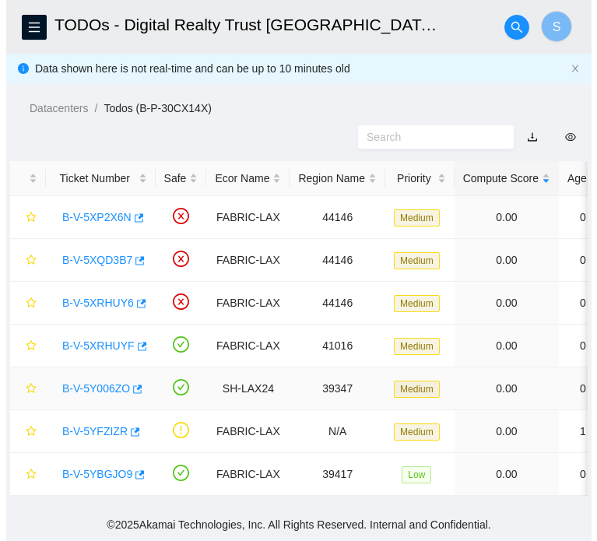
scroll to position [48, 0]
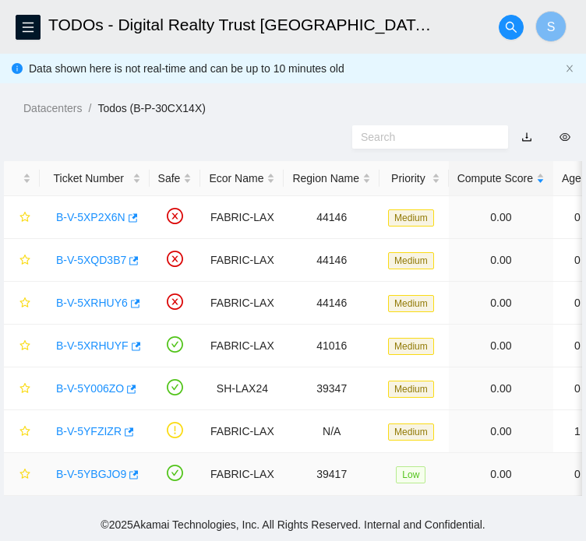
click at [90, 476] on link "B-V-5YBGJO9" at bounding box center [91, 474] width 70 height 12
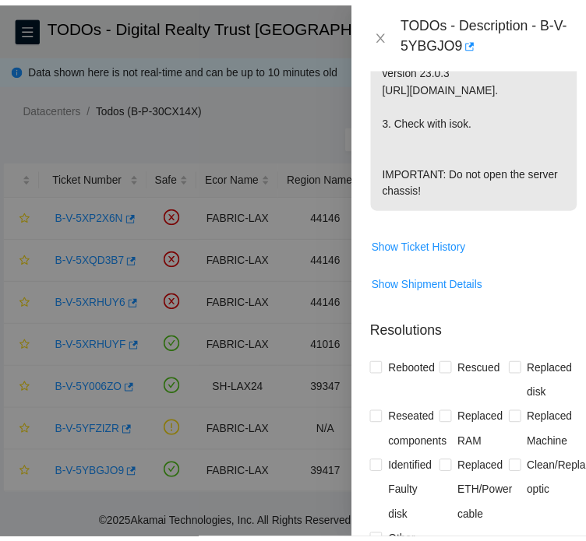
scroll to position [533, 0]
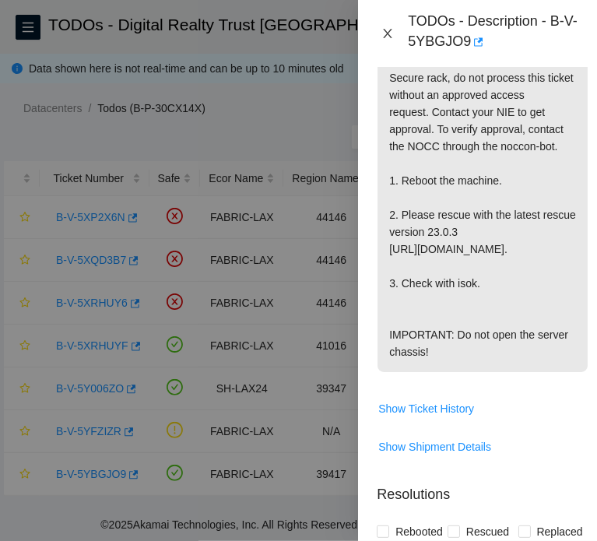
click at [392, 37] on icon "close" at bounding box center [388, 33] width 12 height 12
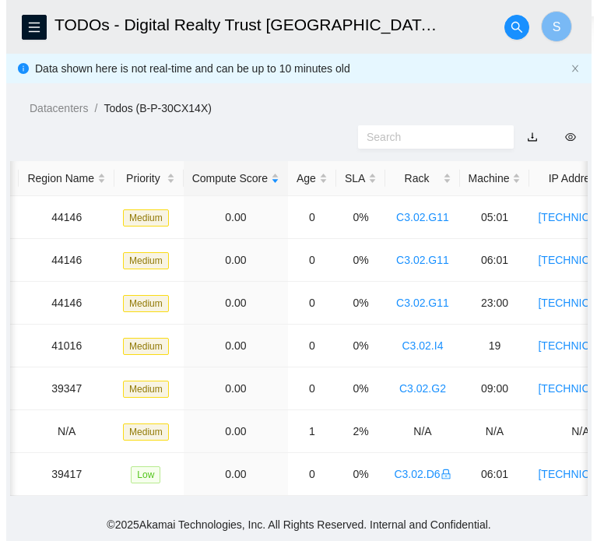
scroll to position [0, 0]
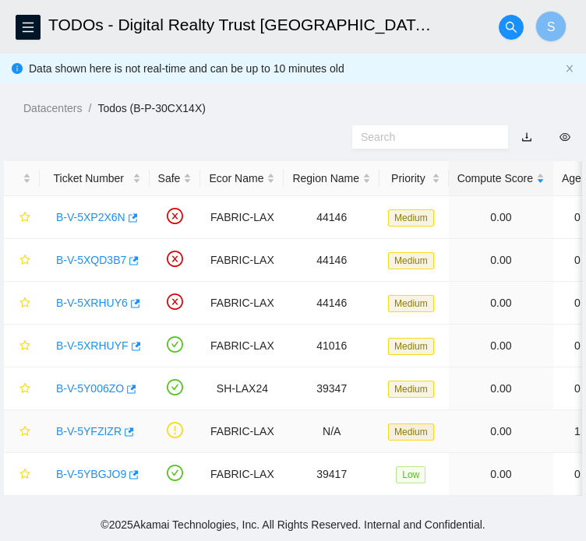
click at [93, 432] on link "B-V-5YFZIZR" at bounding box center [88, 431] width 65 height 12
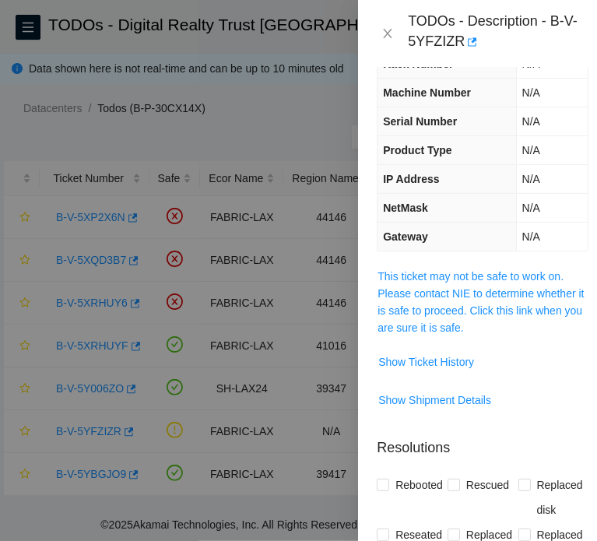
scroll to position [78, 0]
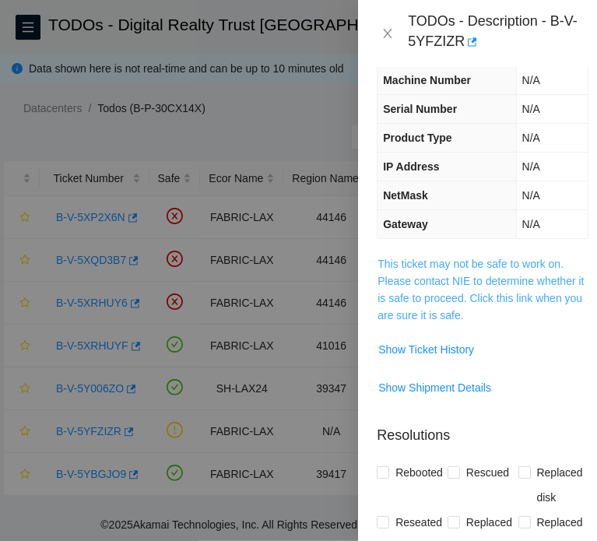
click at [445, 308] on link "This ticket may not be safe to work on. Please contact NIE to determine whether…" at bounding box center [481, 290] width 206 height 64
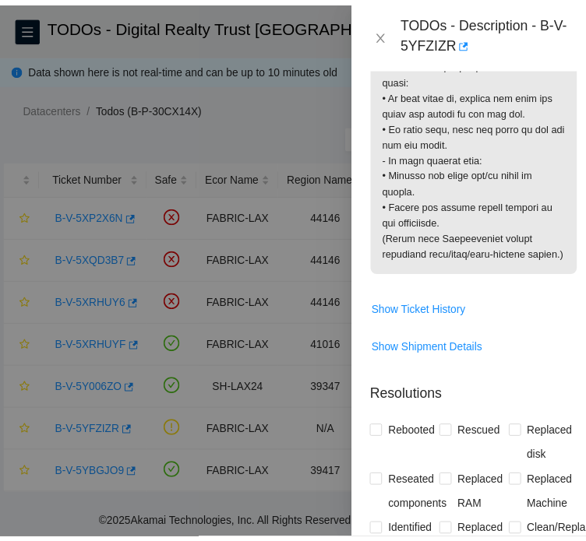
scroll to position [2647, 0]
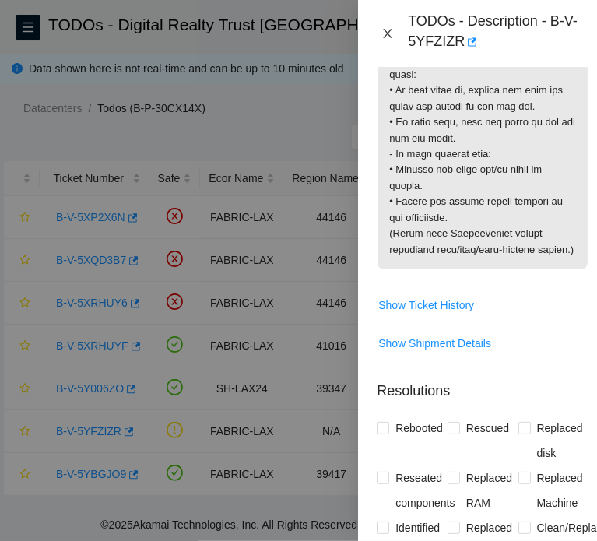
click at [391, 34] on icon "close" at bounding box center [388, 33] width 12 height 12
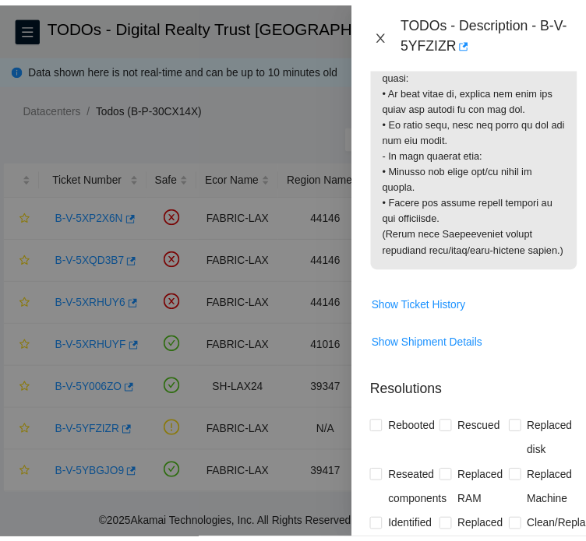
scroll to position [445, 0]
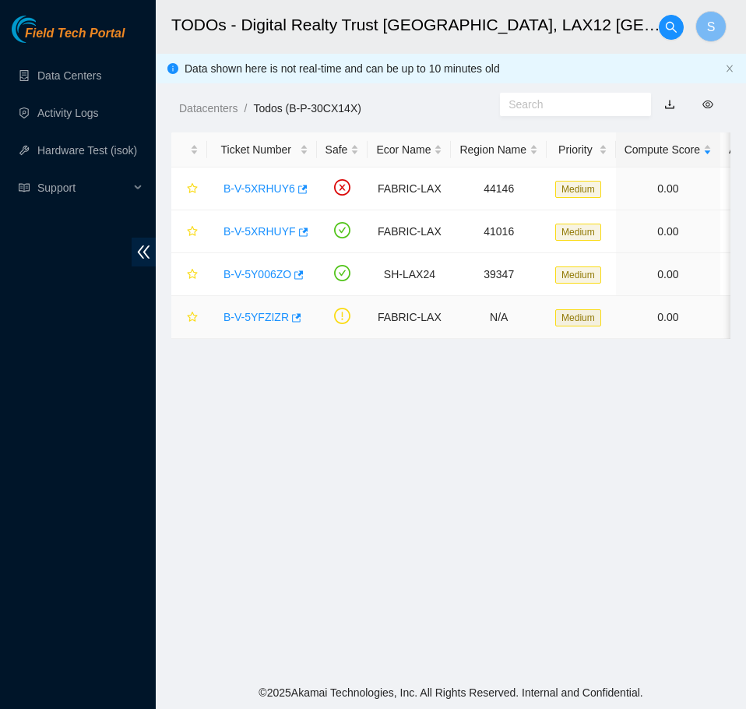
click at [249, 323] on link "B-V-5YFZIZR" at bounding box center [255, 317] width 65 height 12
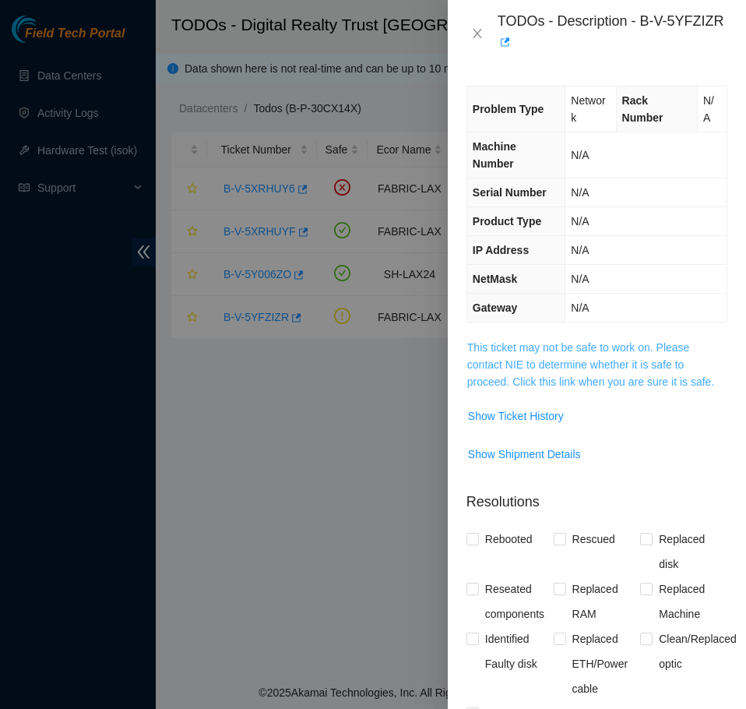
click at [660, 360] on link "This ticket may not be safe to work on. Please contact NIE to determine whether…" at bounding box center [590, 364] width 247 height 47
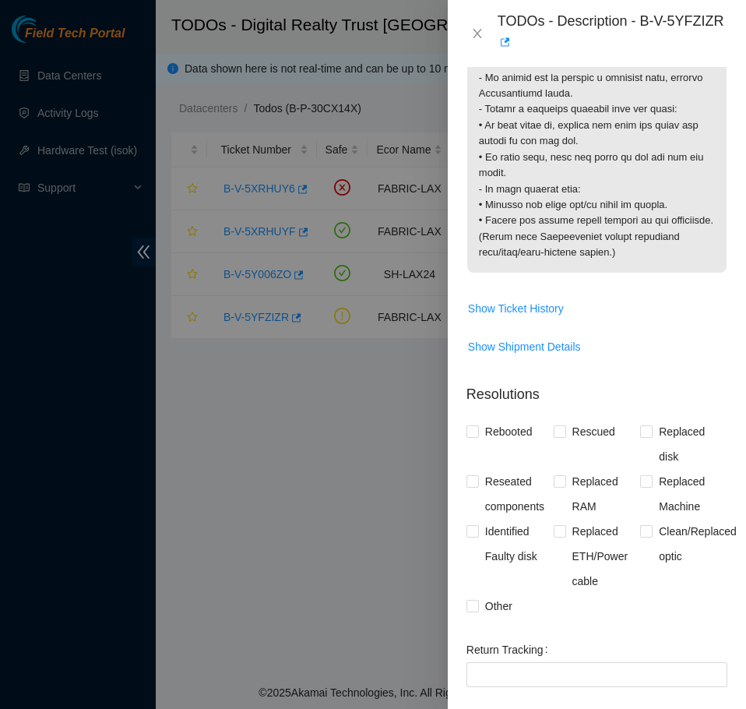
scroll to position [2535, 0]
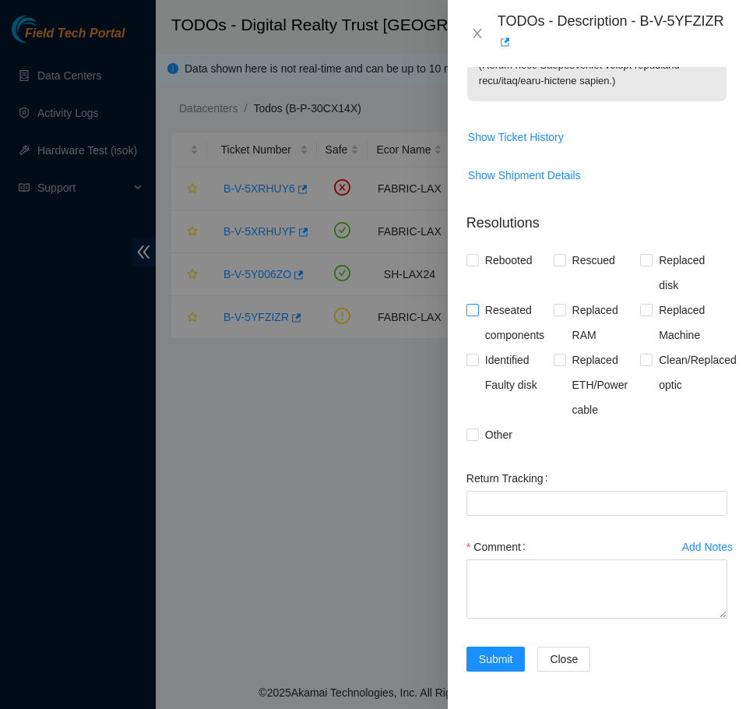
click at [505, 310] on span "Reseated components" at bounding box center [516, 322] width 75 height 50
click at [477, 310] on input "Reseated components" at bounding box center [471, 309] width 11 height 11
checkbox input "true"
click at [682, 365] on span "Clean/Replaced optic" at bounding box center [697, 372] width 90 height 50
click at [651, 364] on input "Clean/Replaced optic" at bounding box center [645, 358] width 11 height 11
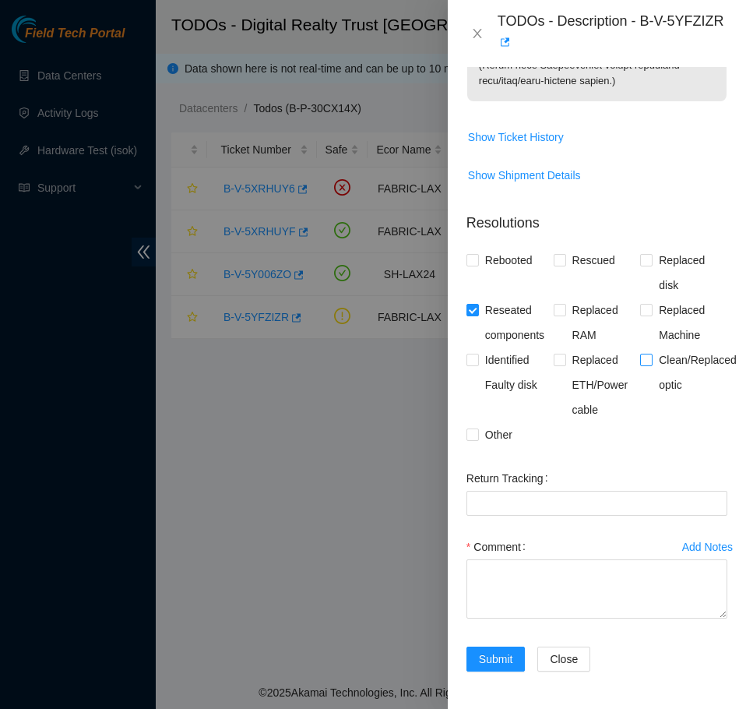
checkbox input "true"
click at [577, 585] on textarea "Comment" at bounding box center [596, 588] width 261 height 59
paste textarea "B-V-5YFZIZR FABRIC-LAX N/A Medium 0.00 1 2% N/A N/A N/A N/A N/A Router_1: r03.s…"
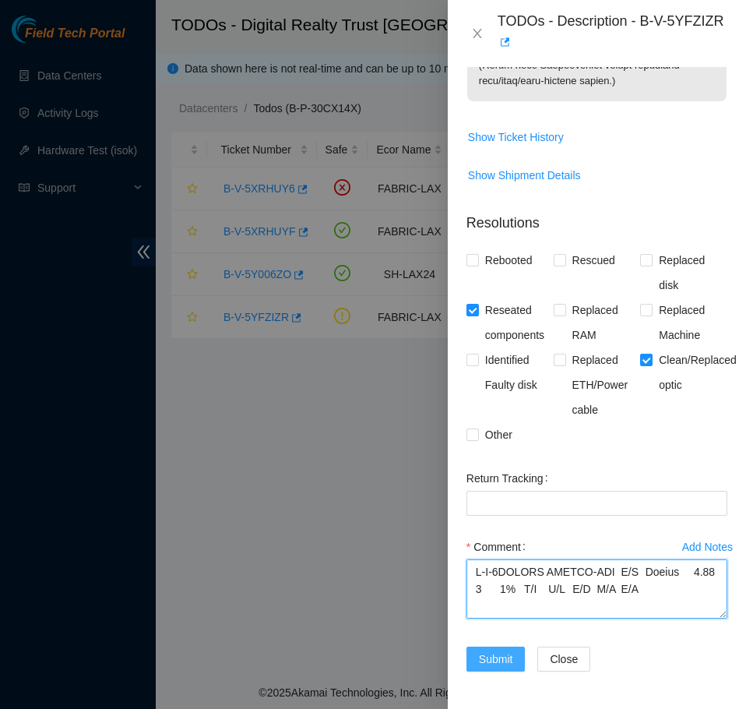
type textarea "B-V-5YFZIZR FABRIC-LAX N/A Medium 0.00 1 2% N/A N/A N/A N/A N/A Router_1: r03.s…"
click at [512, 657] on span "Submit" at bounding box center [496, 658] width 34 height 17
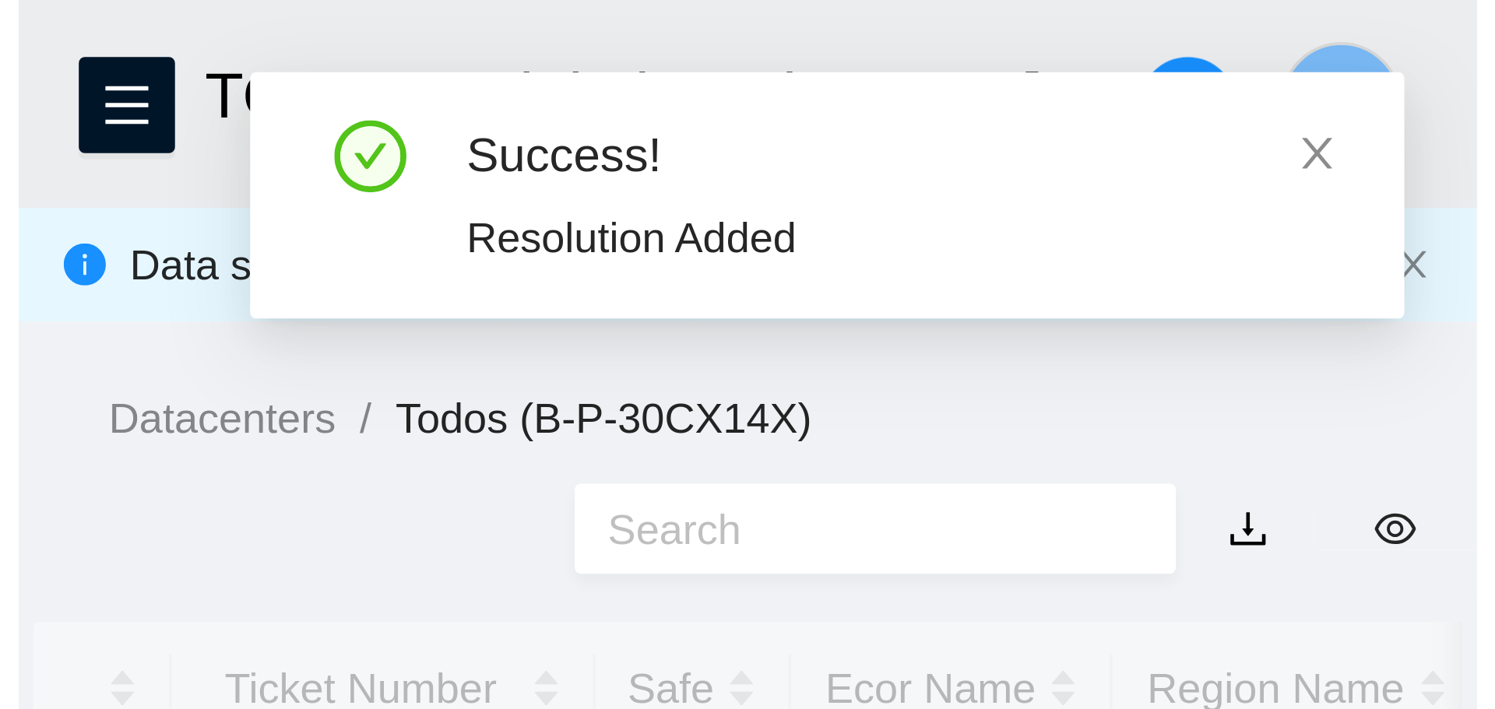
scroll to position [262, 0]
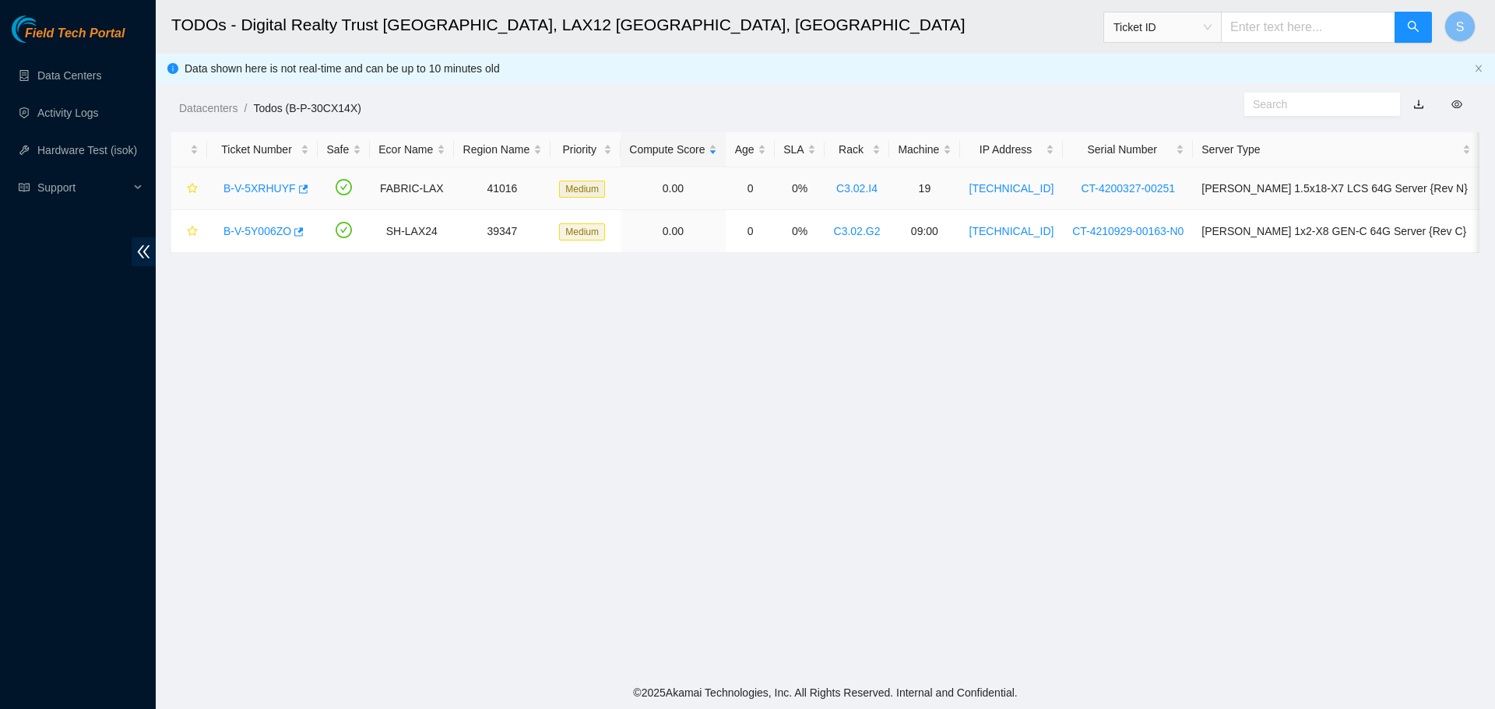
click at [276, 182] on link "B-V-5XRHUYF" at bounding box center [259, 188] width 72 height 12
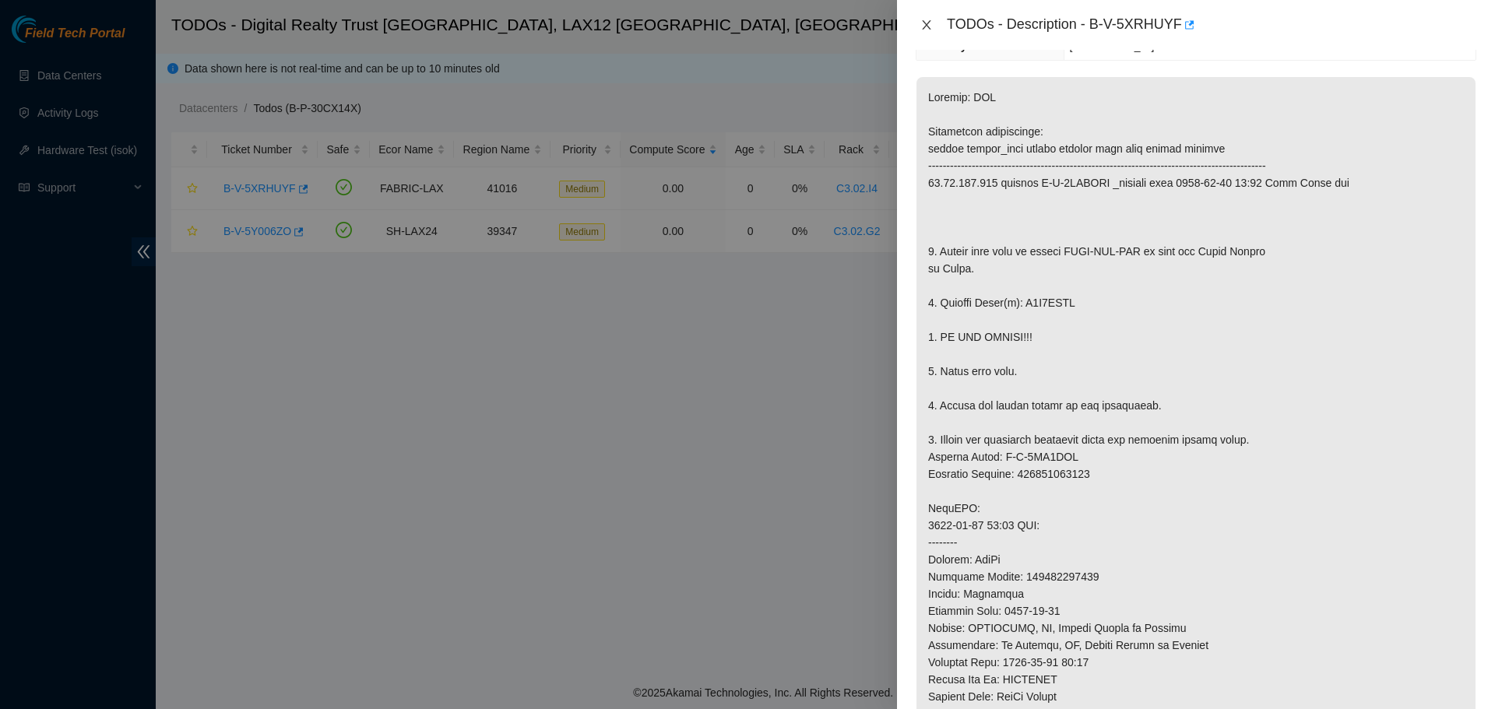
click at [745, 23] on icon "close" at bounding box center [926, 25] width 12 height 12
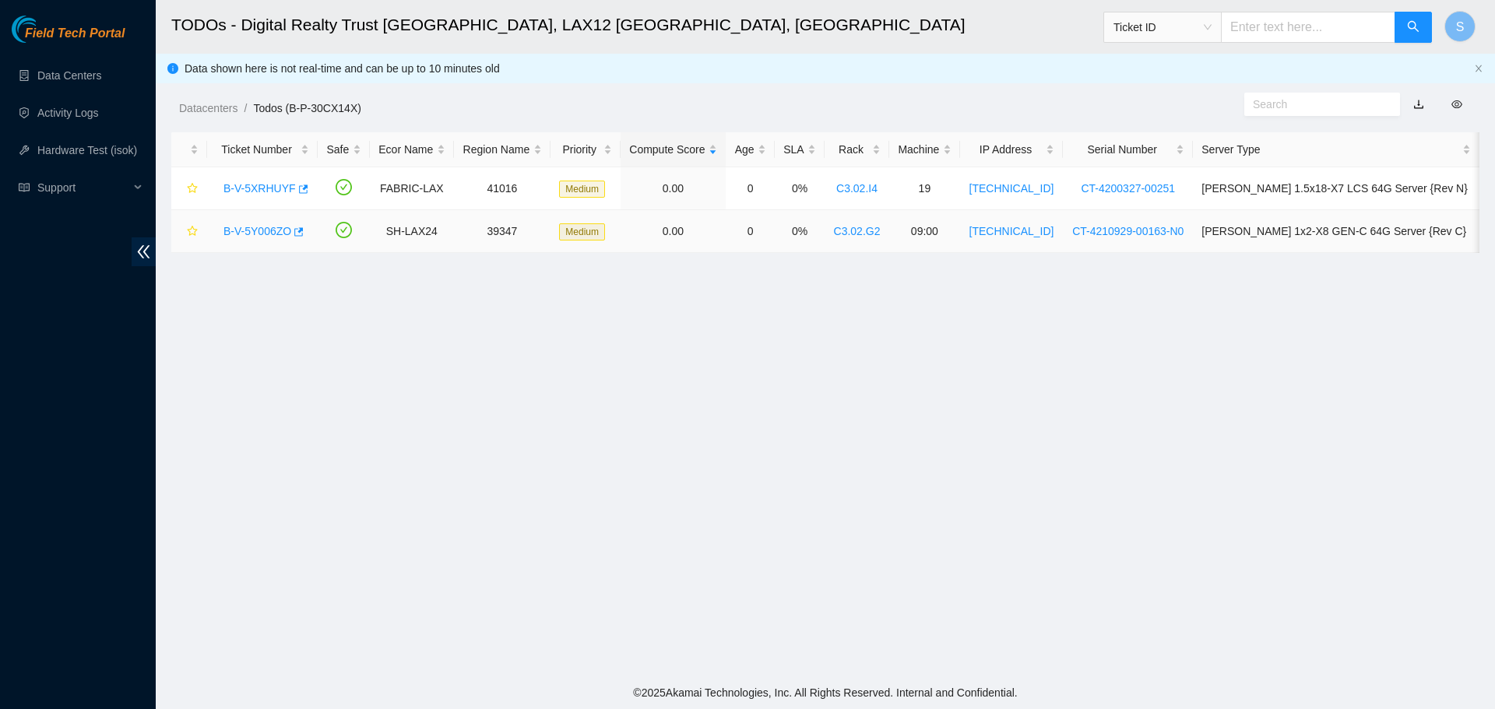
click at [260, 228] on link "B-V-5Y006ZO" at bounding box center [257, 231] width 68 height 12
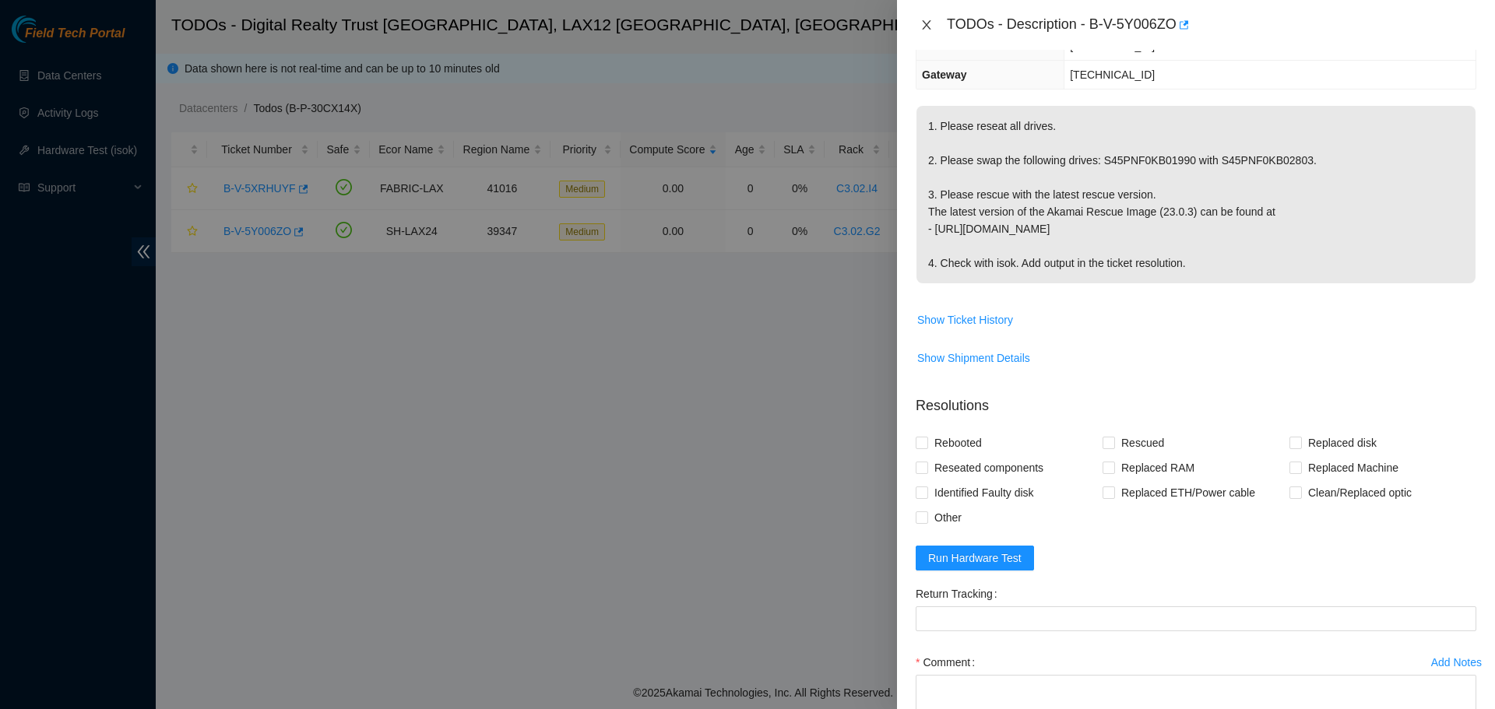
click at [745, 19] on icon "close" at bounding box center [926, 25] width 12 height 12
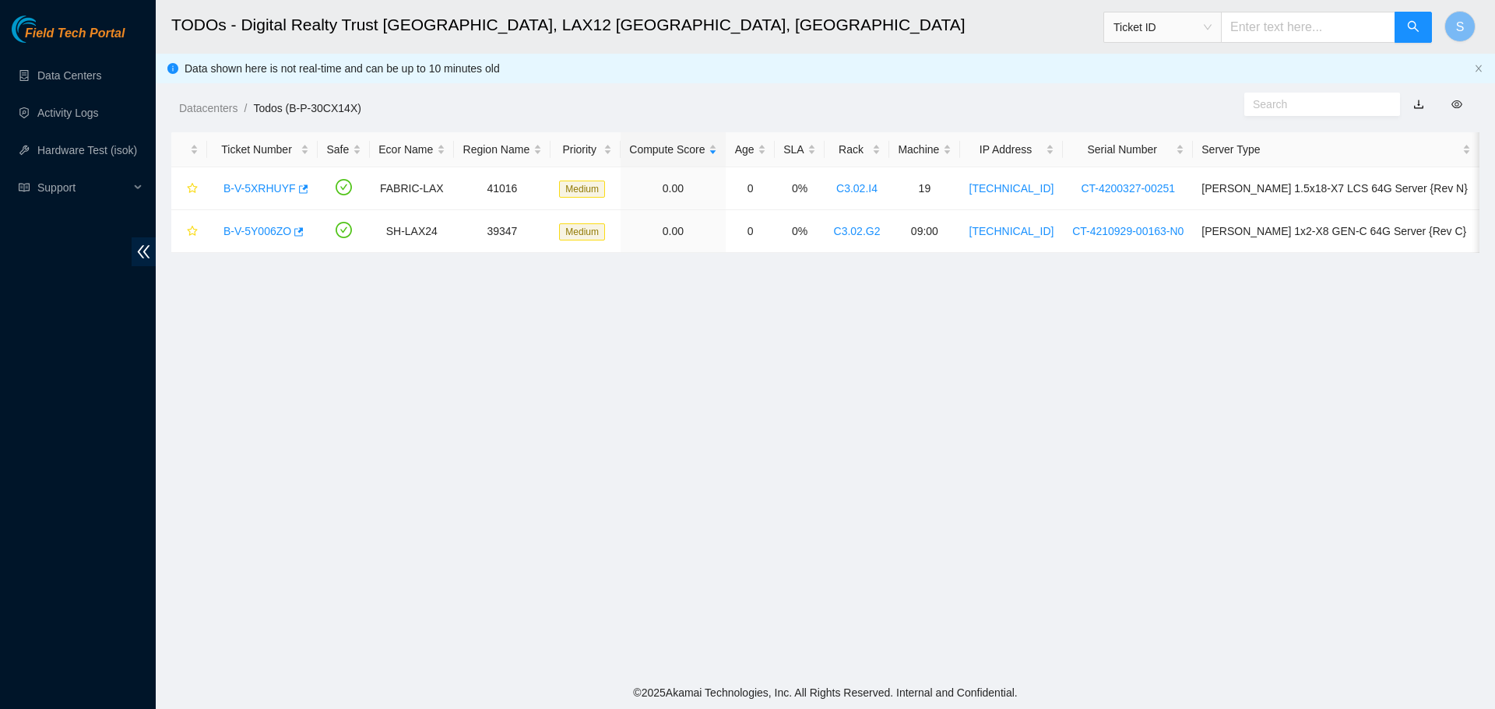
scroll to position [262, 0]
click at [266, 182] on link "B-V-5XRHUYF" at bounding box center [259, 188] width 72 height 12
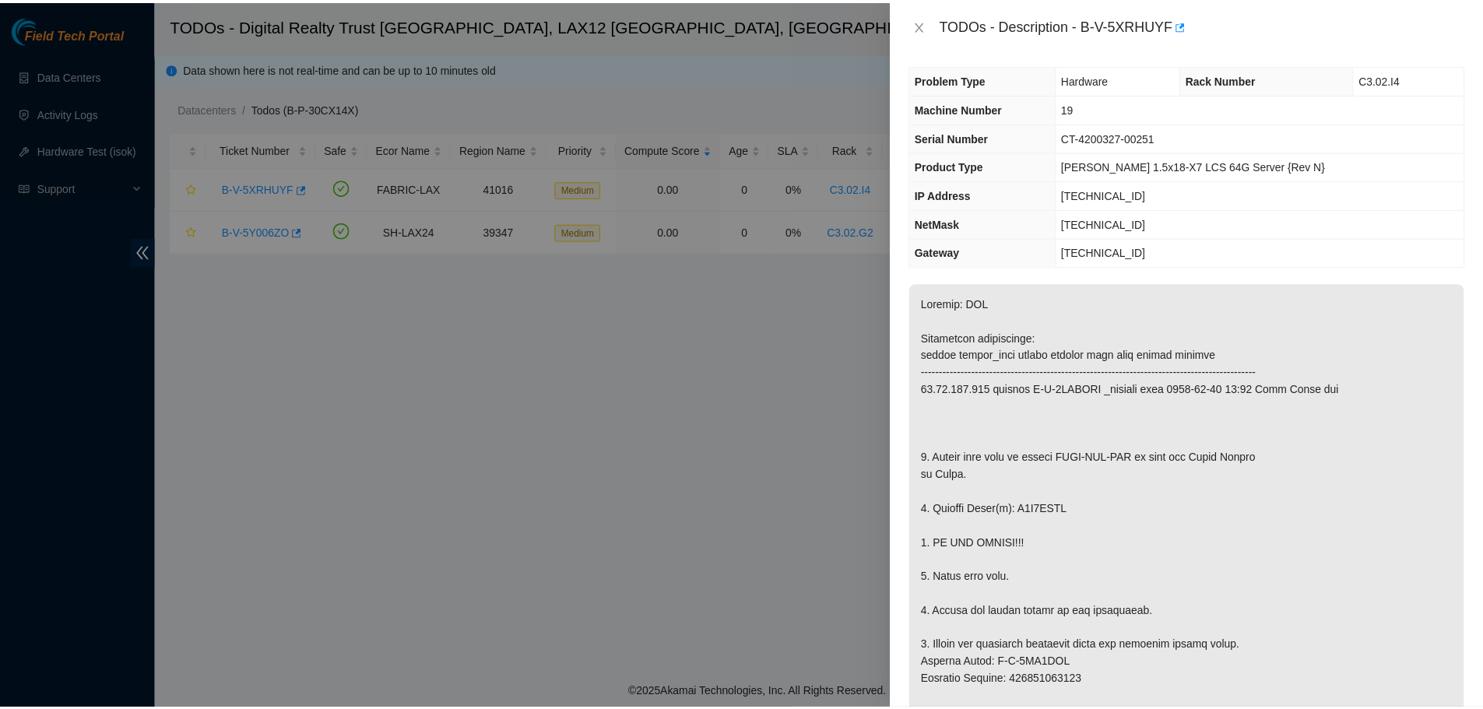
scroll to position [0, 0]
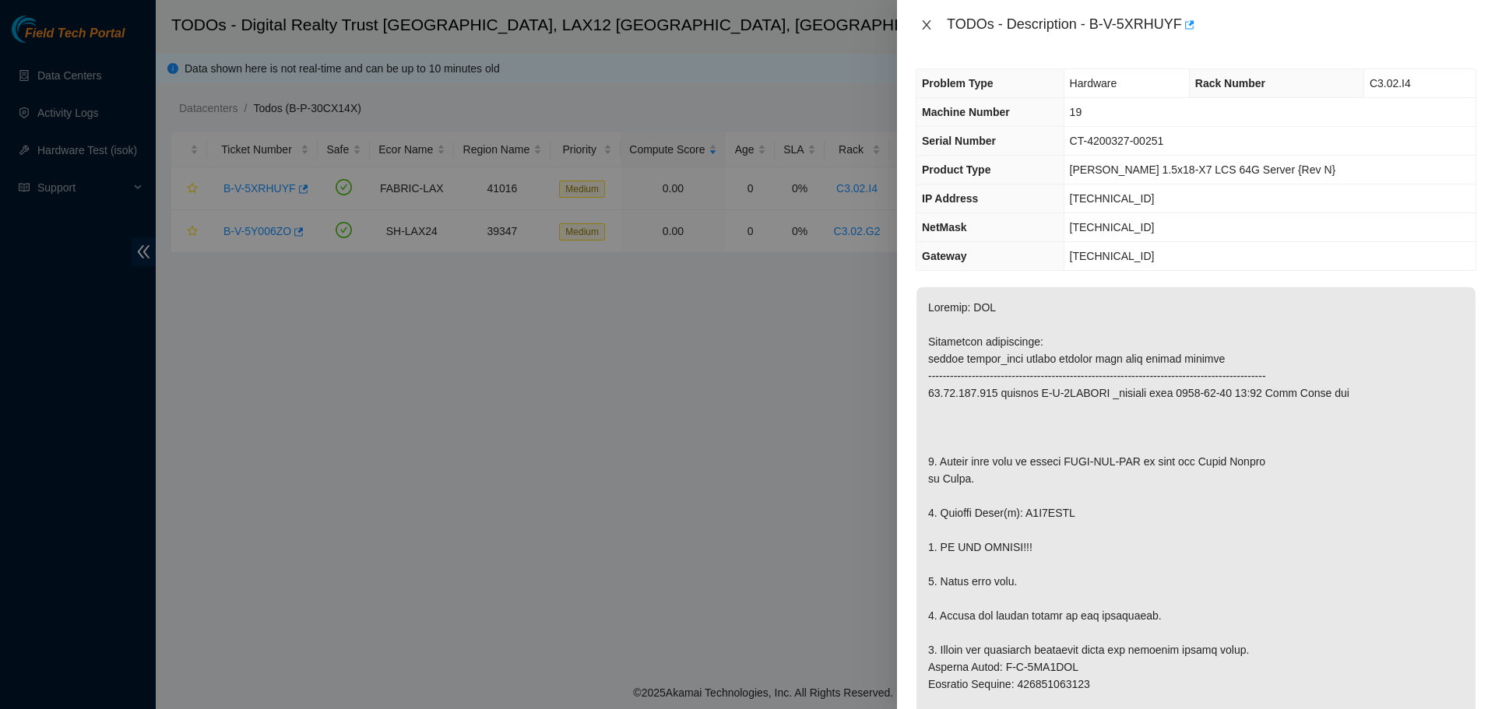
click at [745, 22] on icon "close" at bounding box center [926, 25] width 12 height 12
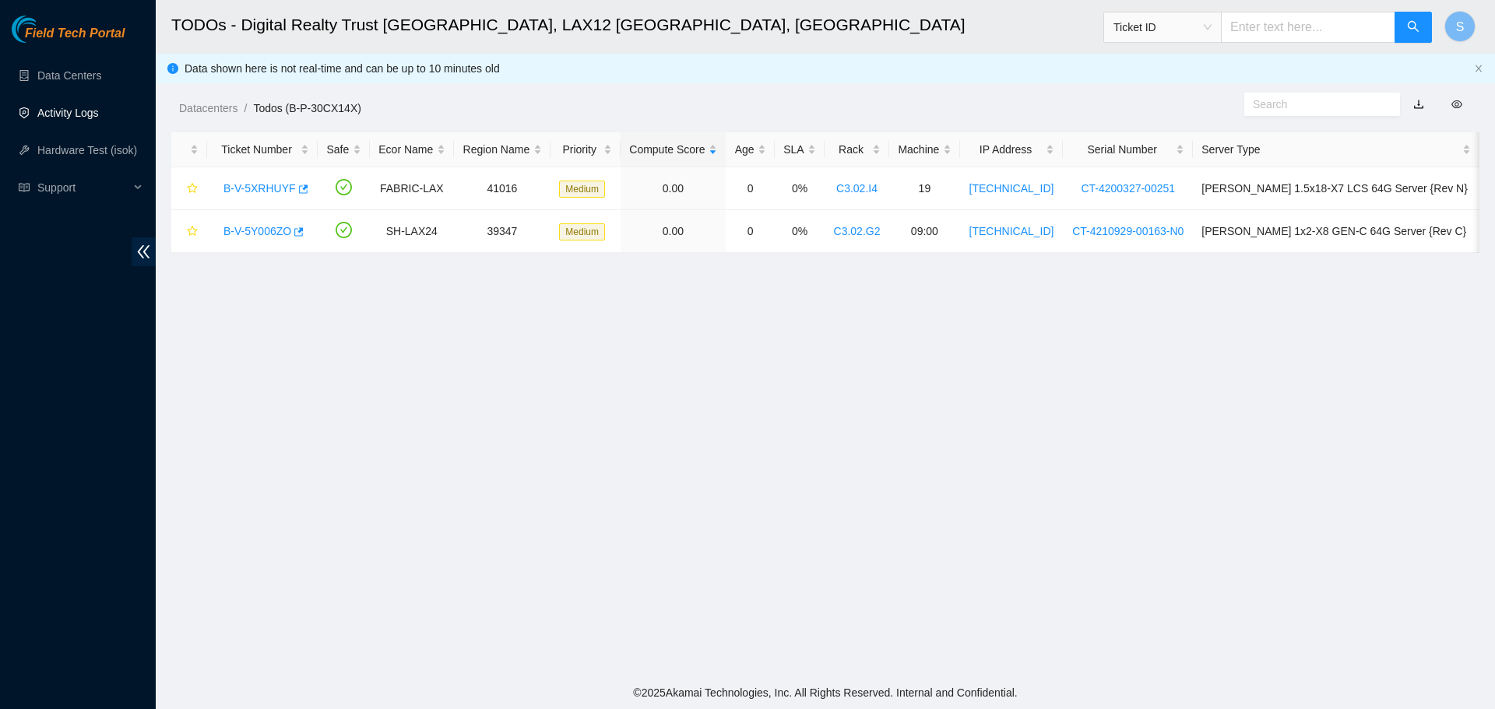
click at [84, 113] on link "Activity Logs" at bounding box center [68, 113] width 62 height 12
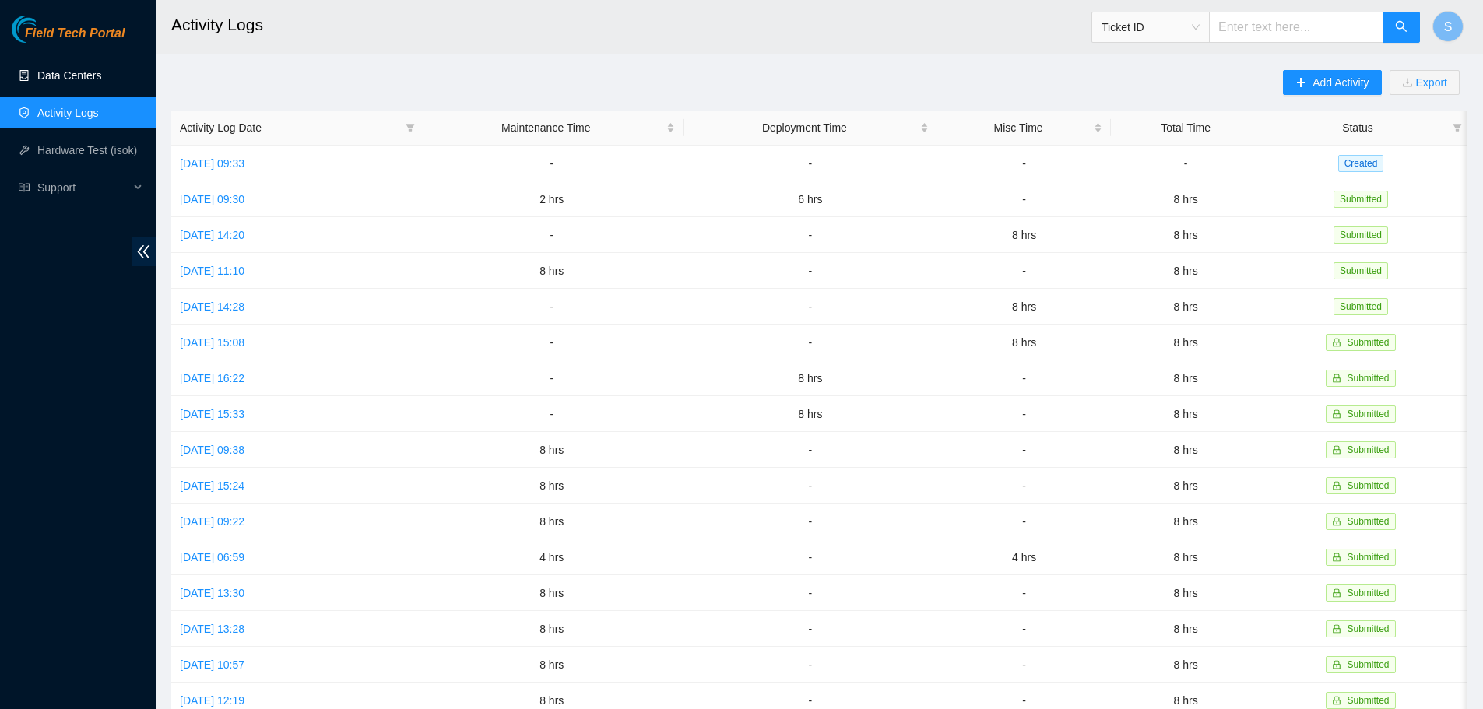
click at [101, 72] on link "Data Centers" at bounding box center [69, 75] width 64 height 12
